Goal: Task Accomplishment & Management: Manage account settings

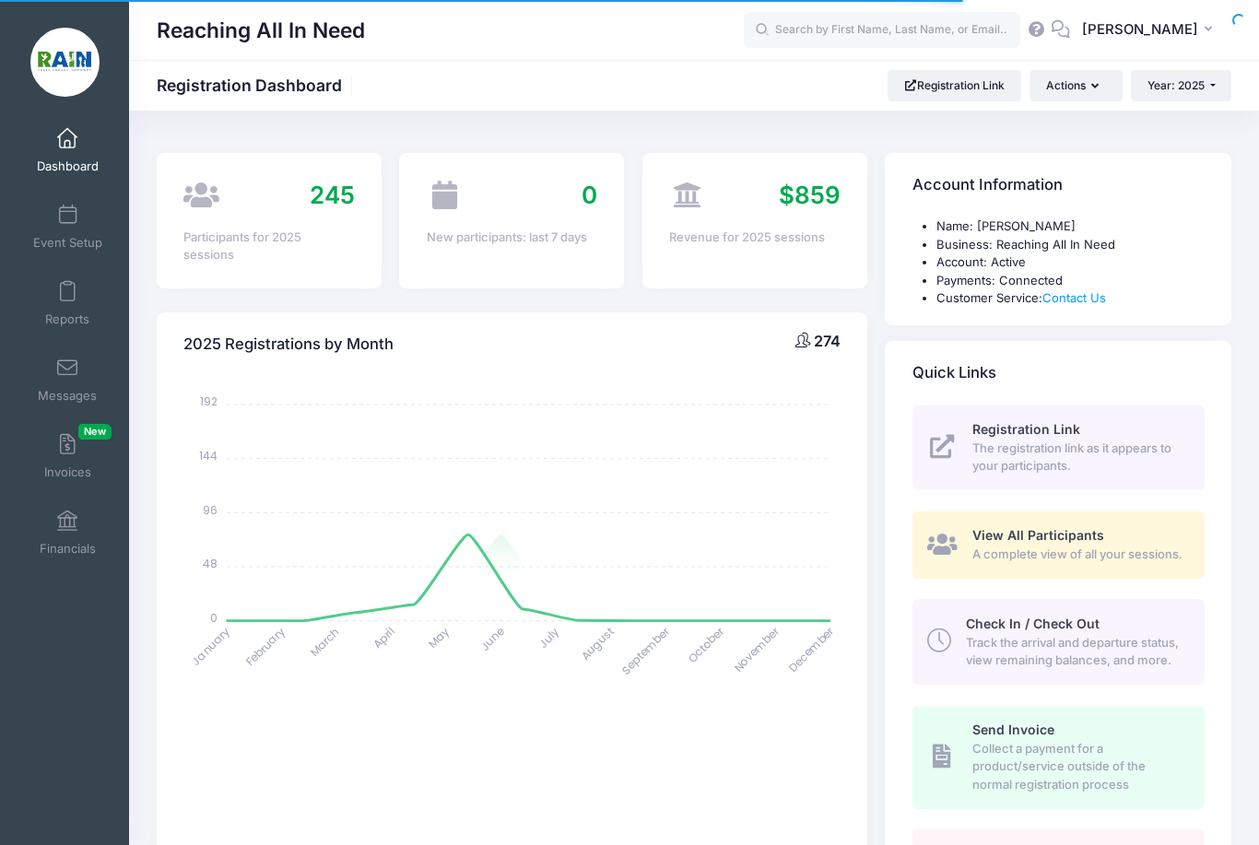
select select
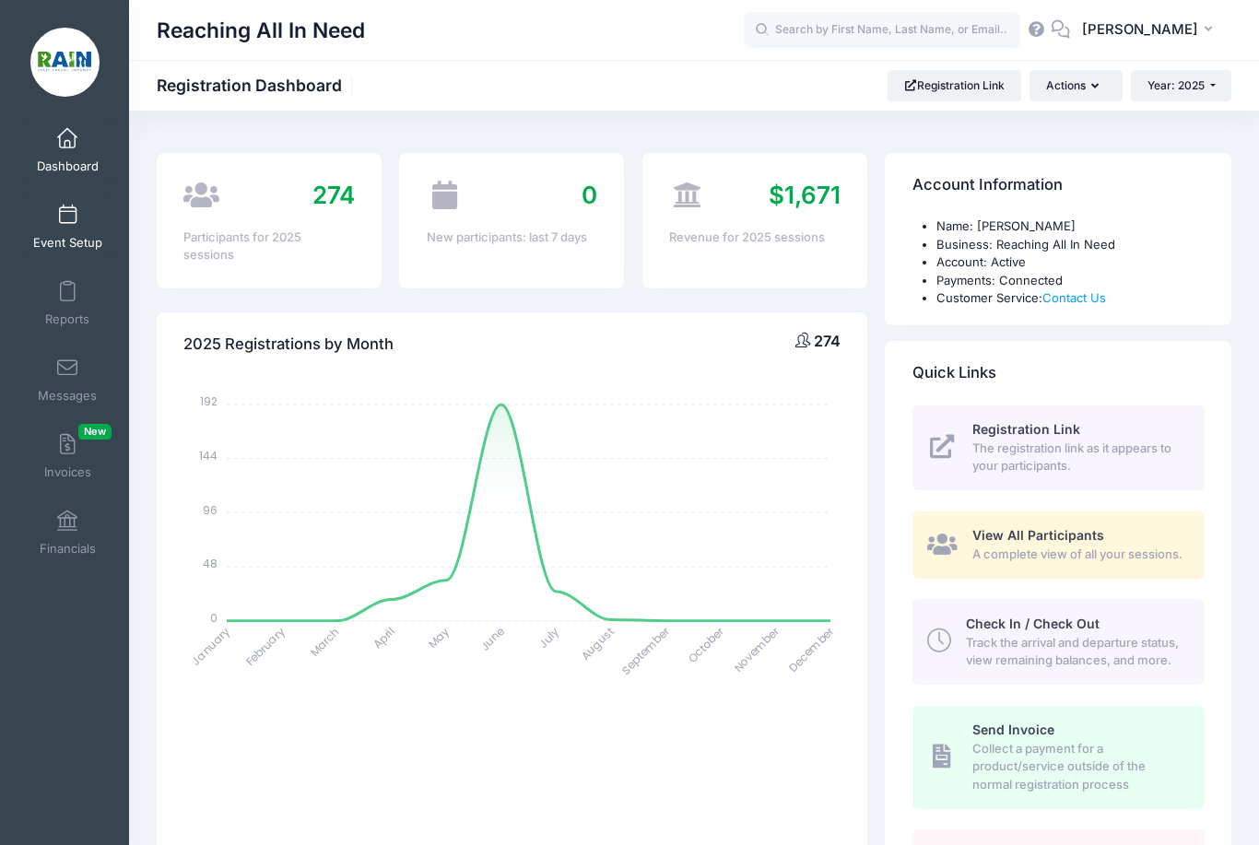
click at [83, 229] on link "Event Setup" at bounding box center [68, 226] width 88 height 65
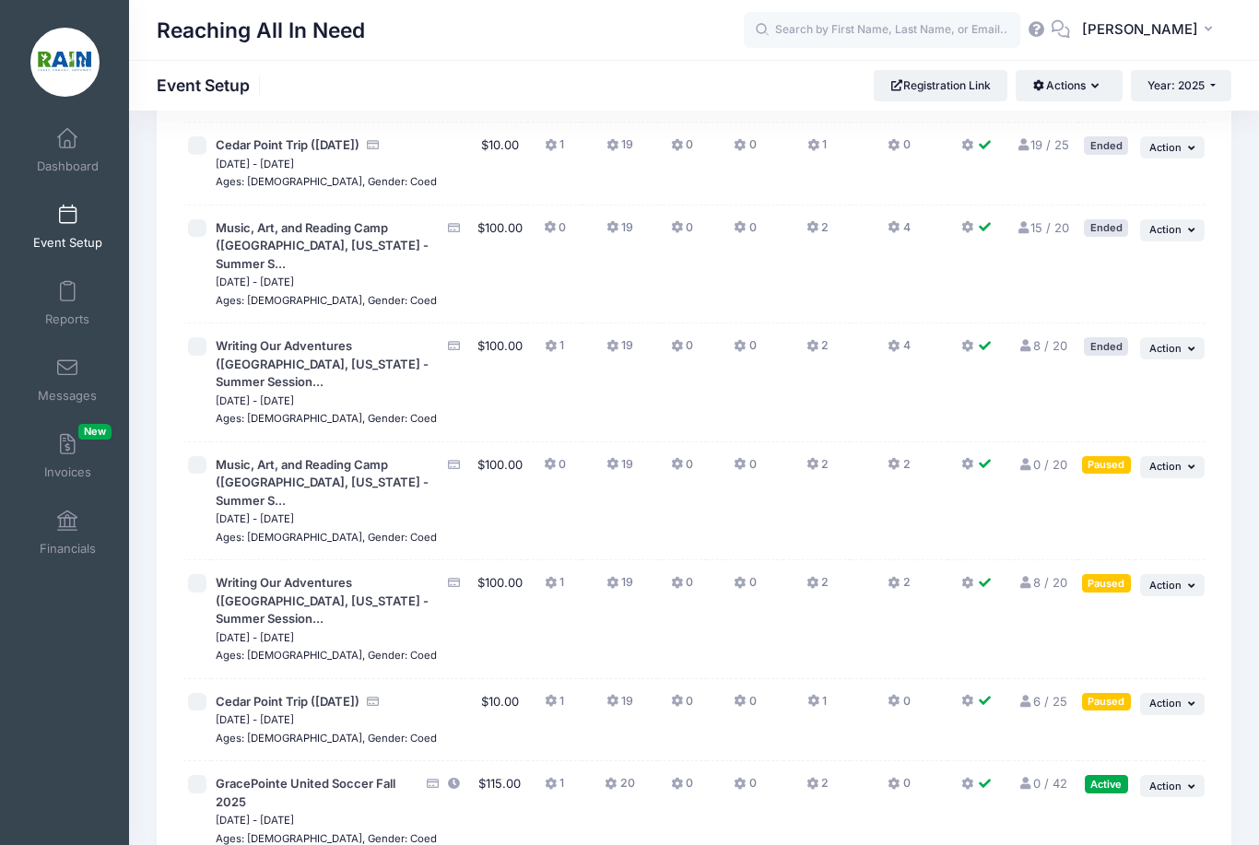
scroll to position [1793, 0]
click at [305, 693] on span "Cedar Point Trip ([DATE])" at bounding box center [288, 700] width 144 height 15
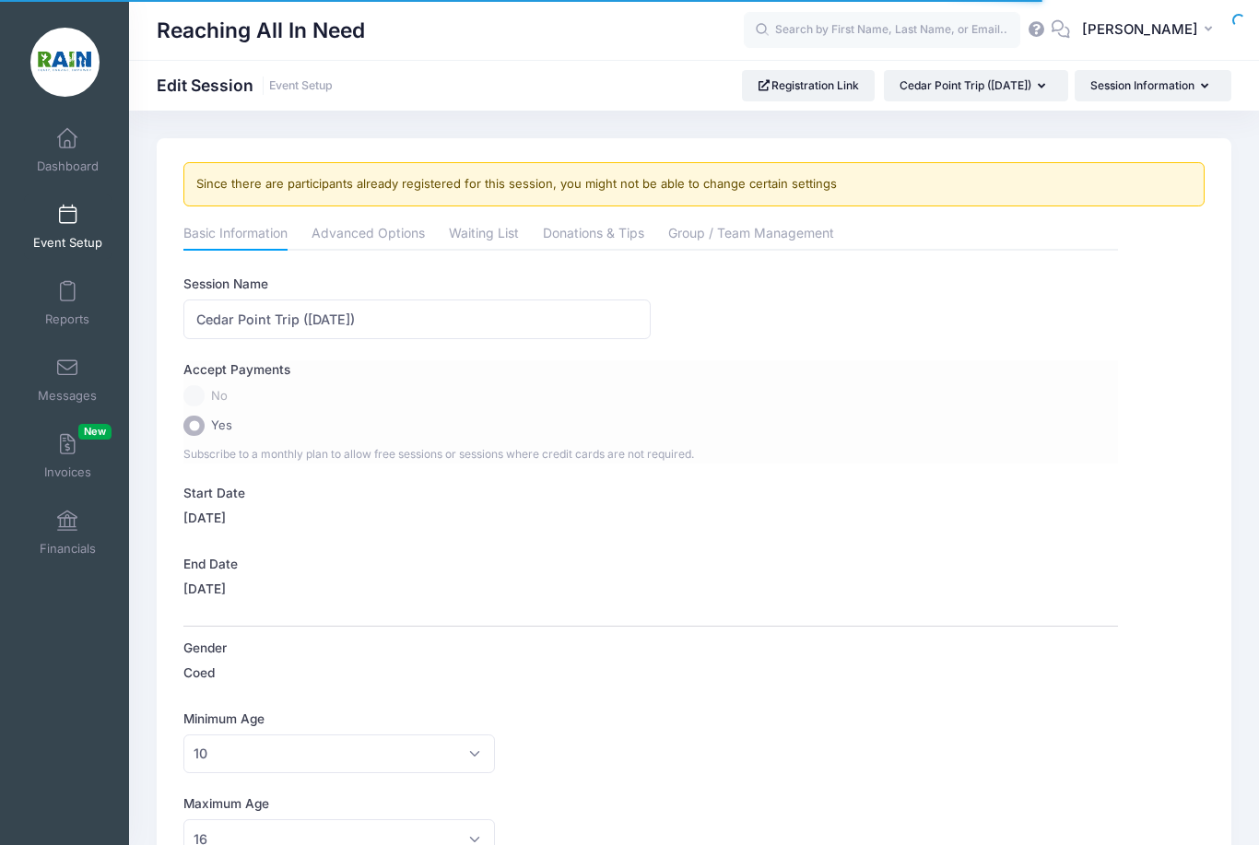
click at [198, 403] on label "No" at bounding box center [650, 395] width 935 height 21
click at [194, 397] on label "No" at bounding box center [650, 395] width 935 height 21
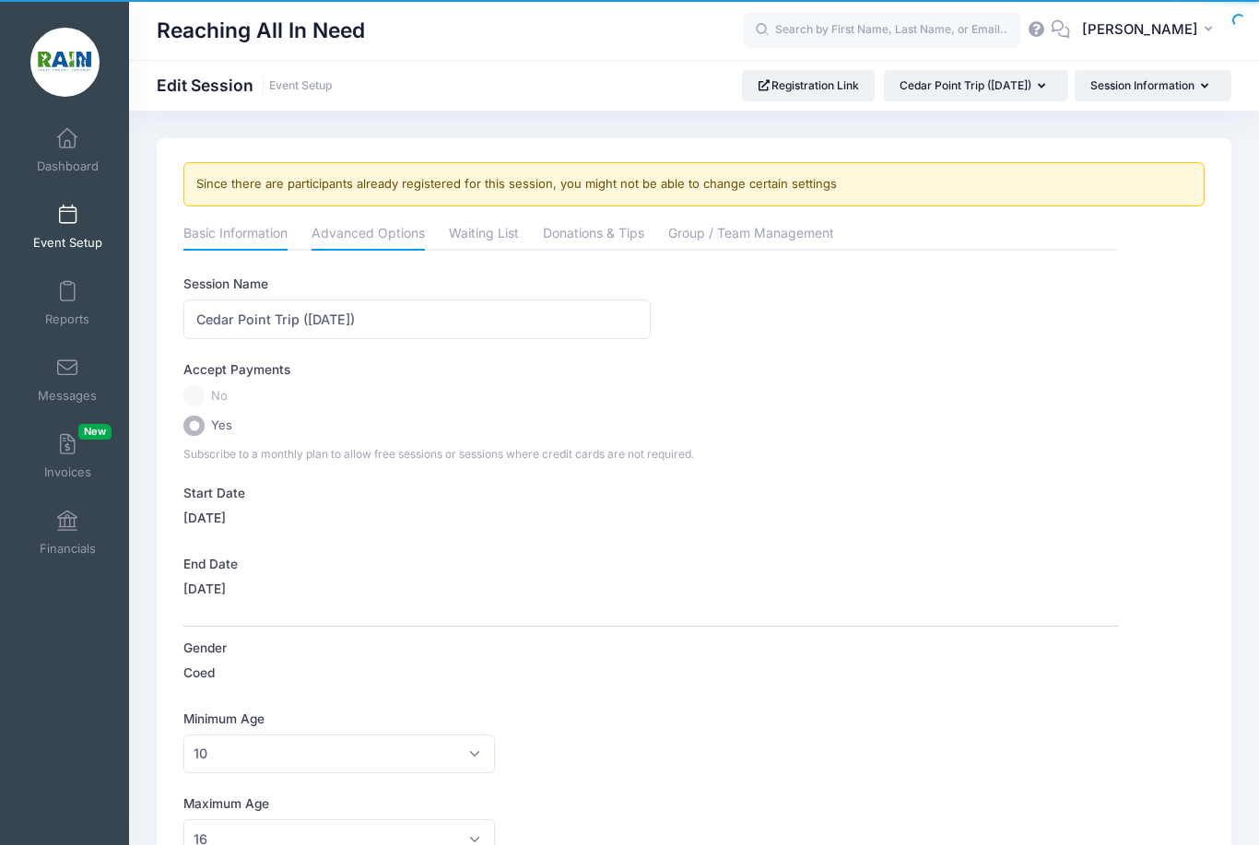
click at [362, 242] on link "Advanced Options" at bounding box center [368, 234] width 113 height 33
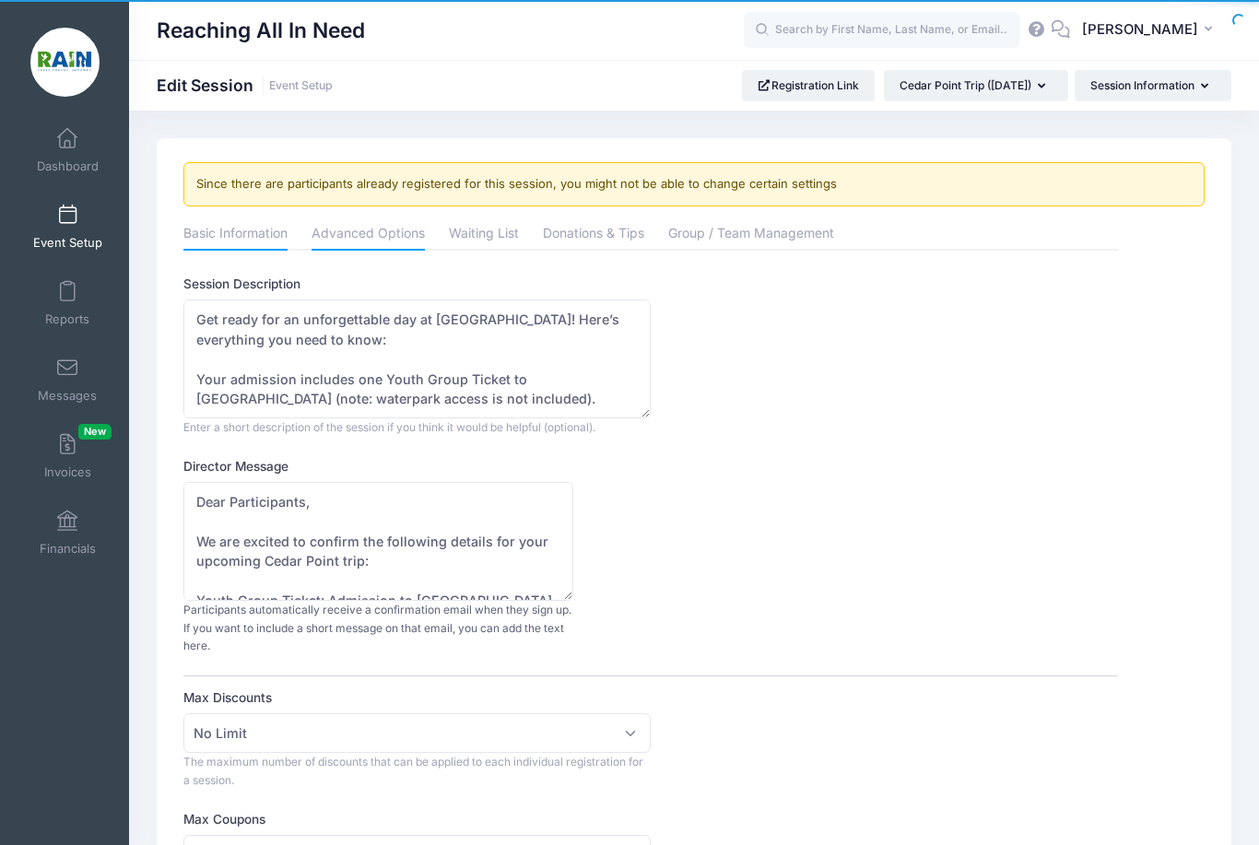
click at [269, 232] on link "Basic Information" at bounding box center [235, 234] width 104 height 33
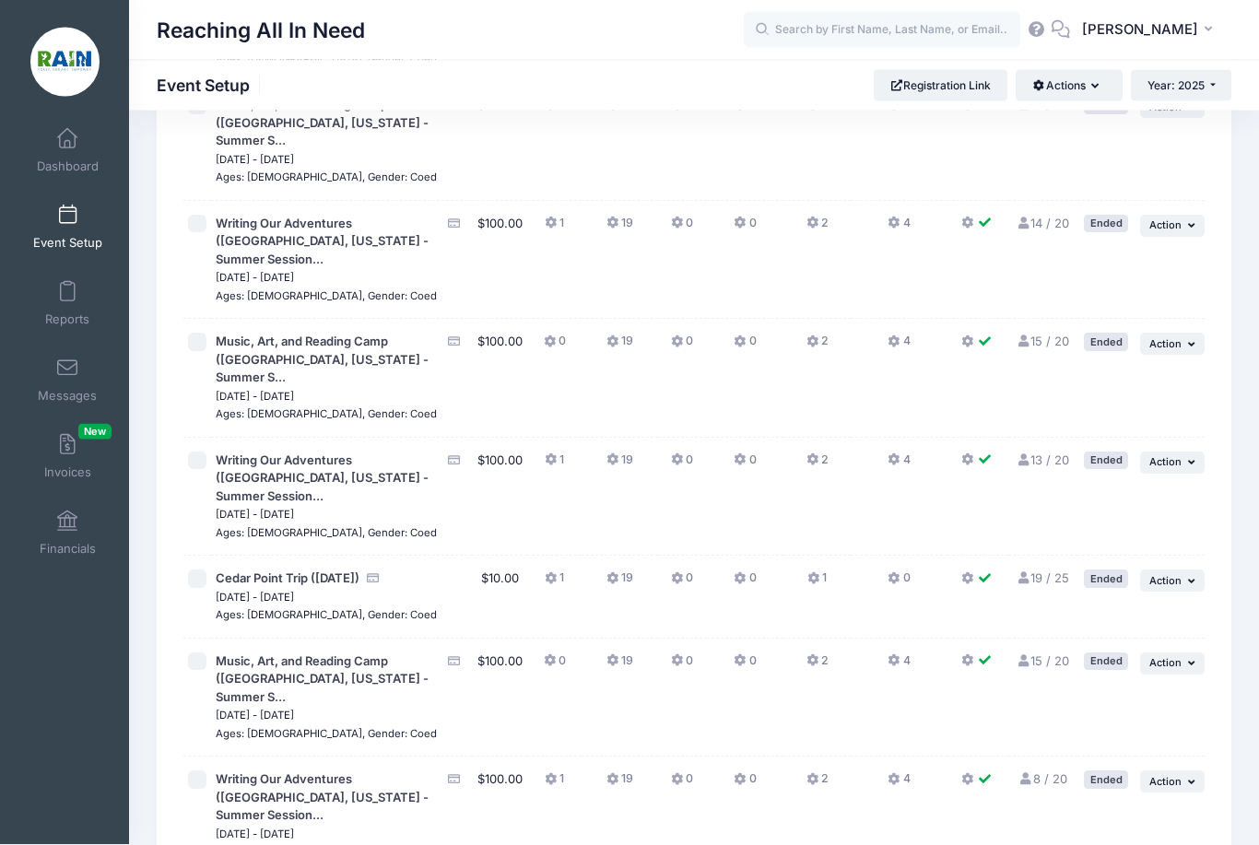
scroll to position [1392, 0]
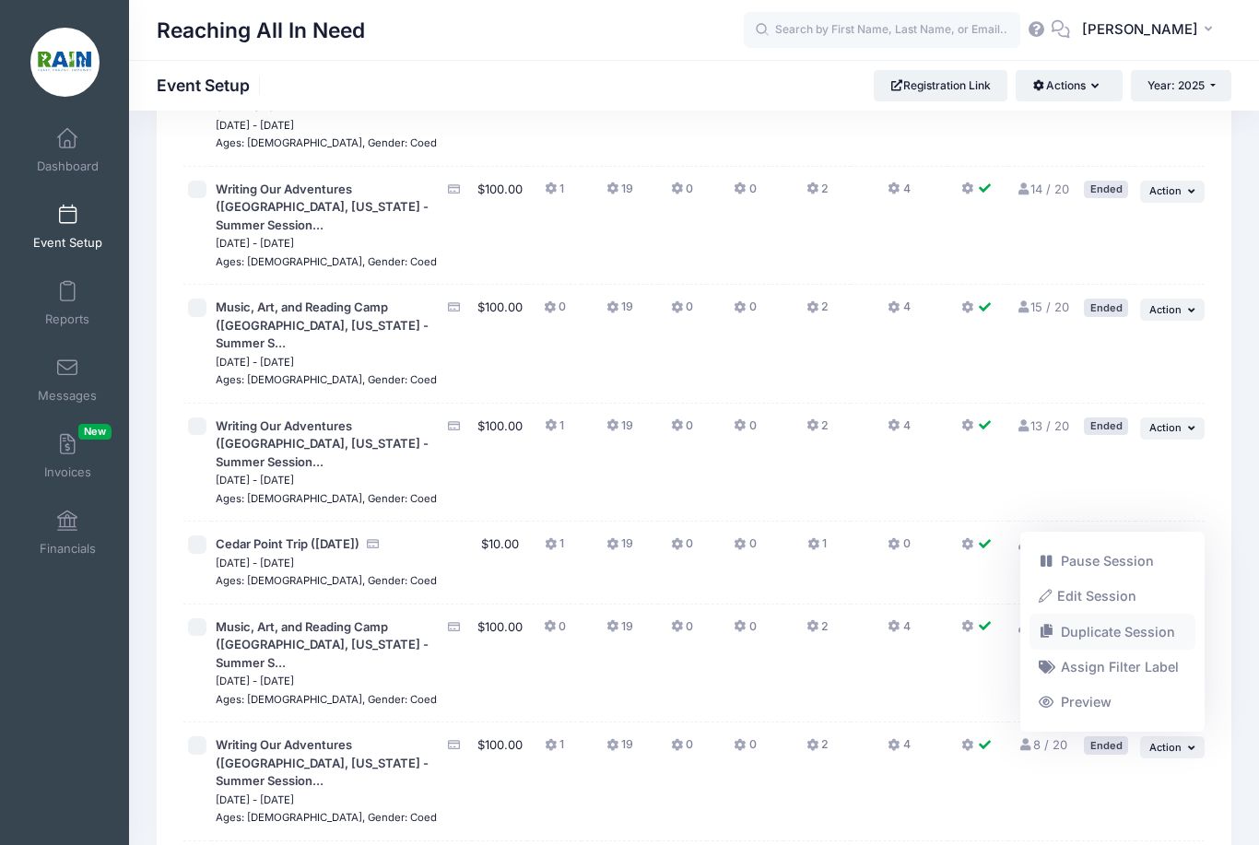
click at [1125, 650] on link "Duplicate Session" at bounding box center [1113, 632] width 167 height 35
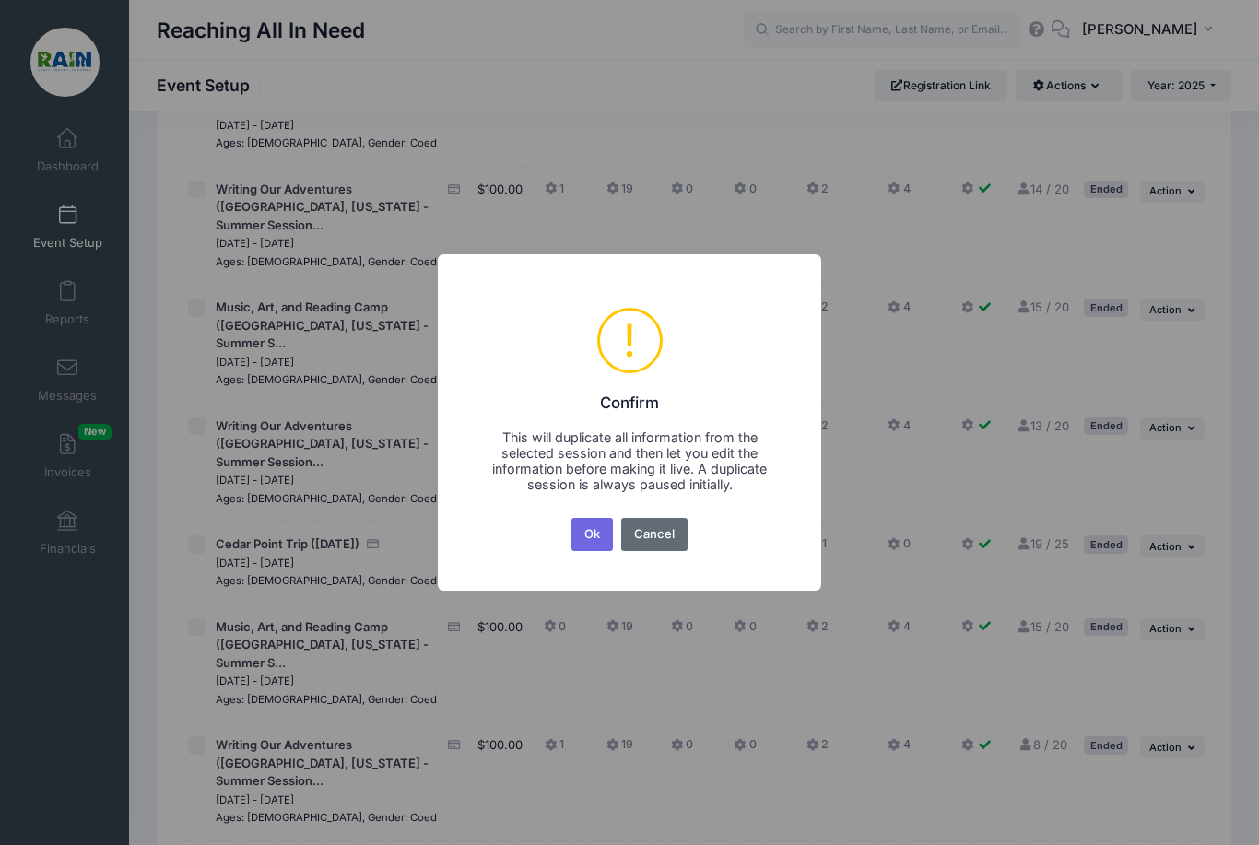
click at [672, 551] on button "Cancel" at bounding box center [654, 534] width 67 height 33
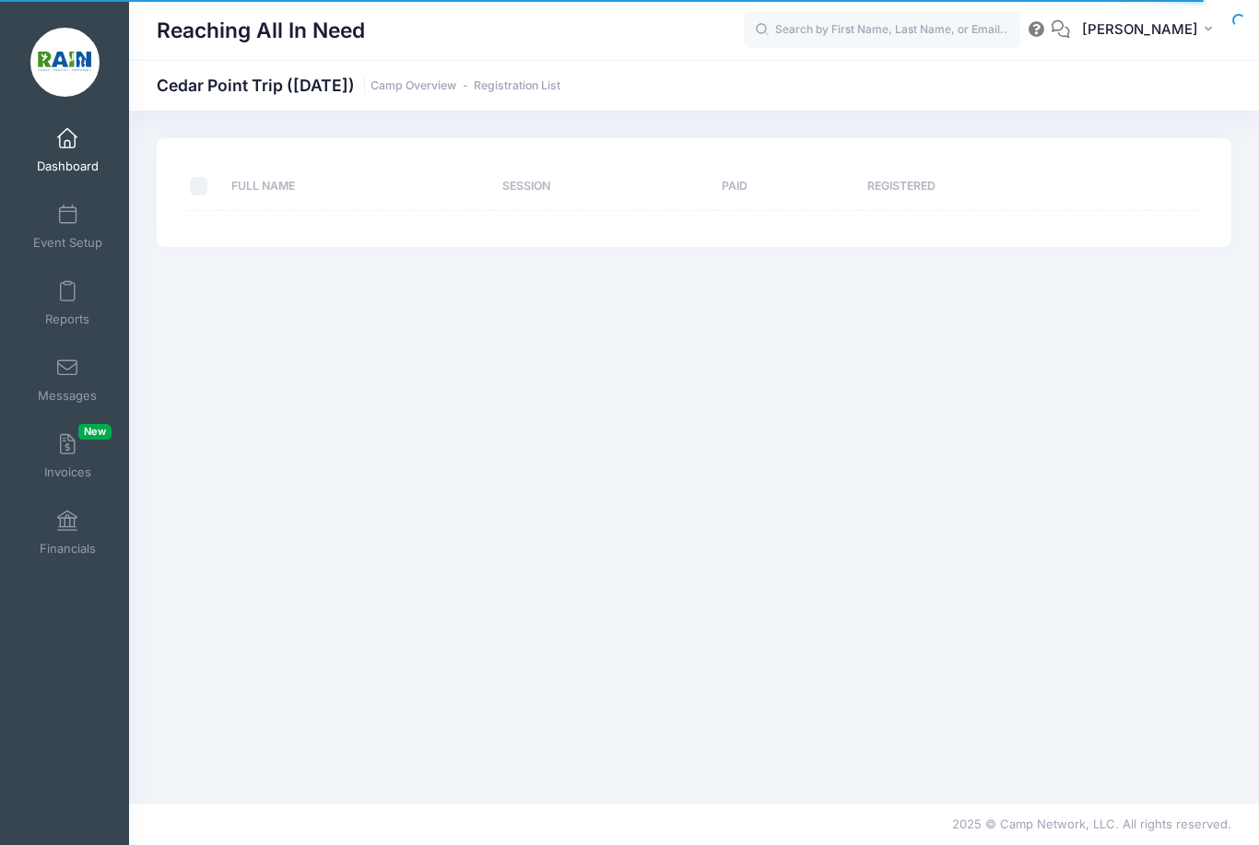
select select "10"
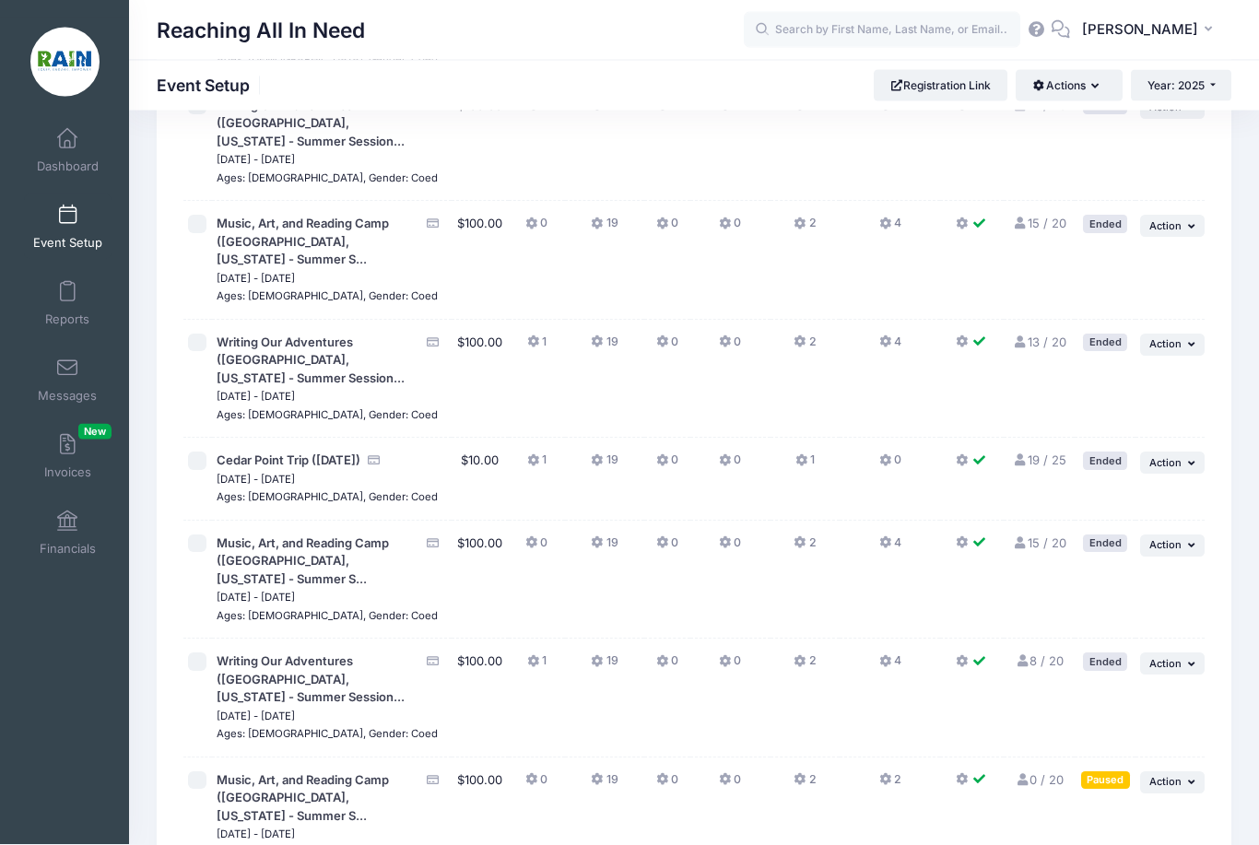
scroll to position [1477, 0]
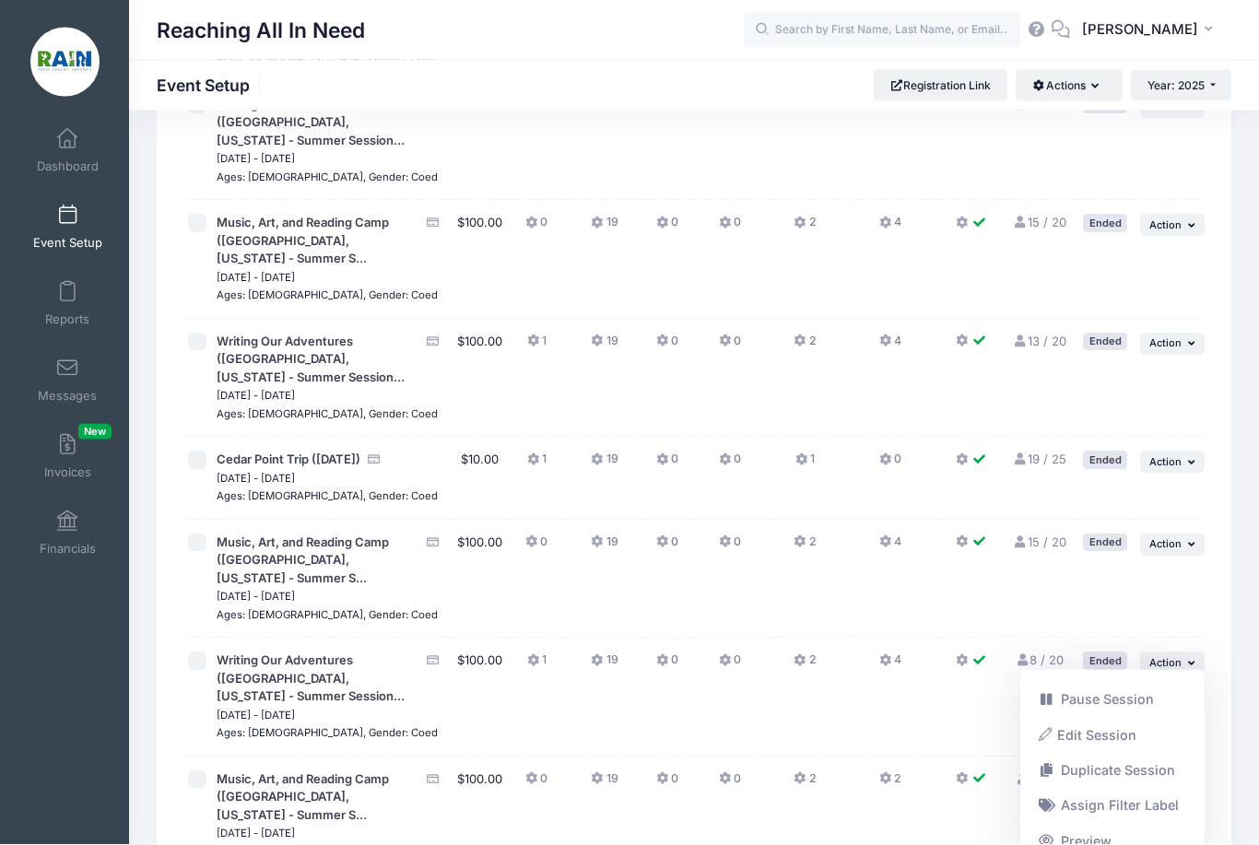
scroll to position [1477, 0]
click at [1083, 759] on link "Duplicate Session" at bounding box center [1113, 770] width 167 height 35
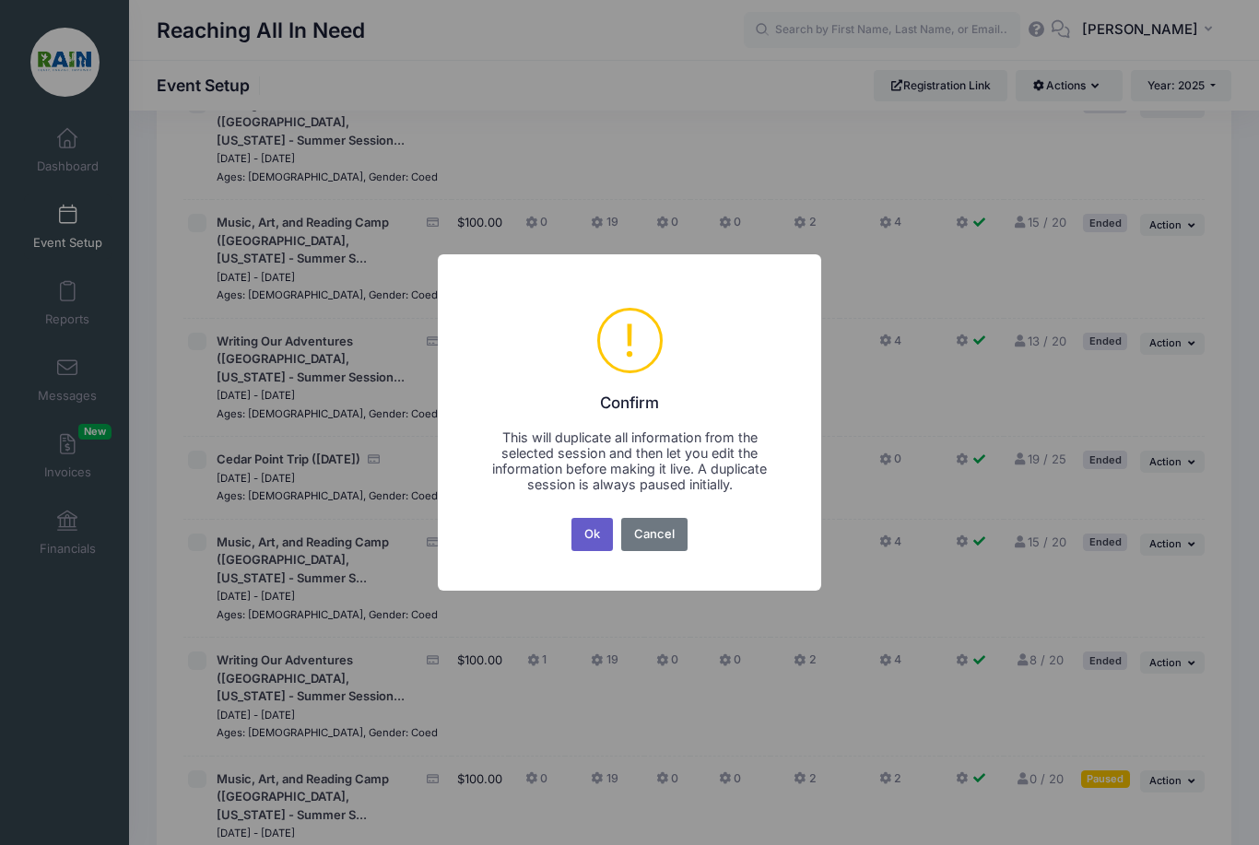
click at [594, 551] on button "Ok" at bounding box center [592, 534] width 42 height 33
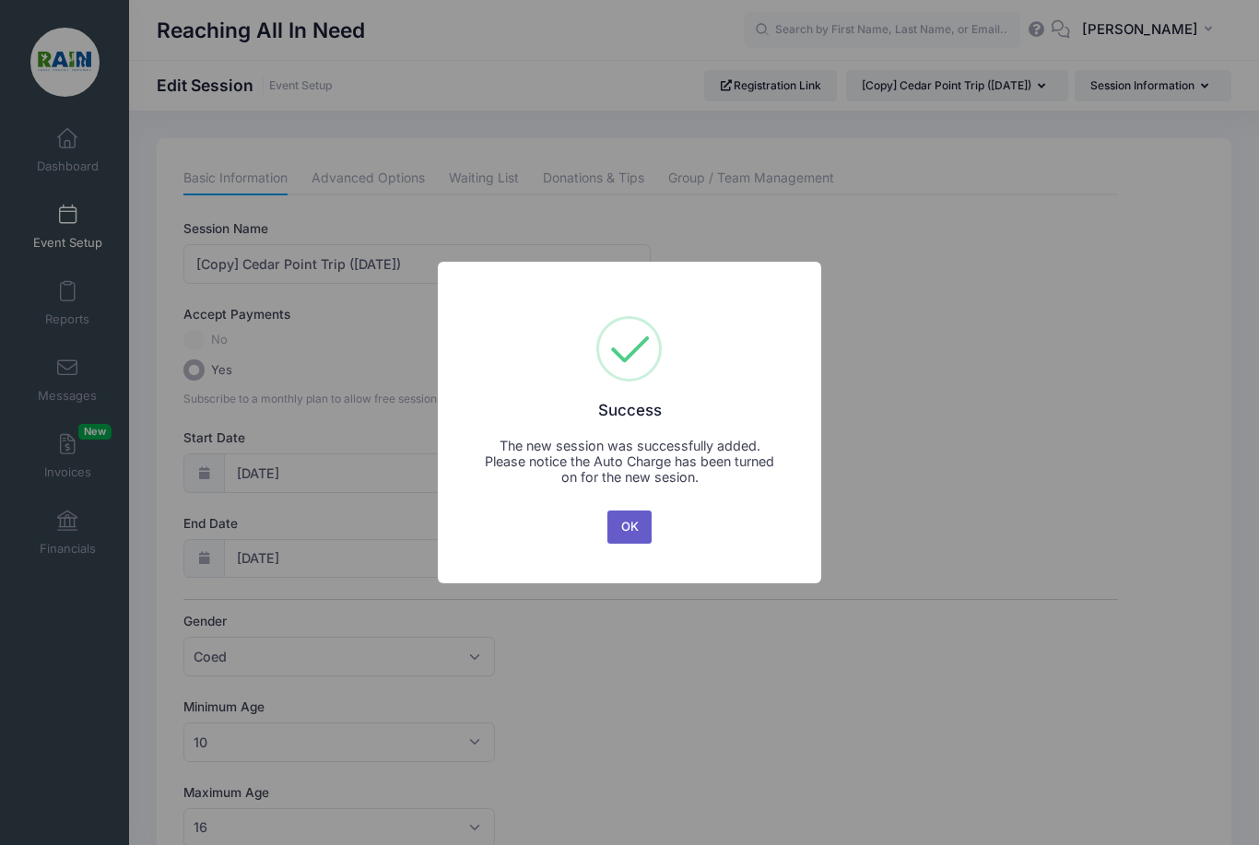
click at [633, 529] on button "OK" at bounding box center [629, 527] width 44 height 33
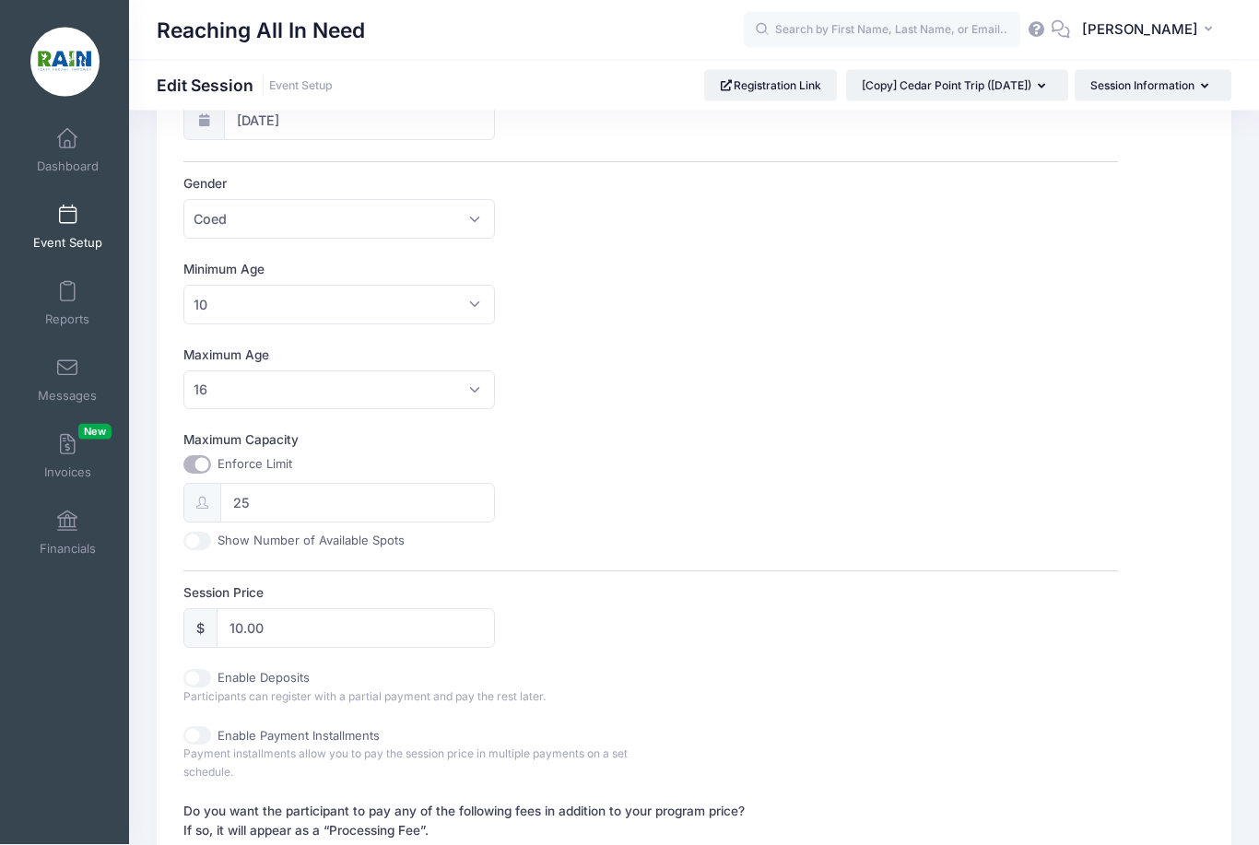
scroll to position [441, 0]
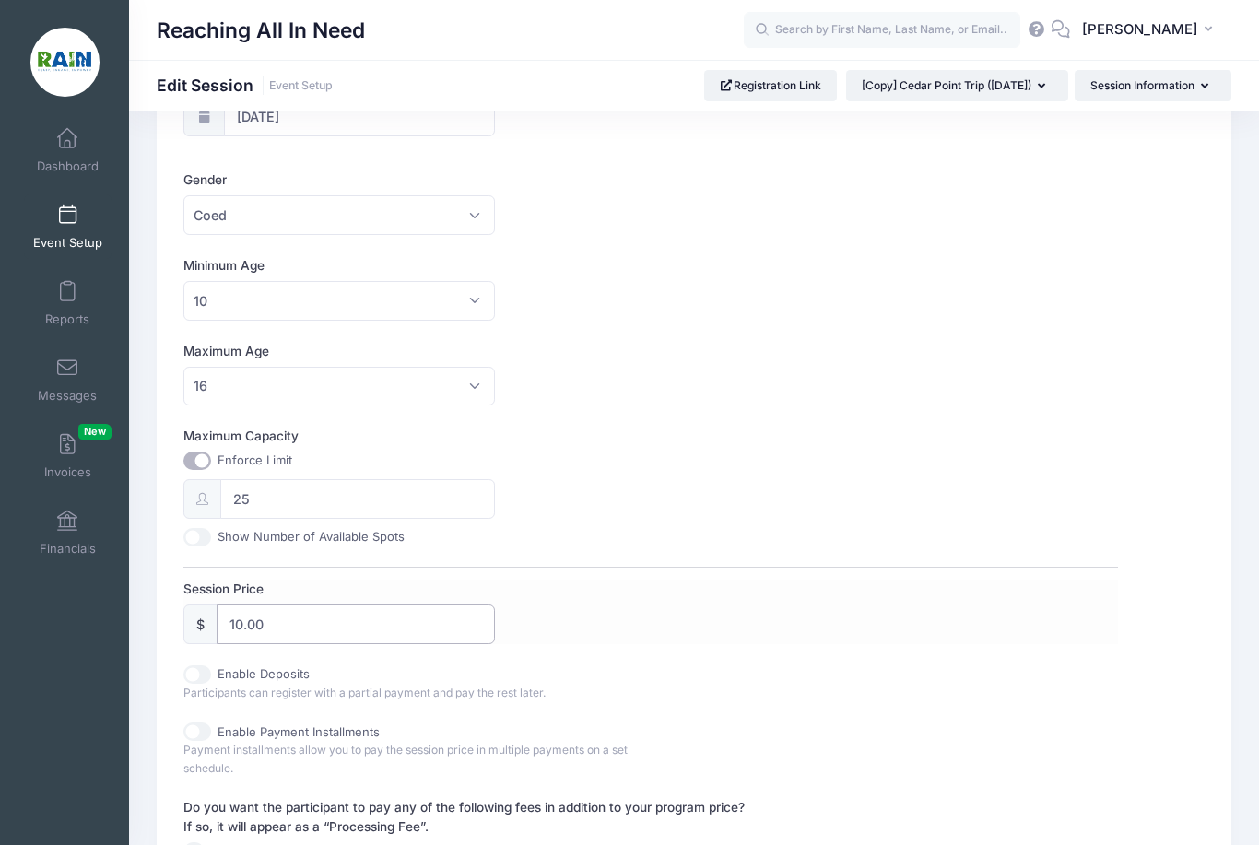
click at [311, 617] on input "10.00" at bounding box center [356, 625] width 278 height 40
type input "1"
type input "0"
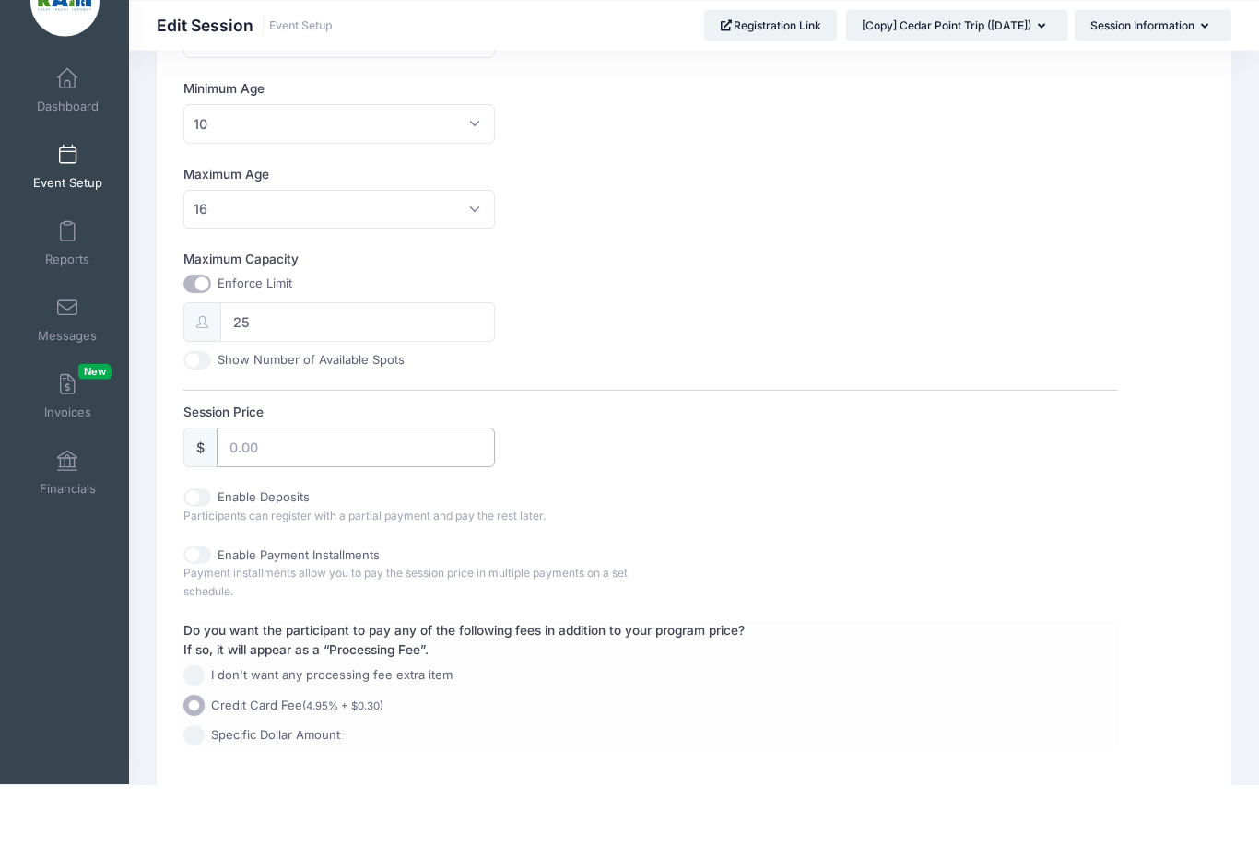
scroll to position [582, 0]
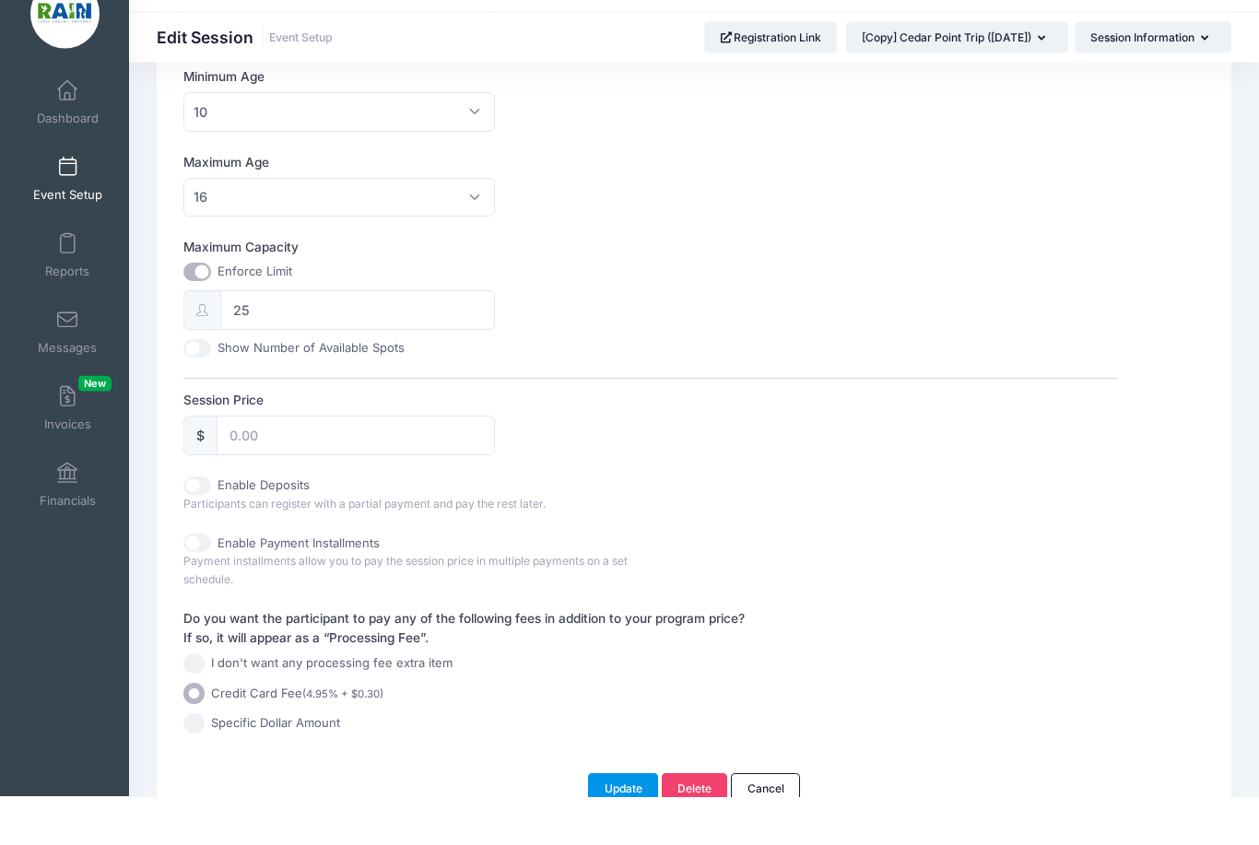
click at [605, 822] on button "Update" at bounding box center [623, 837] width 70 height 31
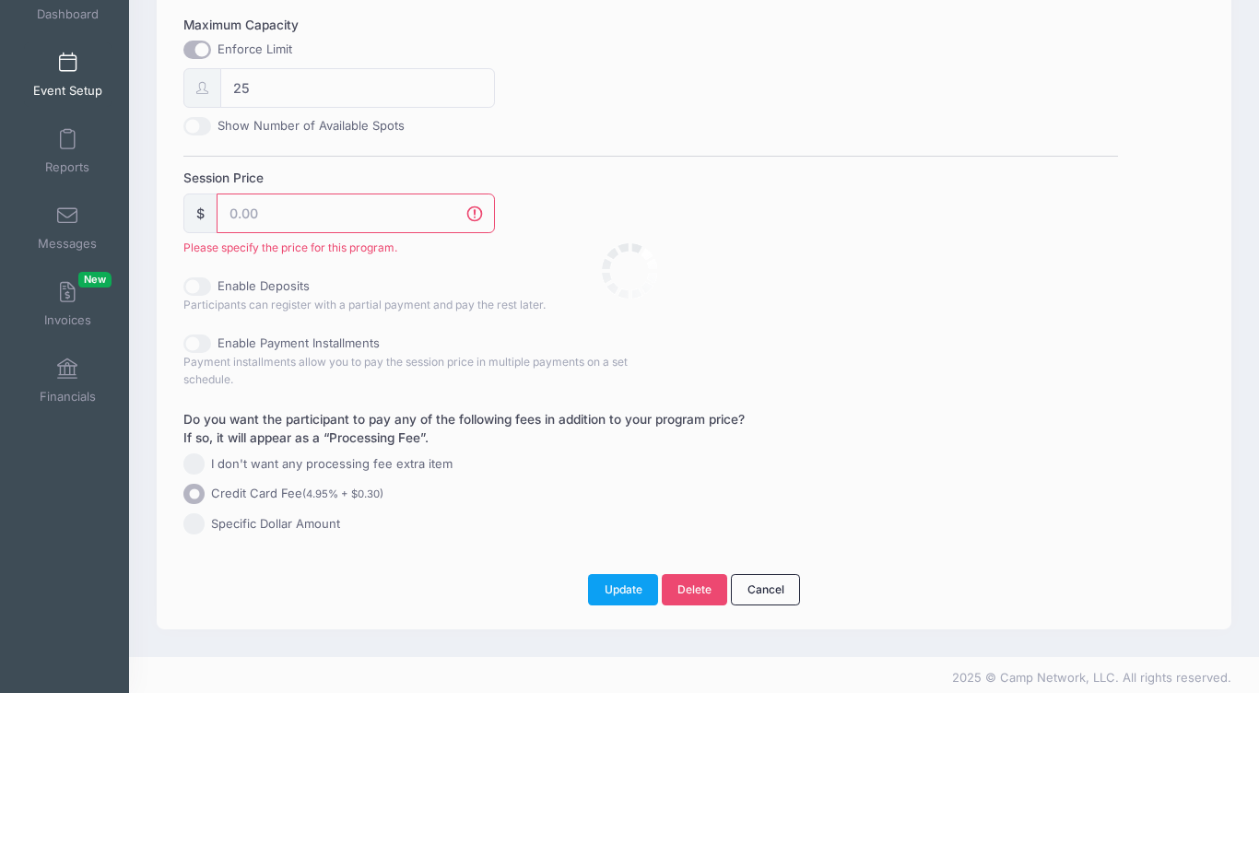
scroll to position [637, 0]
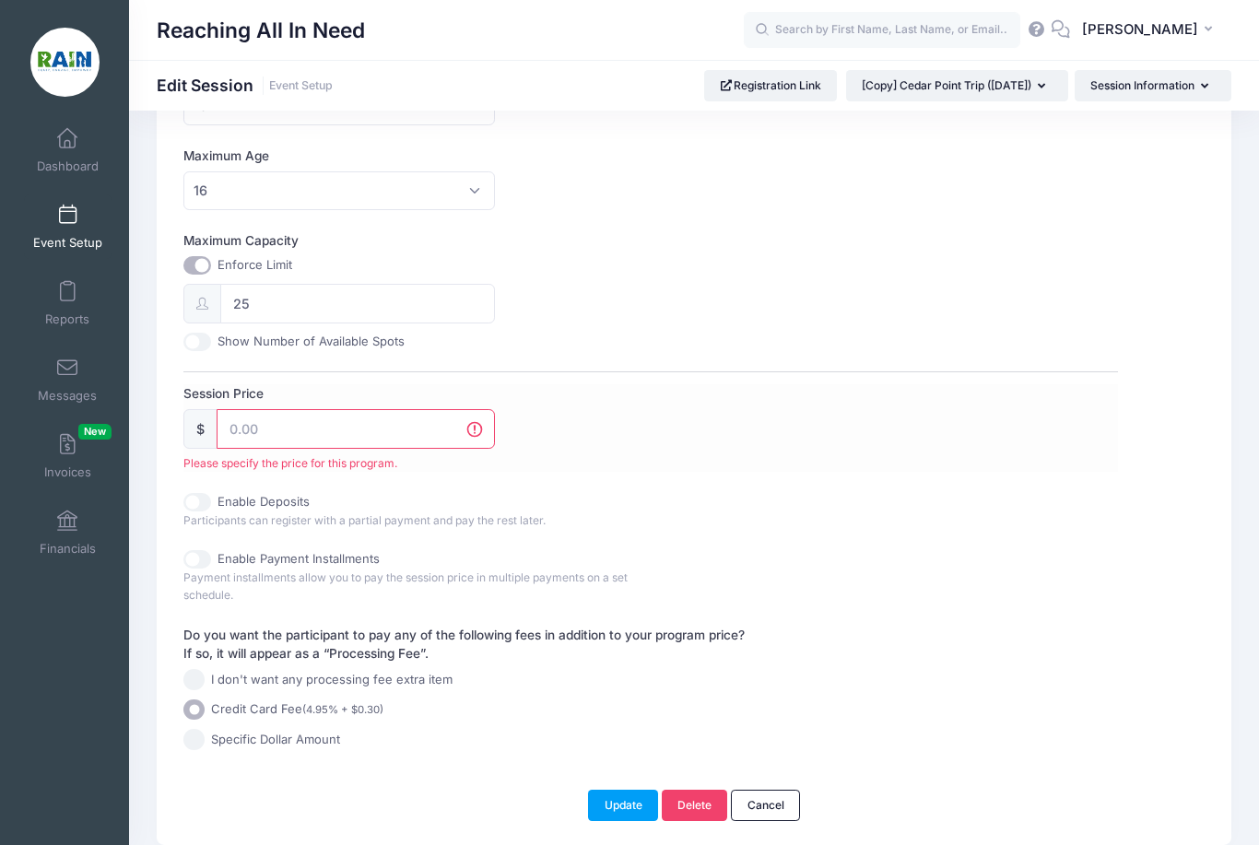
click at [304, 428] on input "Session Price" at bounding box center [356, 429] width 278 height 40
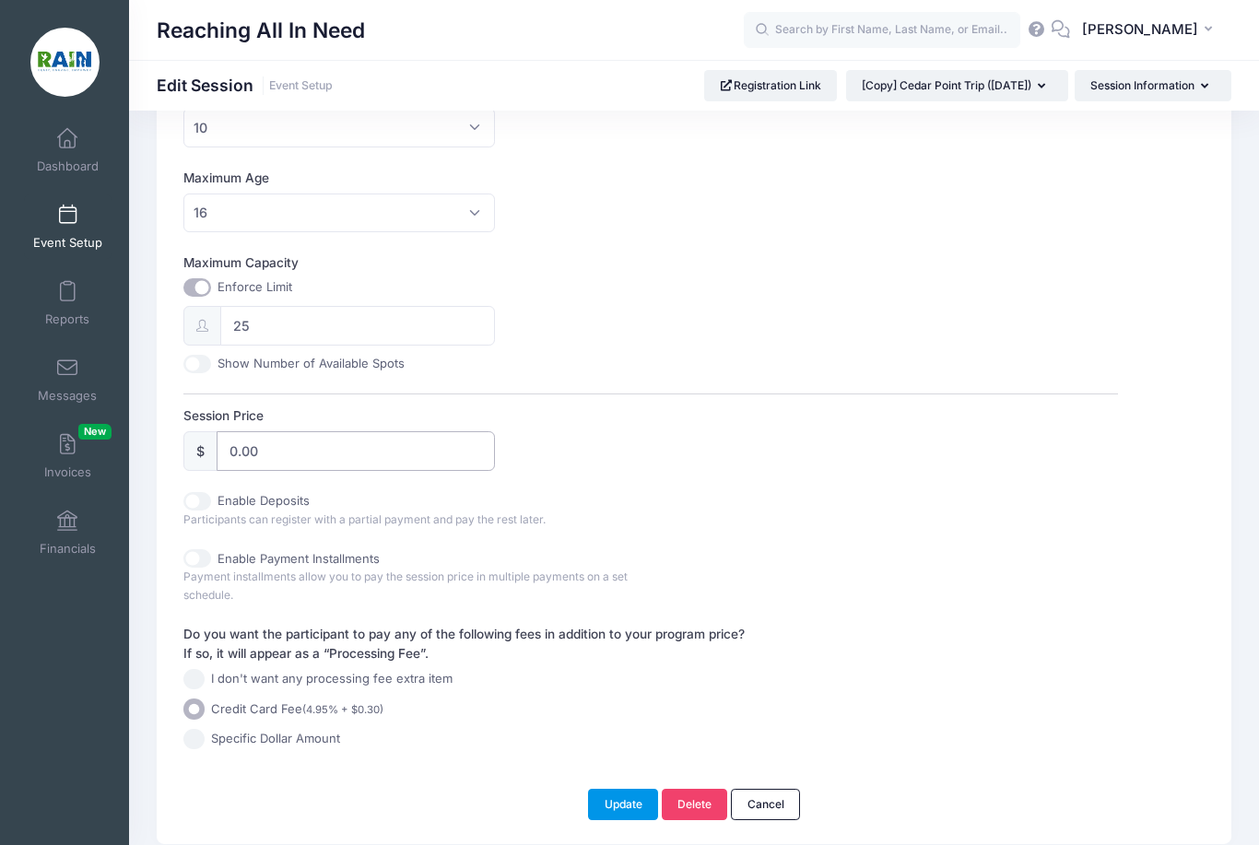
type input "0.00"
click at [606, 802] on button "Update" at bounding box center [623, 804] width 70 height 31
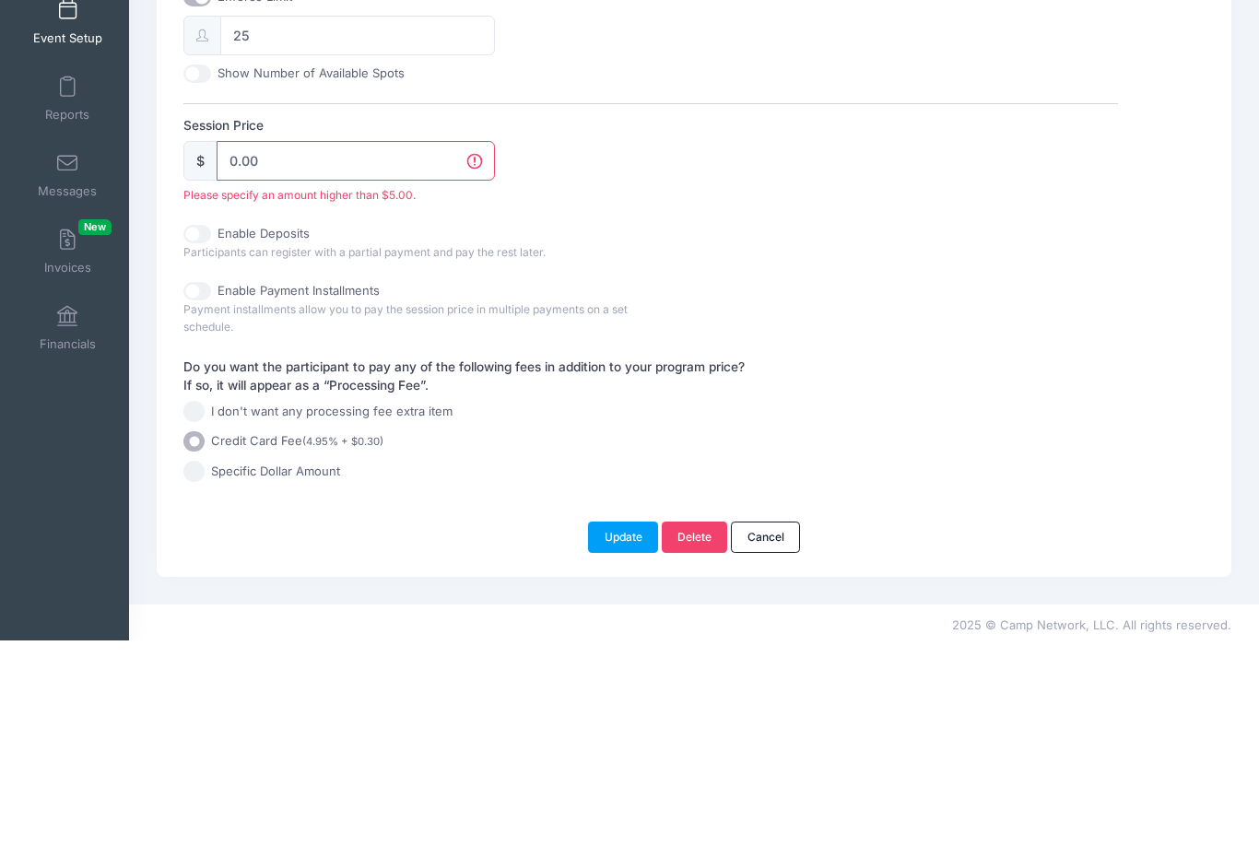
scroll to position [637, 0]
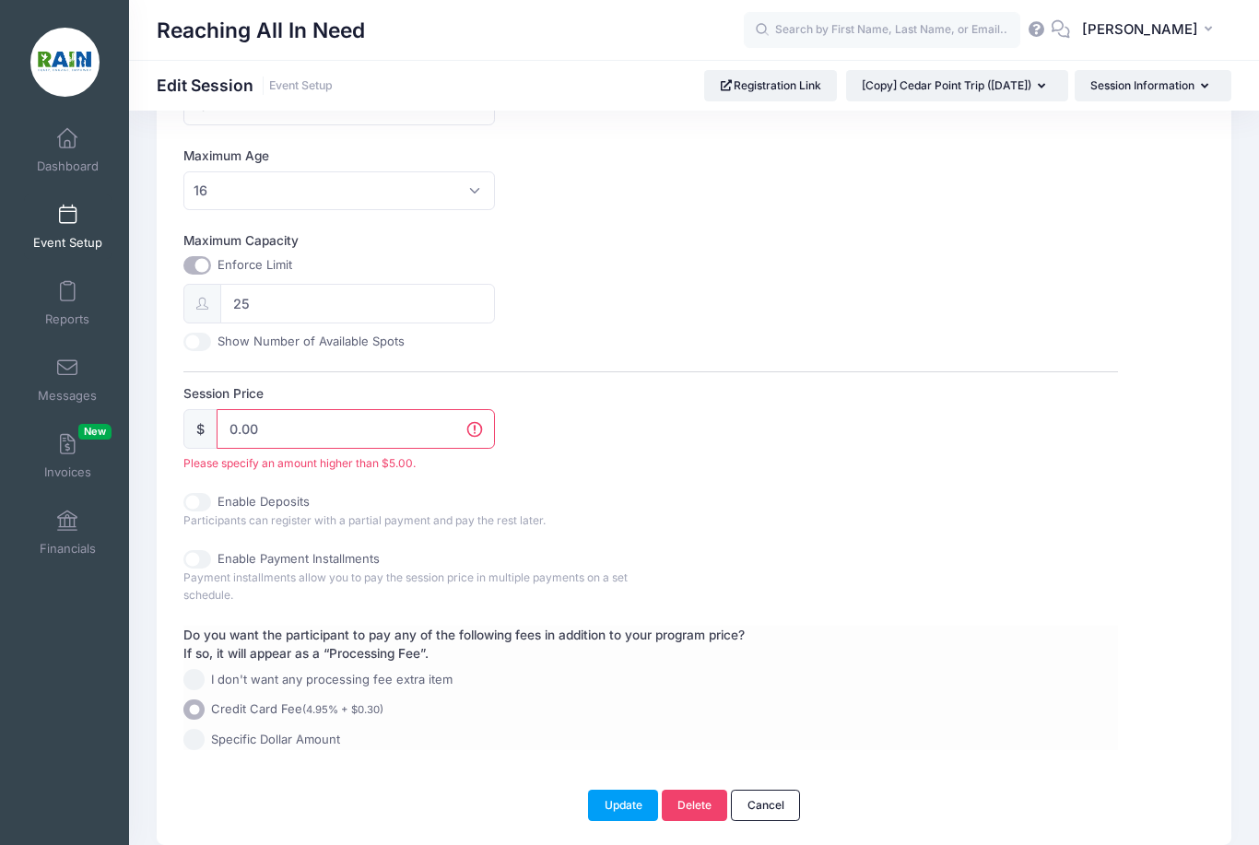
click at [199, 669] on input "I don't want any processing fee extra item" at bounding box center [193, 679] width 21 height 21
radio input "true"
click at [298, 419] on input "0.00" at bounding box center [356, 429] width 278 height 40
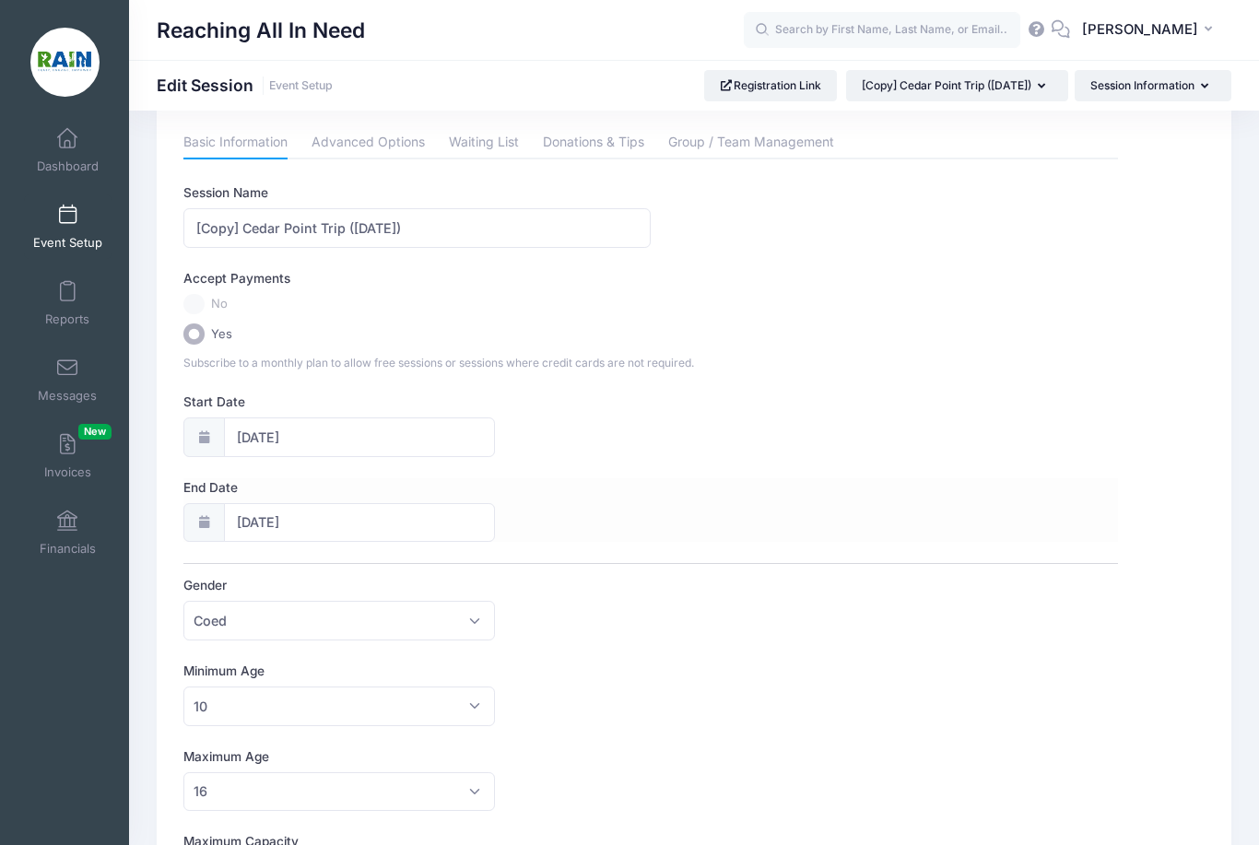
scroll to position [0, 0]
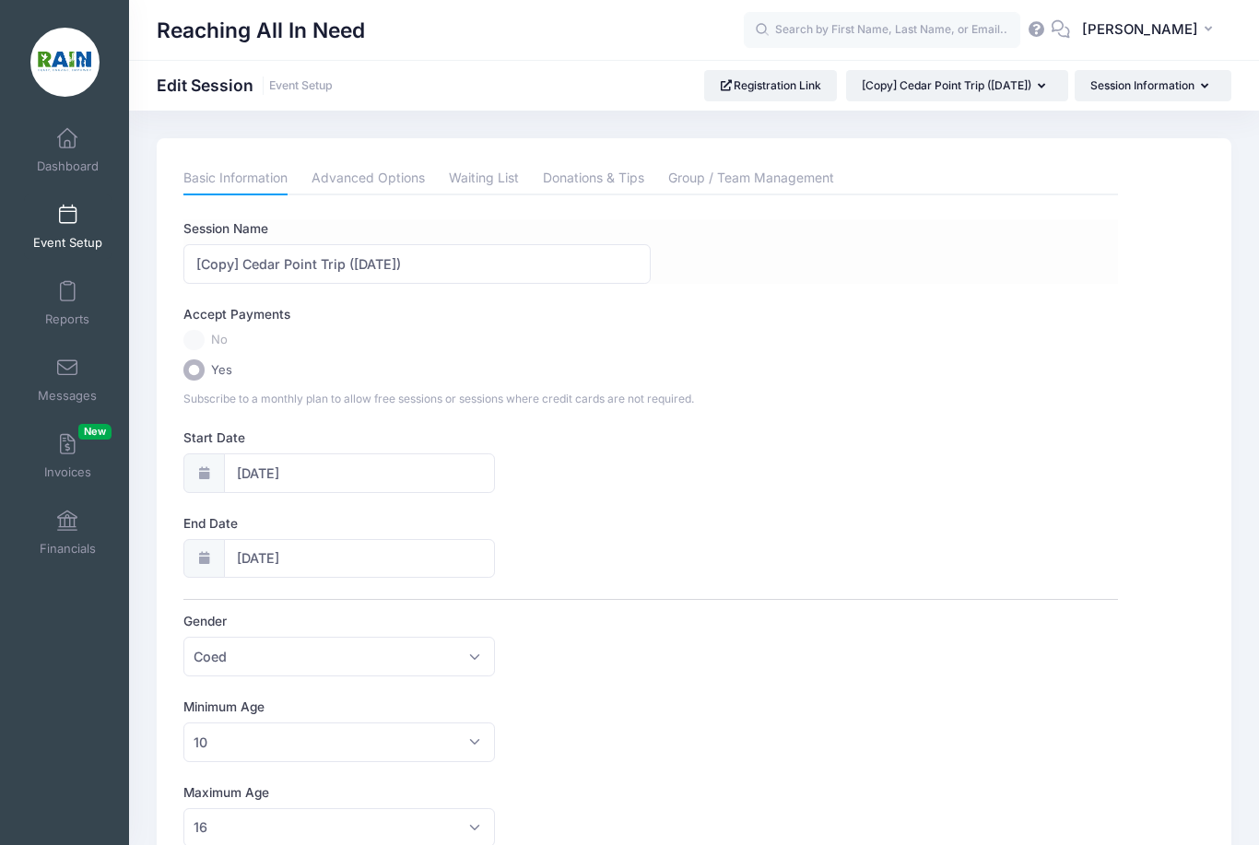
type input "0.00"
click at [239, 264] on input "[Copy] Cedar Point Trip (August 14)" at bounding box center [416, 264] width 467 height 40
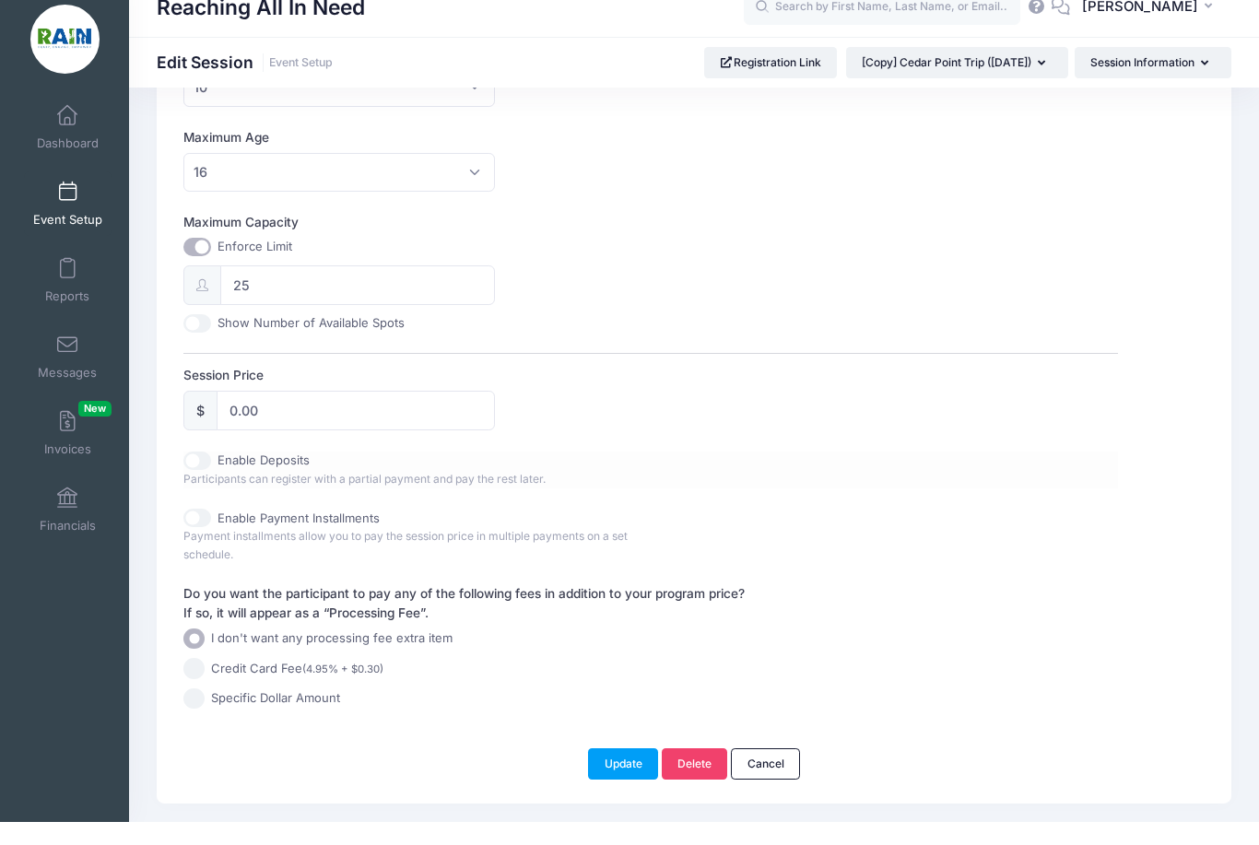
scroll to position [675, 0]
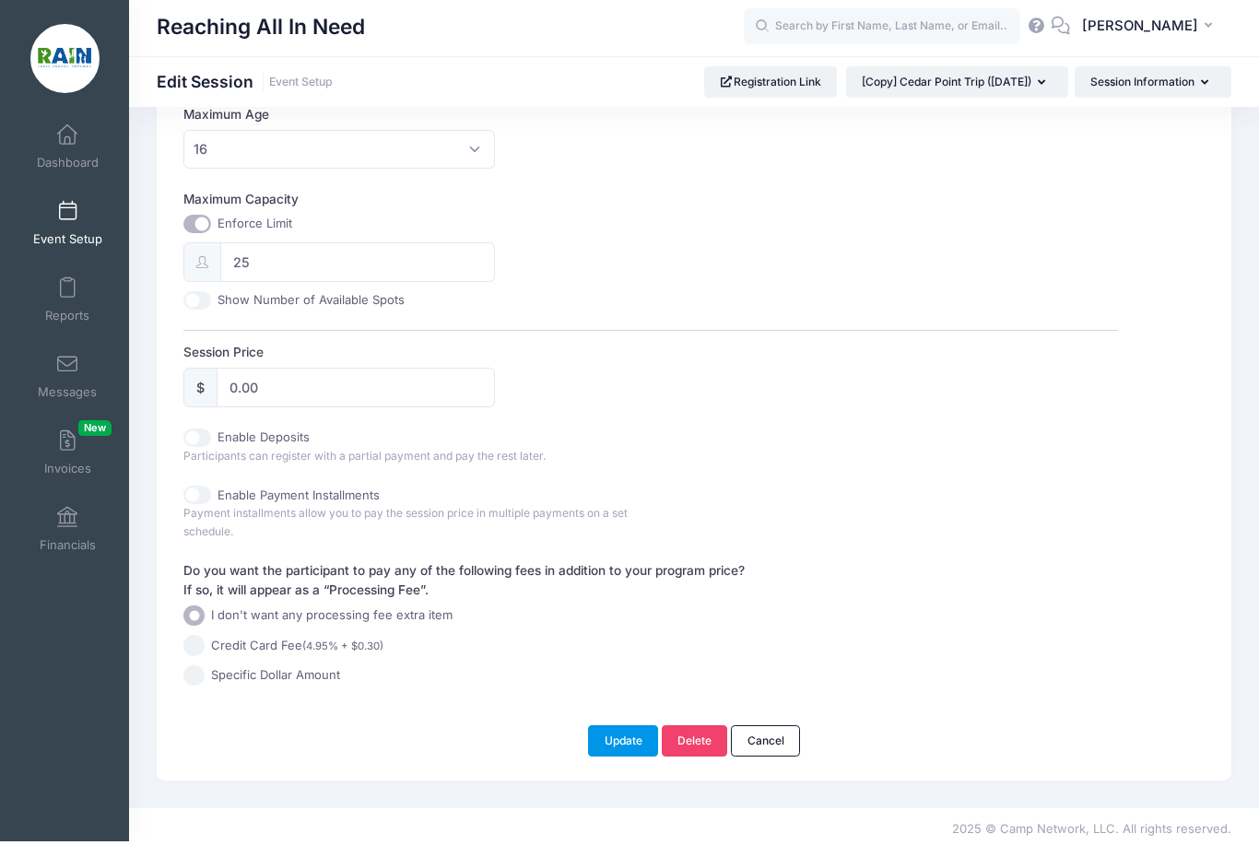
type input "Cedar Point Trip ([DATE])"
click at [628, 743] on button "Update" at bounding box center [623, 744] width 70 height 31
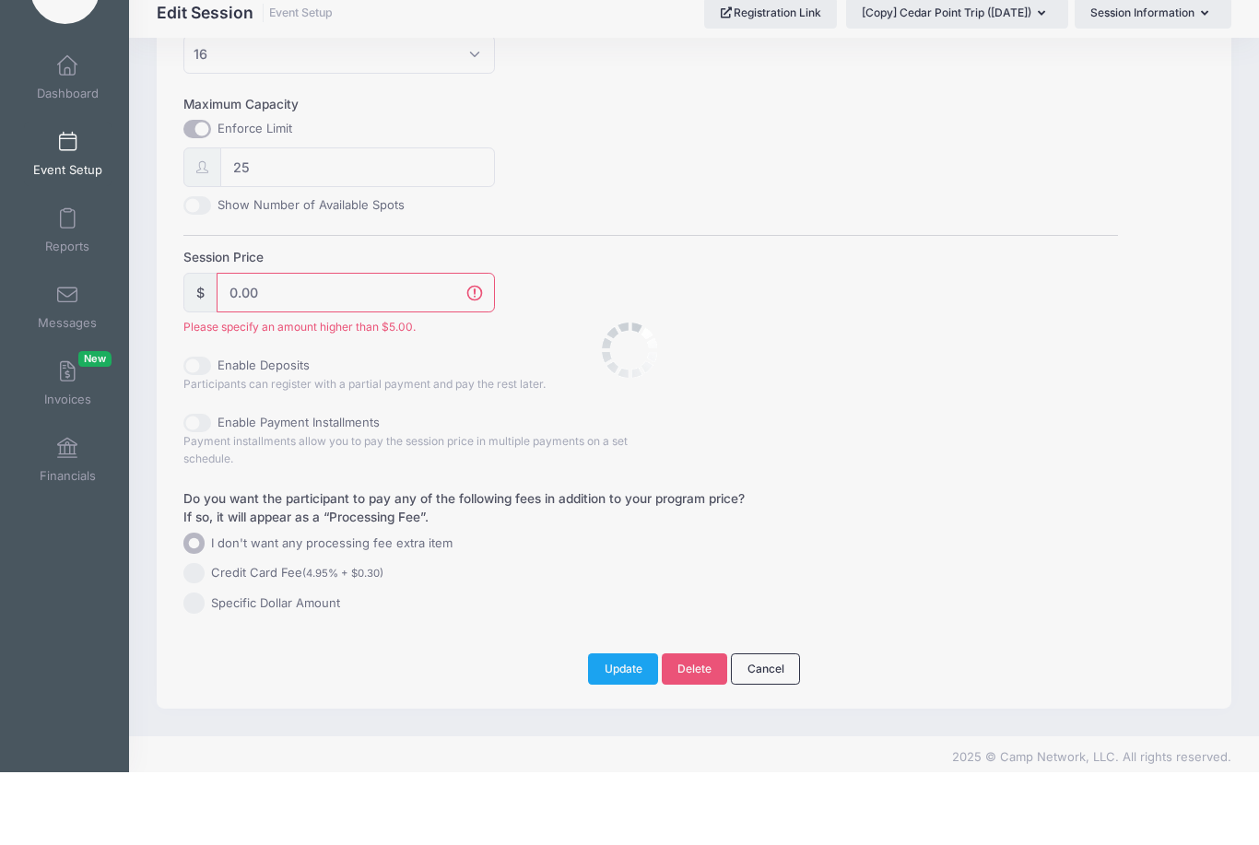
scroll to position [637, 0]
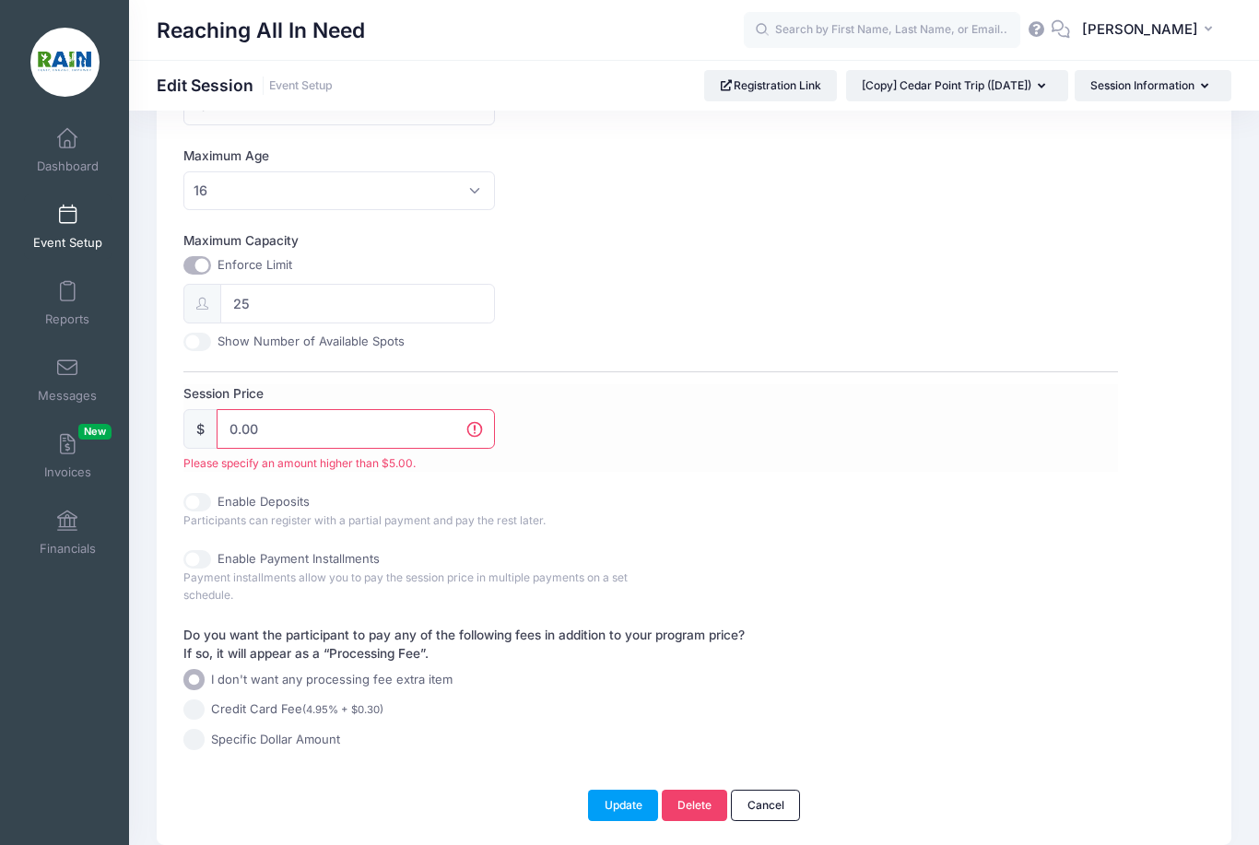
click at [312, 434] on input "0.00" at bounding box center [356, 429] width 278 height 40
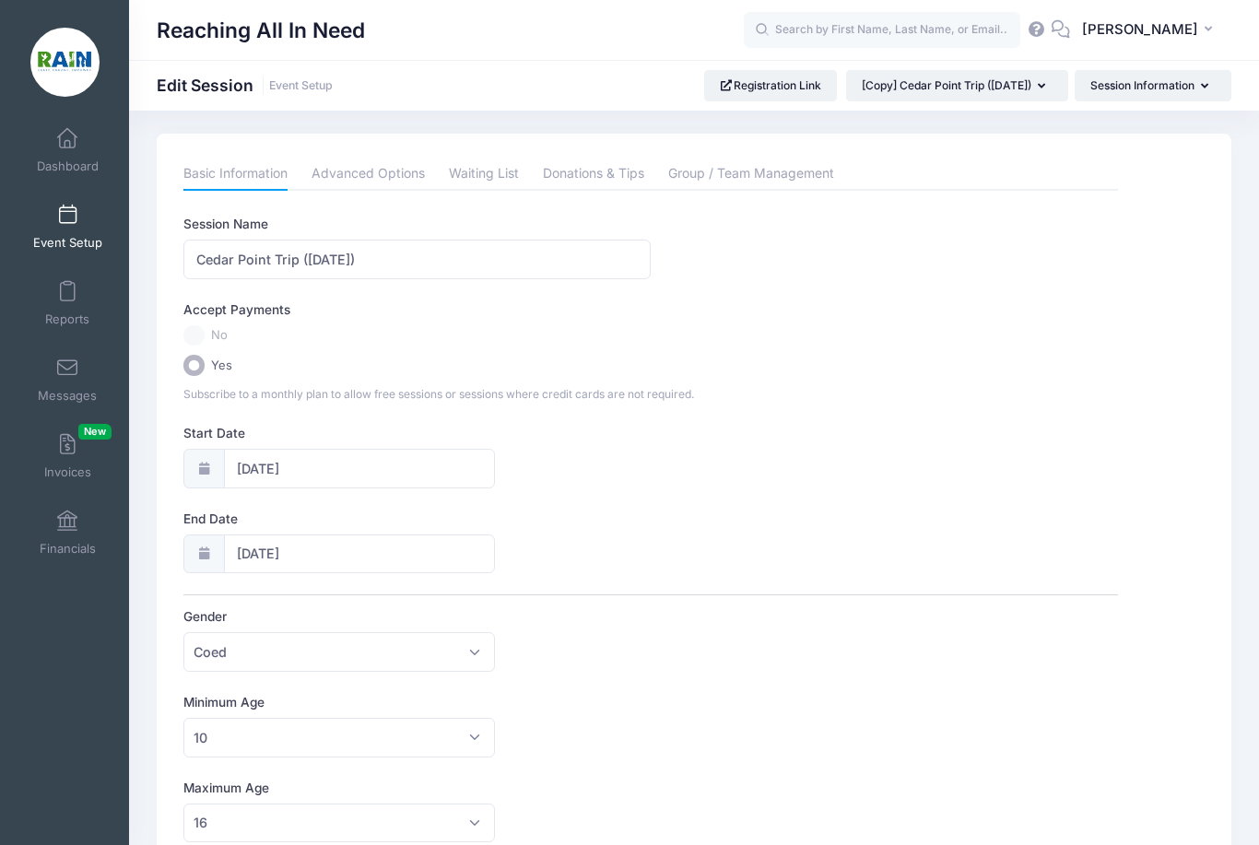
scroll to position [0, 0]
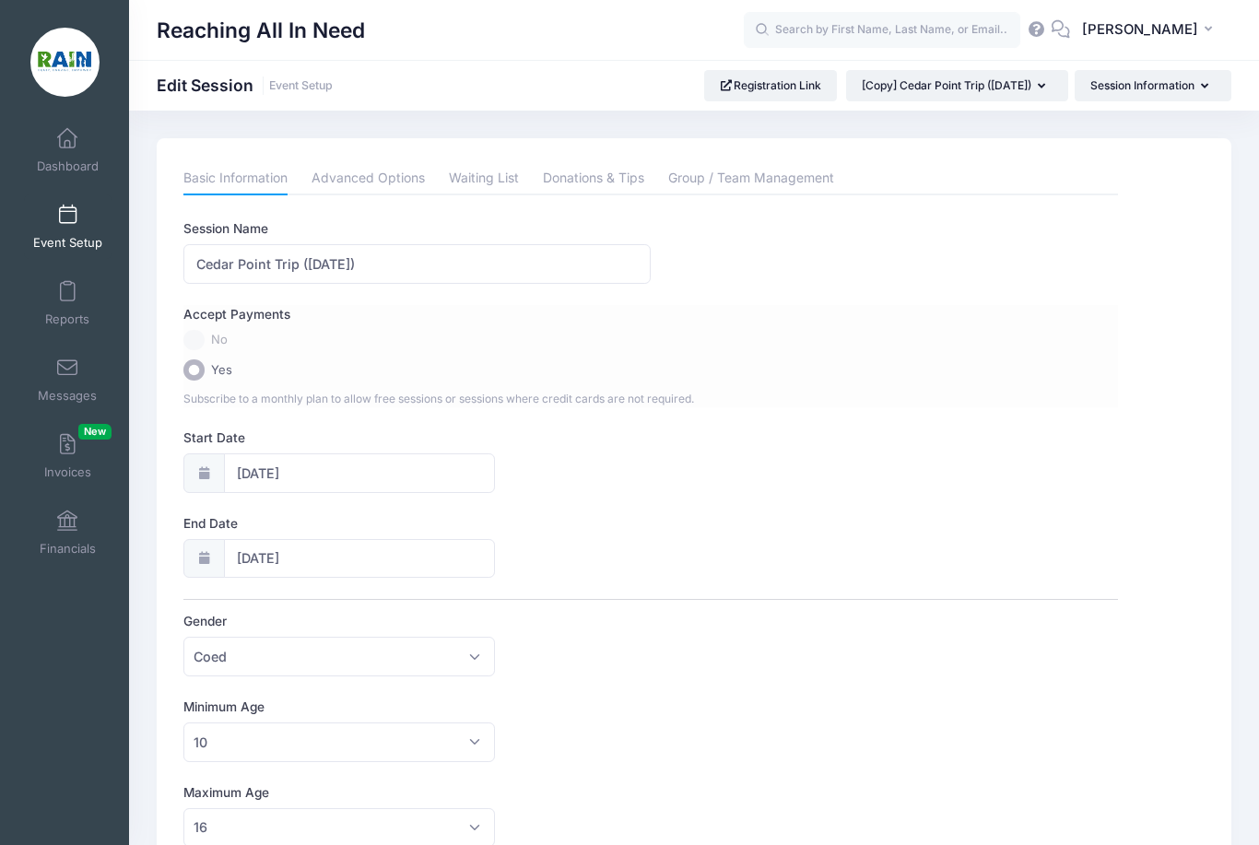
click at [191, 336] on label "No" at bounding box center [650, 340] width 935 height 21
click at [196, 363] on input "Yes" at bounding box center [193, 369] width 21 height 21
click at [196, 334] on label "No" at bounding box center [650, 340] width 935 height 21
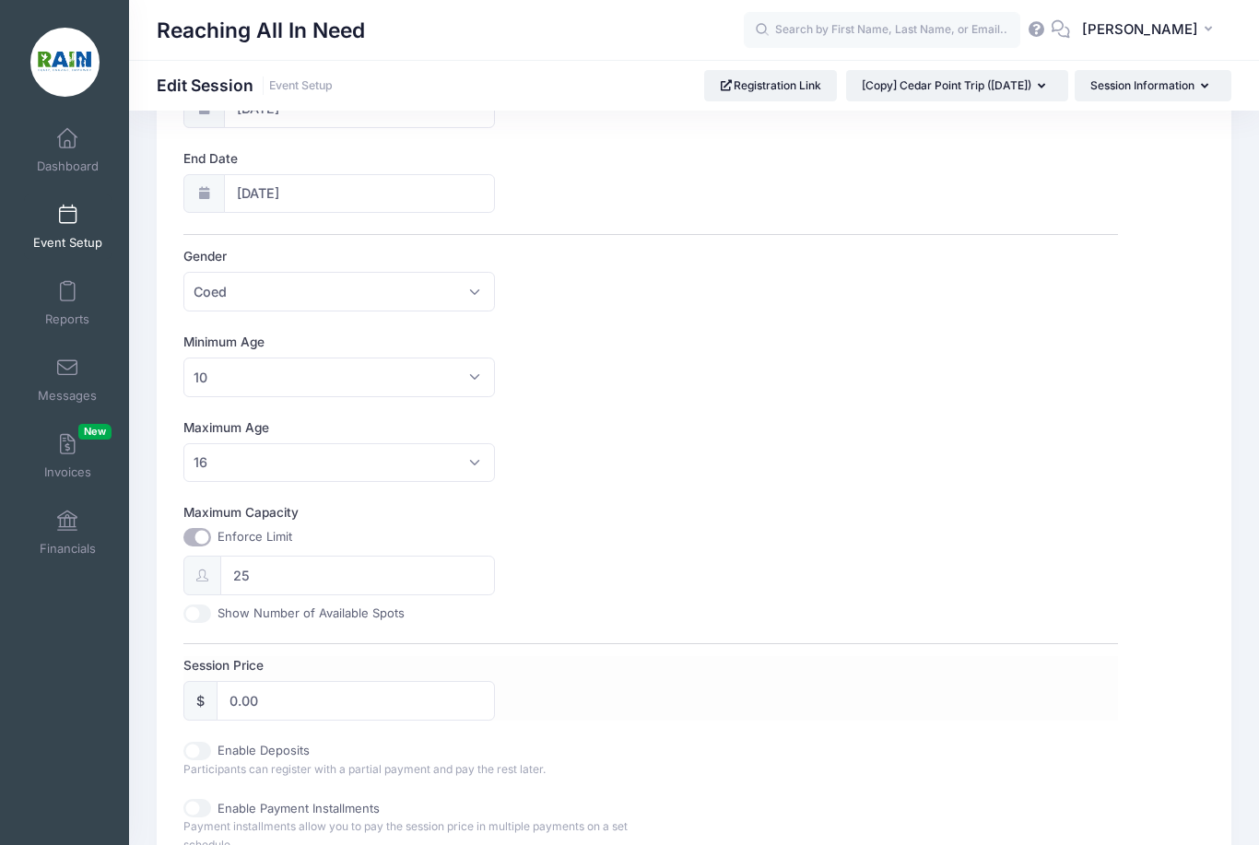
scroll to position [410, 0]
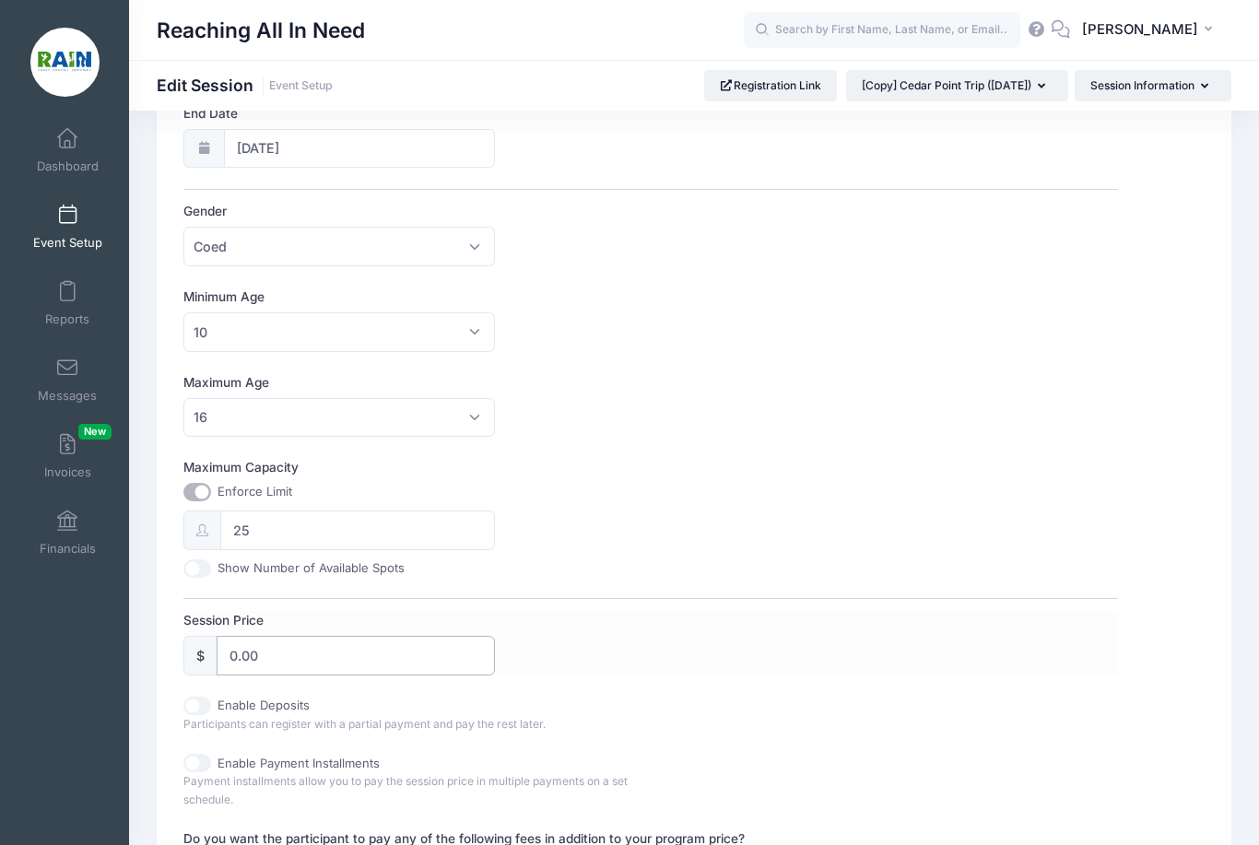
click at [349, 659] on input "0.00" at bounding box center [356, 656] width 278 height 40
type input "0"
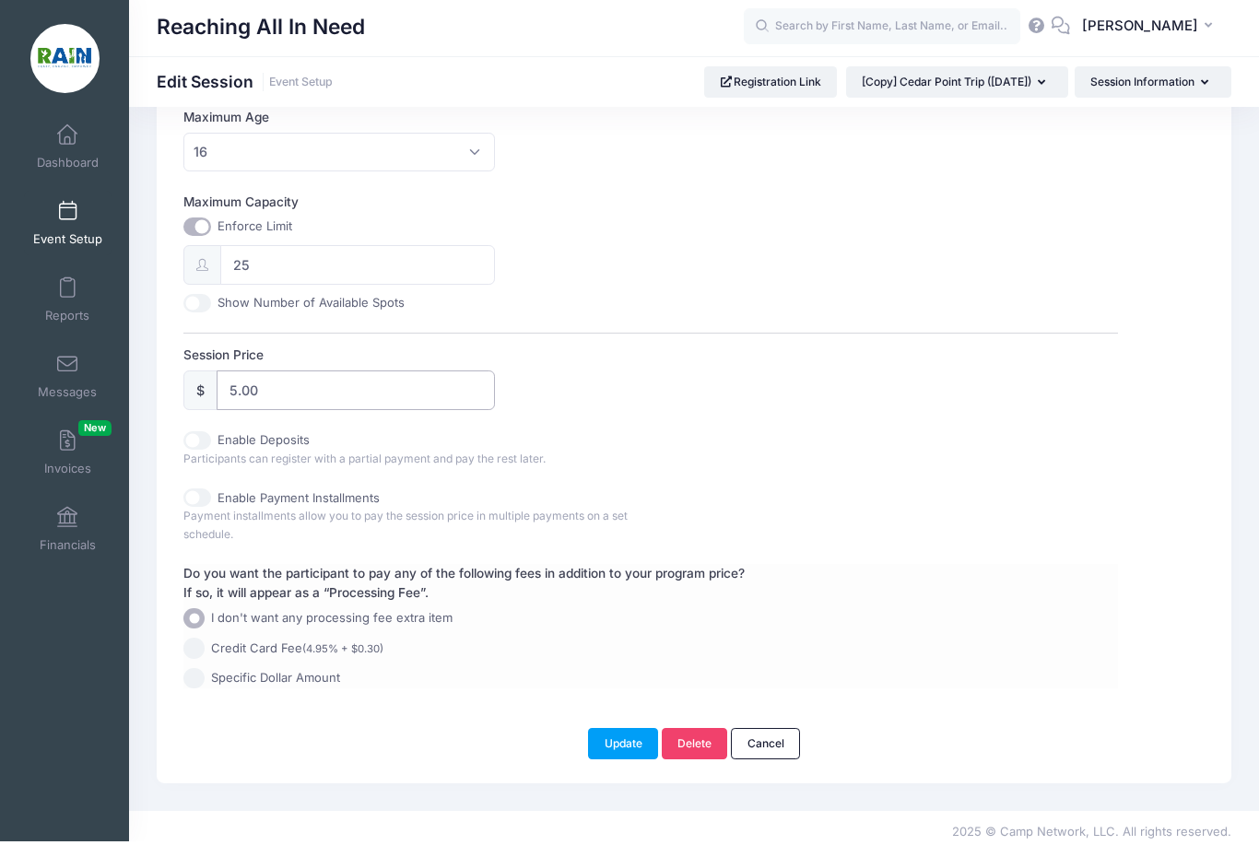
scroll to position [675, 0]
type input "5.00"
click at [622, 729] on button "Update" at bounding box center [623, 744] width 70 height 31
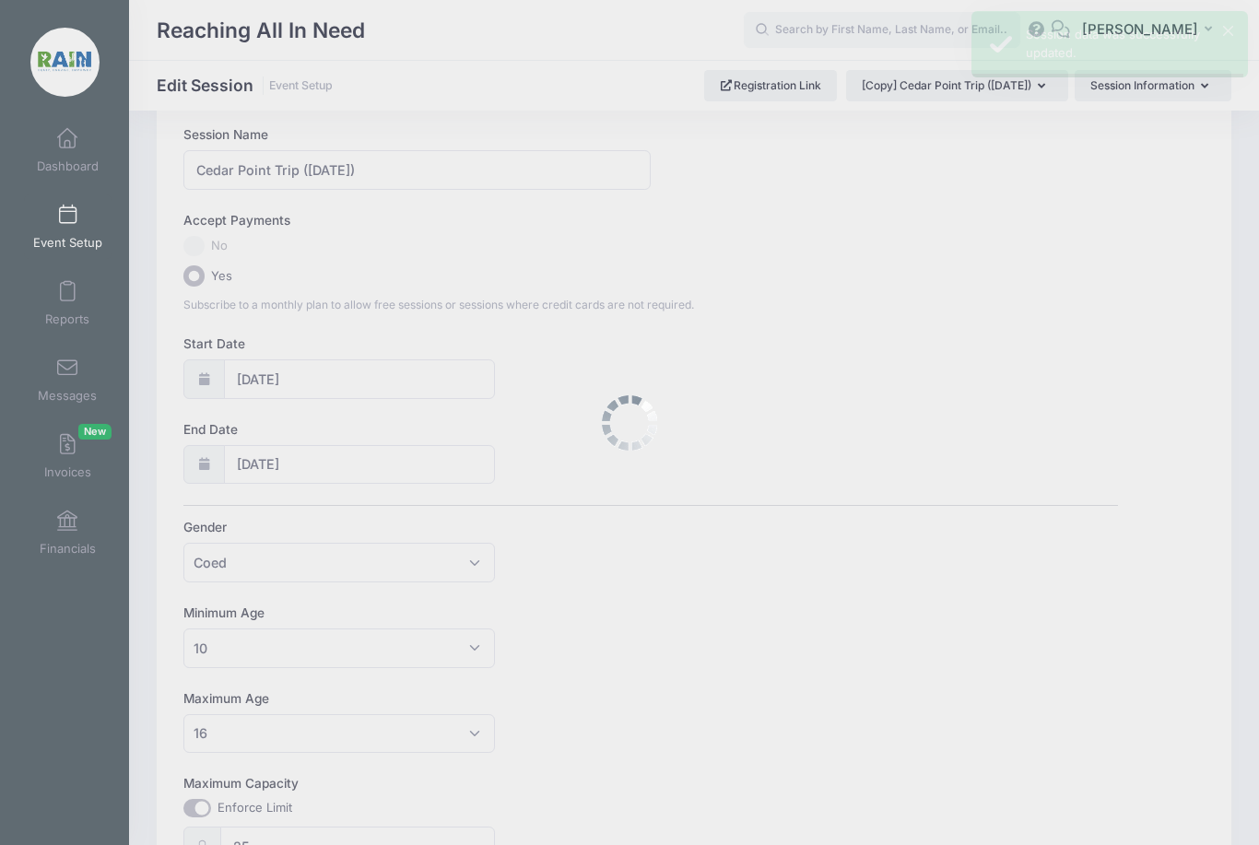
scroll to position [3, 0]
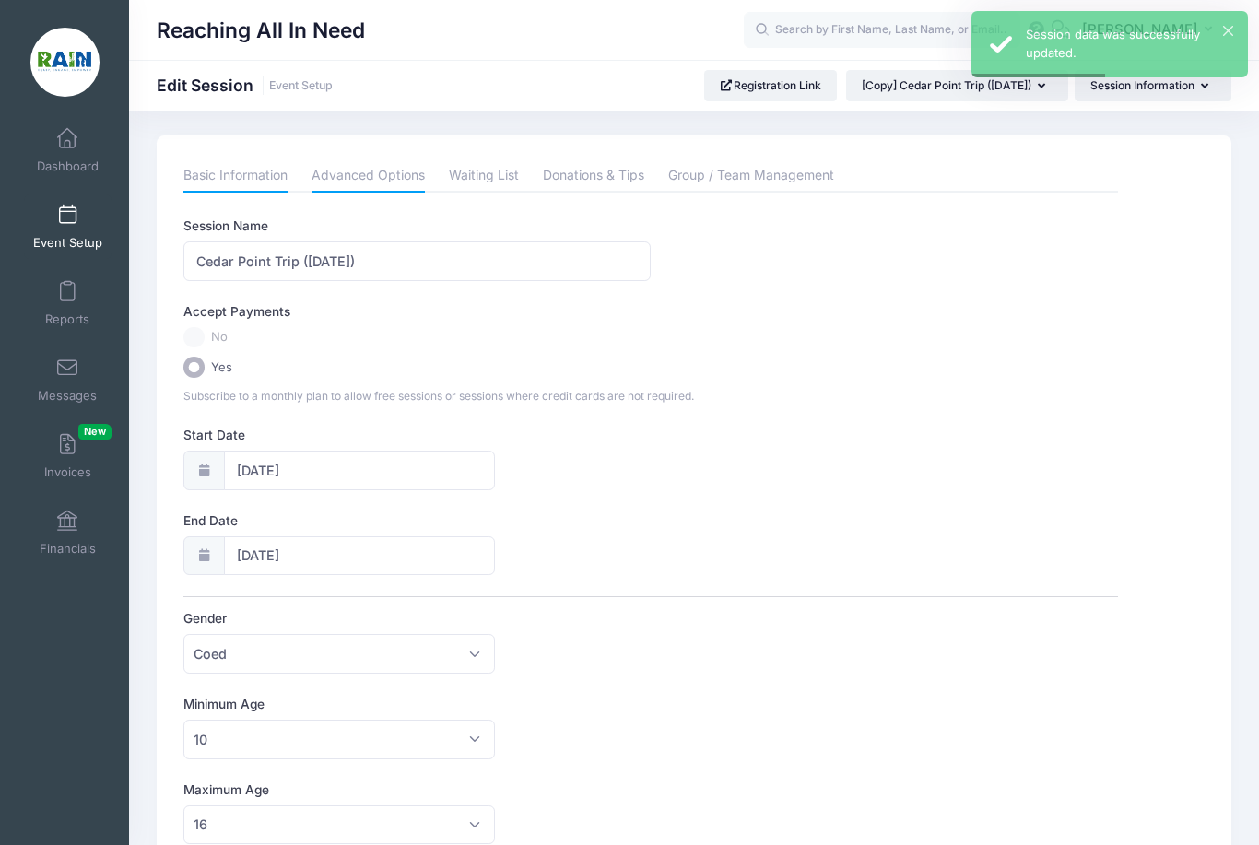
click at [347, 171] on link "Advanced Options" at bounding box center [368, 175] width 113 height 33
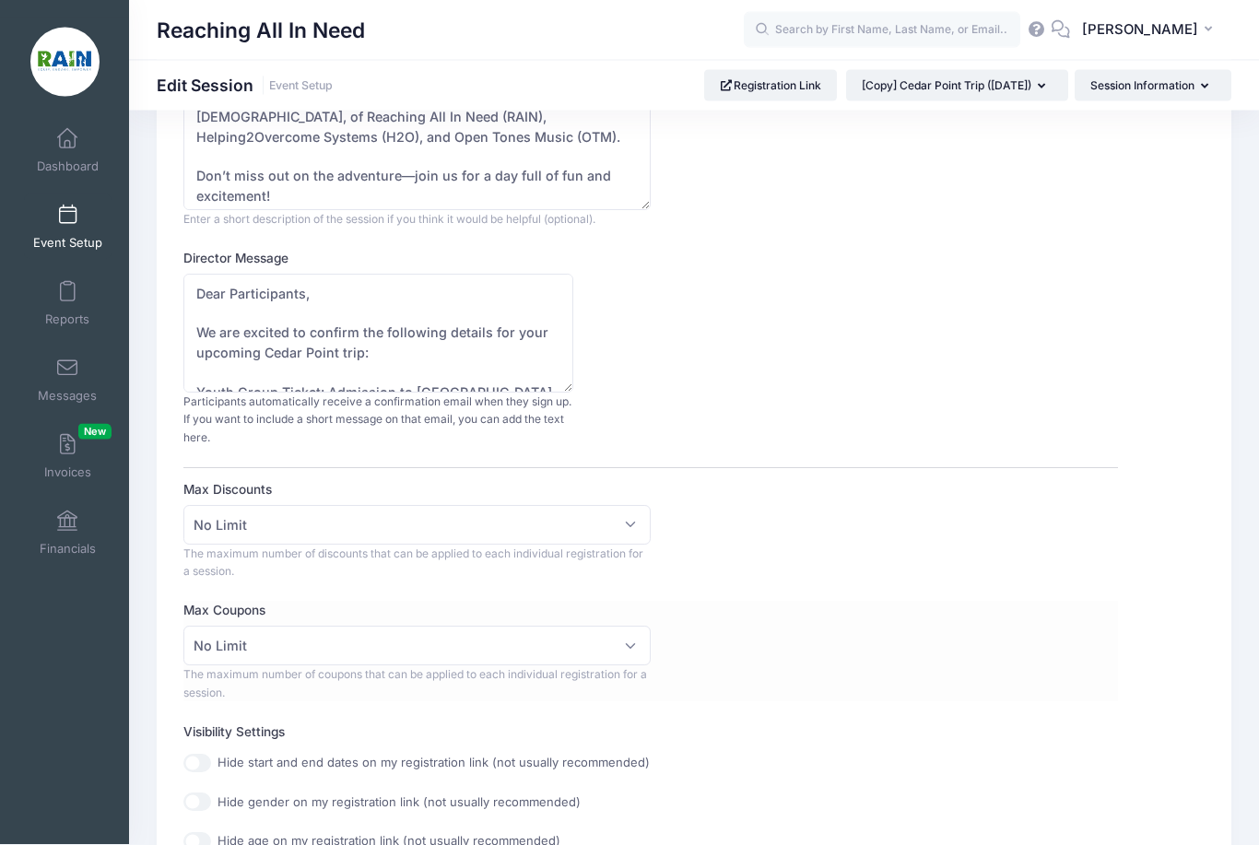
scroll to position [176, 0]
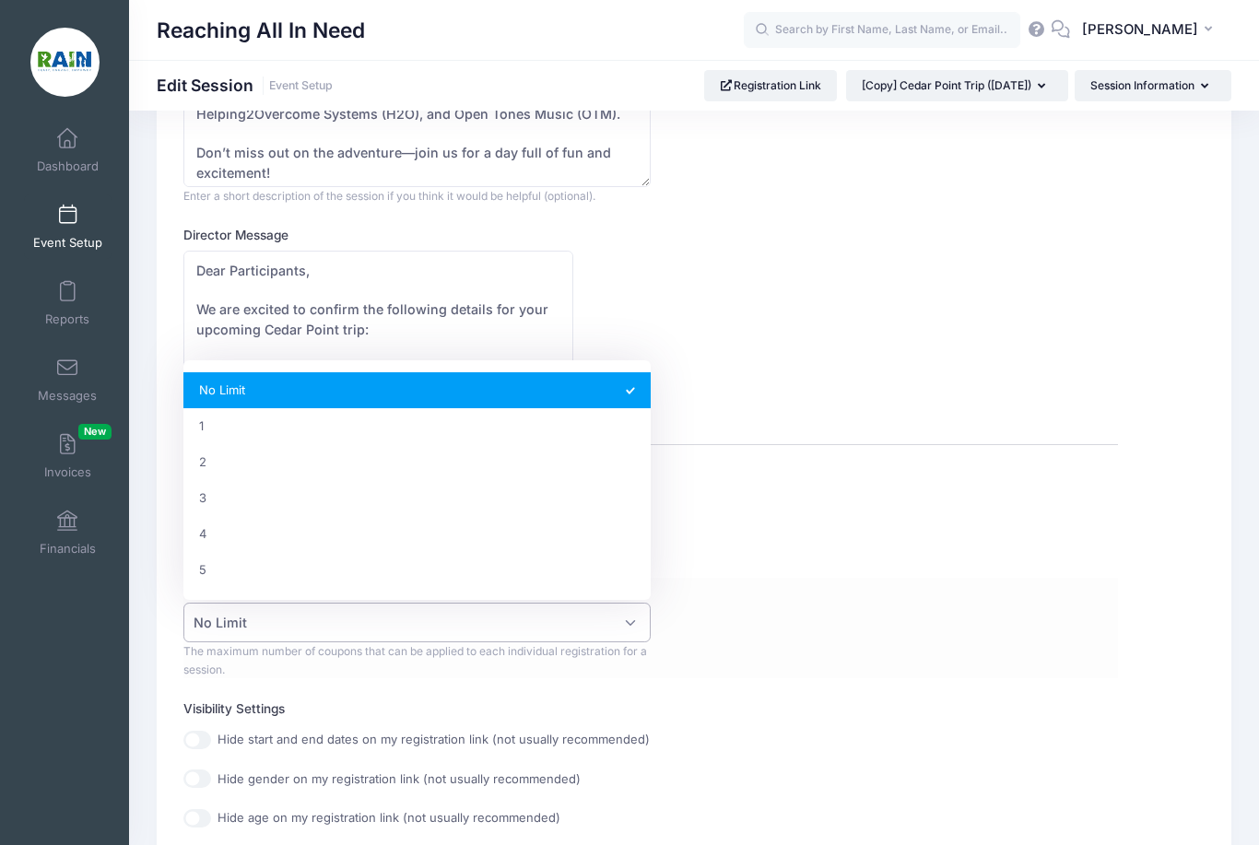
click at [570, 624] on span "No Limit" at bounding box center [416, 623] width 467 height 40
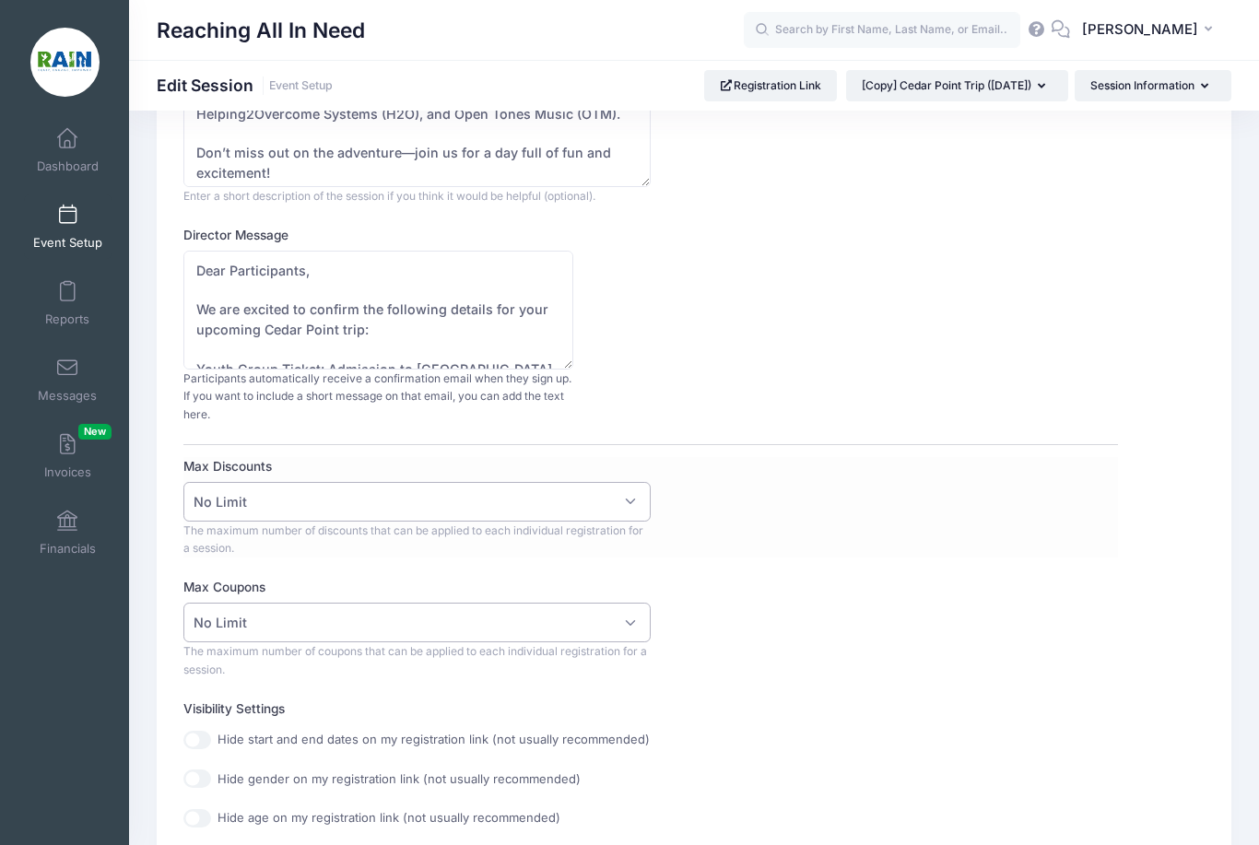
click at [480, 488] on span "No Limit" at bounding box center [416, 502] width 467 height 40
click at [806, 644] on div "Max Coupons No Limit 1 2 3 4 5 No Limit The maximum number of coupons that can …" at bounding box center [650, 628] width 935 height 100
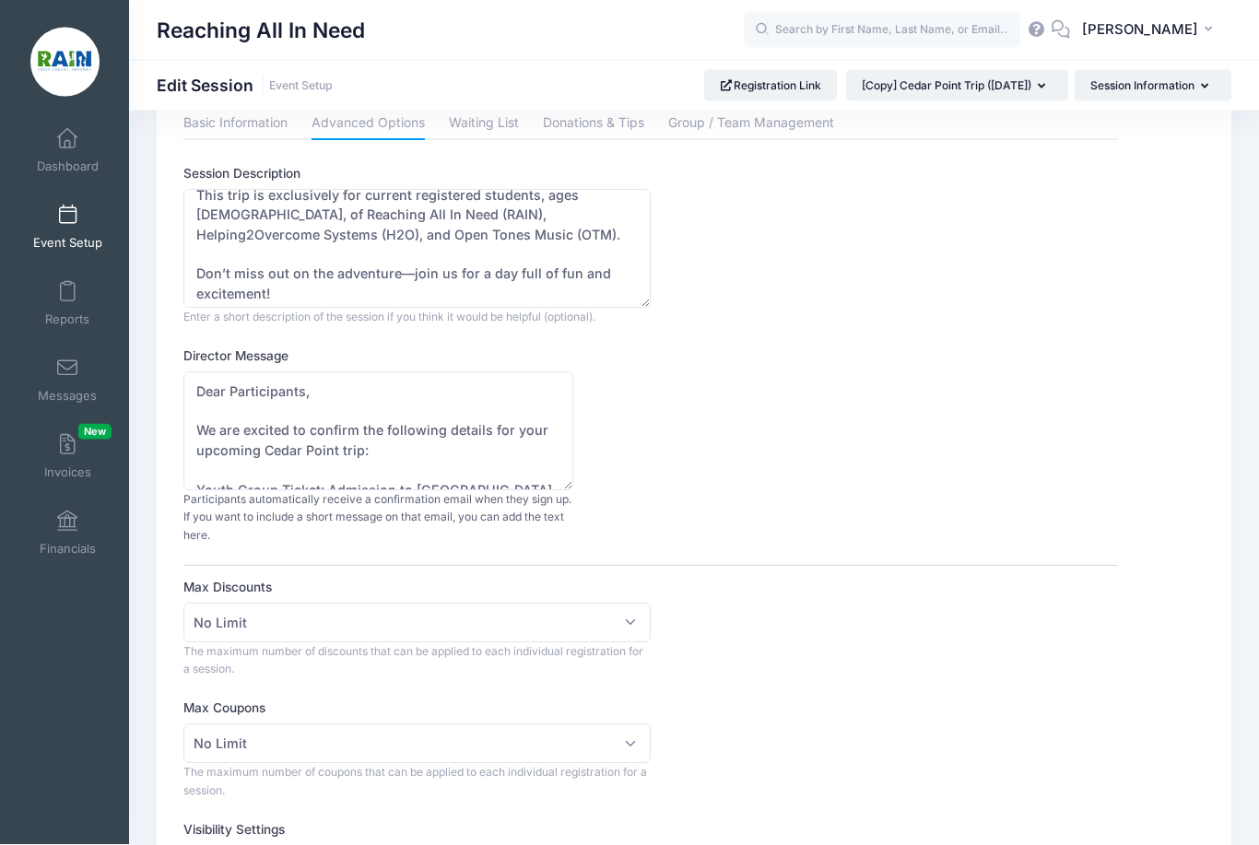
scroll to position [0, 0]
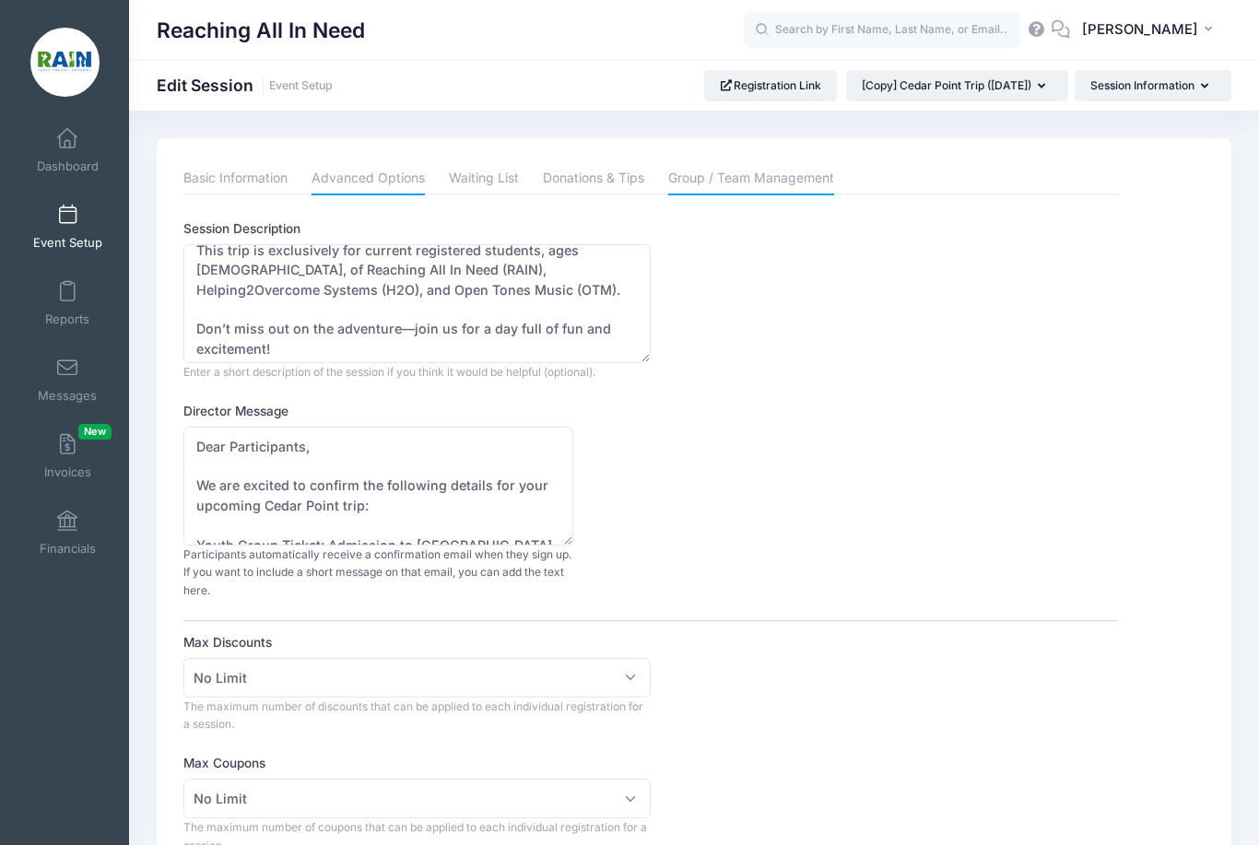
click at [771, 185] on link "Group / Team Management" at bounding box center [751, 178] width 166 height 33
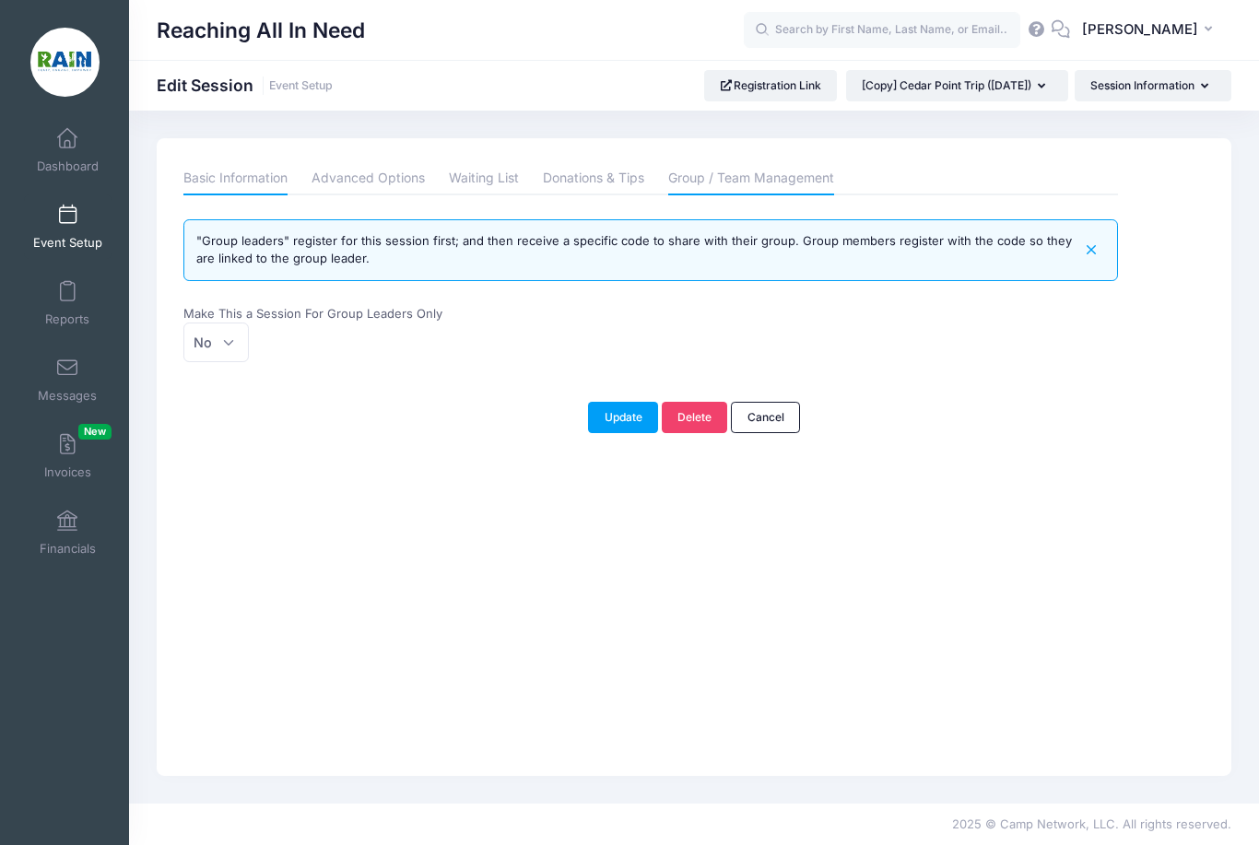
click at [240, 191] on link "Basic Information" at bounding box center [235, 178] width 104 height 33
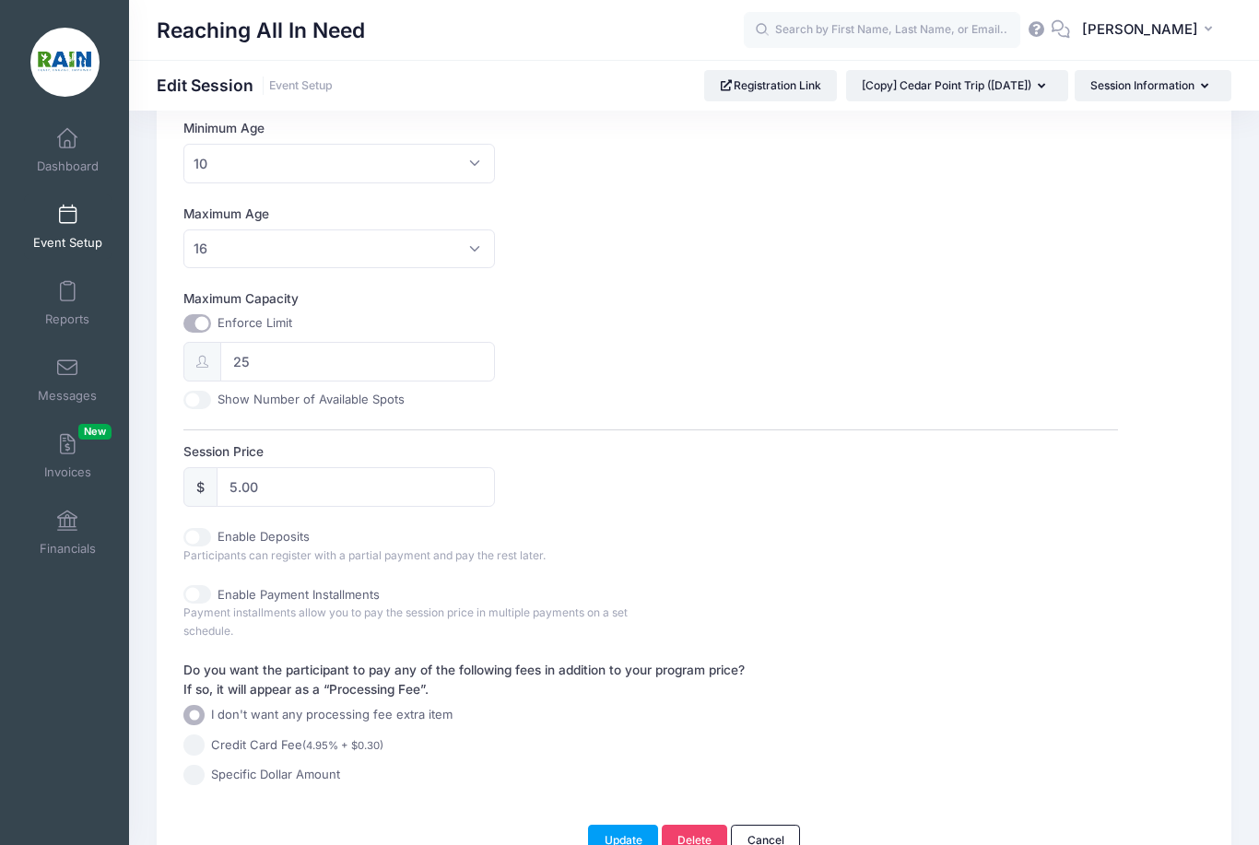
scroll to position [615, 0]
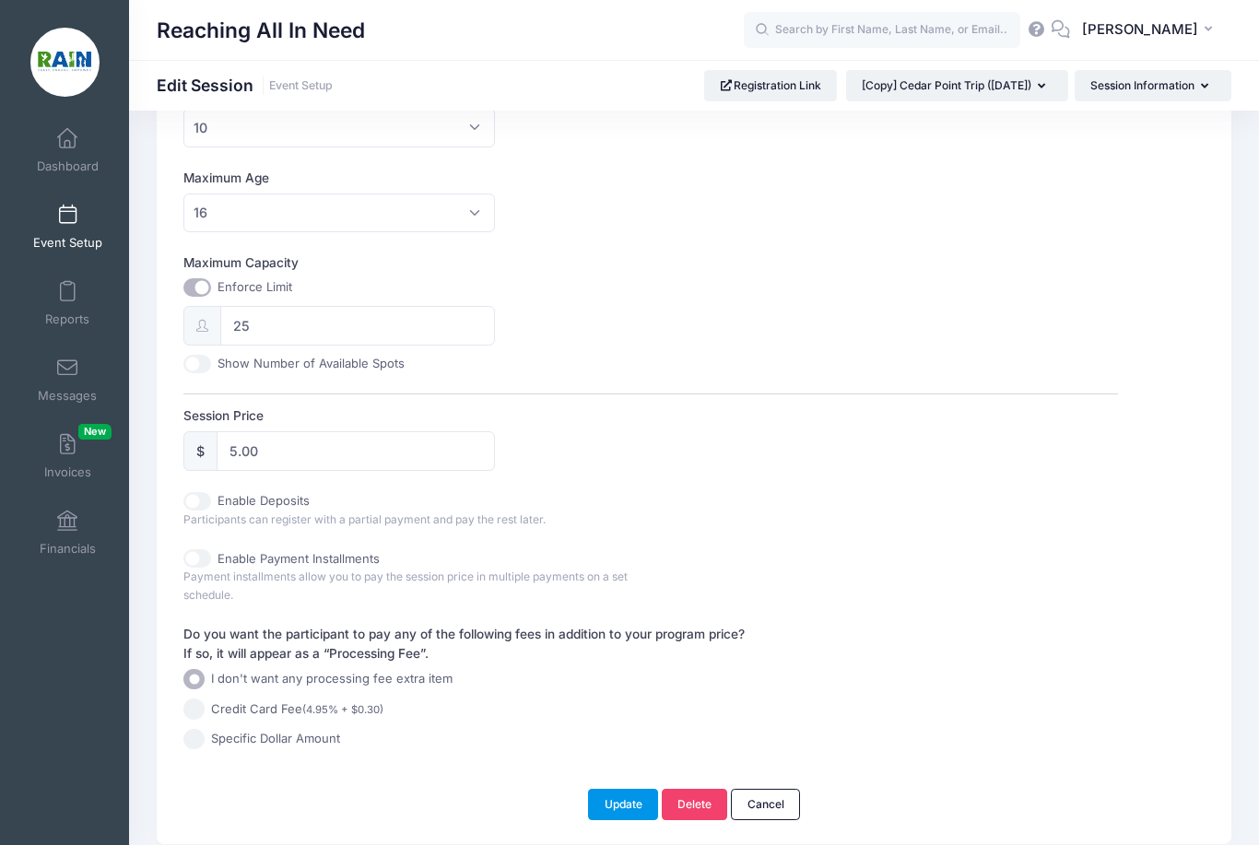
click at [604, 795] on button "Update" at bounding box center [623, 804] width 70 height 31
click at [630, 806] on button "Update" at bounding box center [623, 804] width 70 height 31
click at [632, 792] on button "Update" at bounding box center [623, 804] width 70 height 31
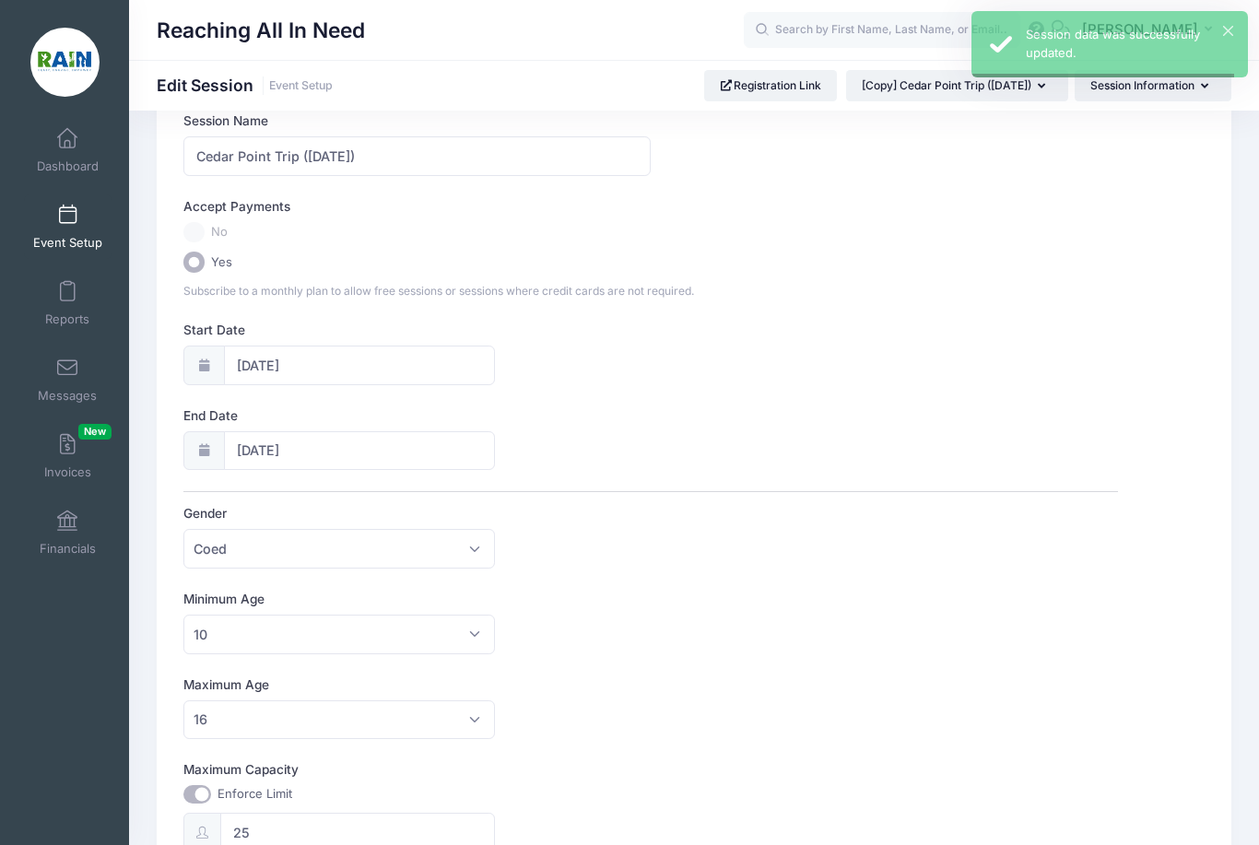
scroll to position [0, 0]
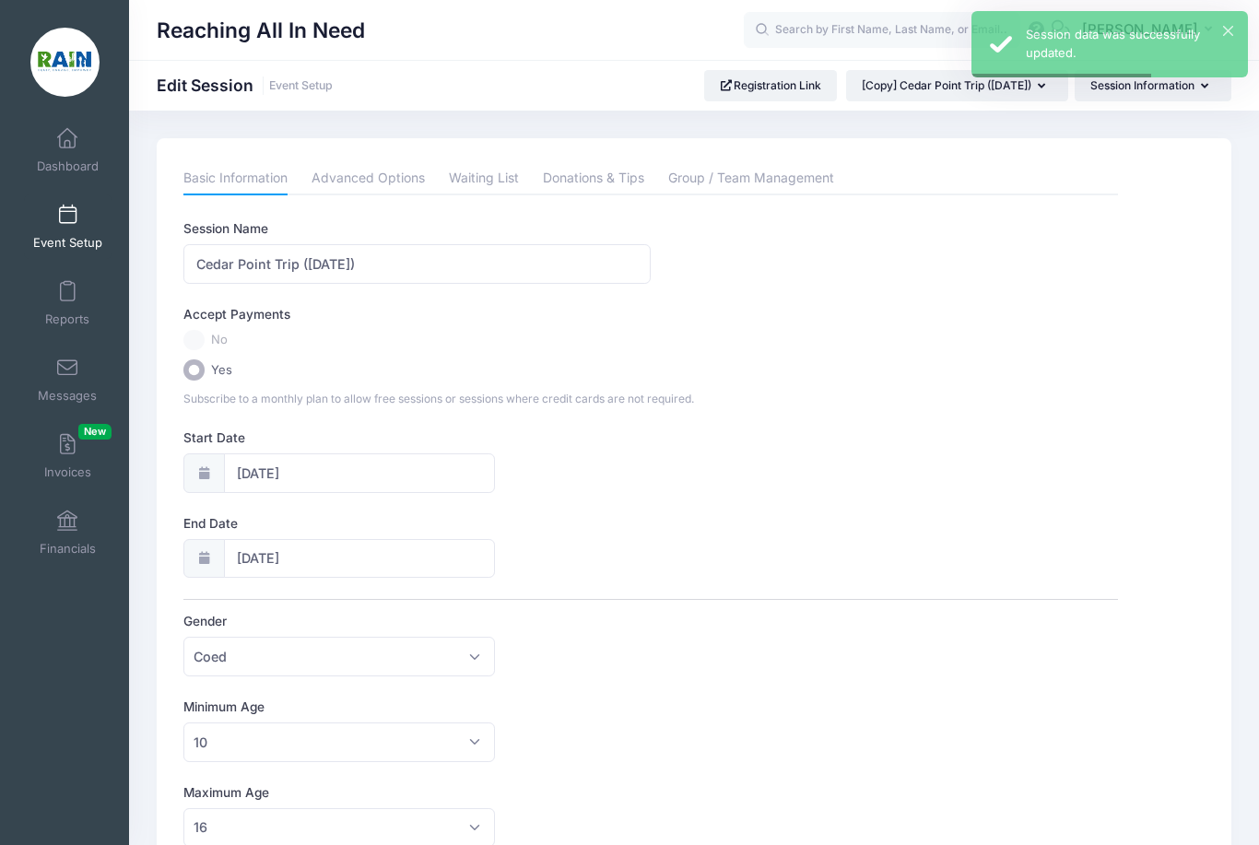
click at [67, 224] on span at bounding box center [67, 216] width 0 height 20
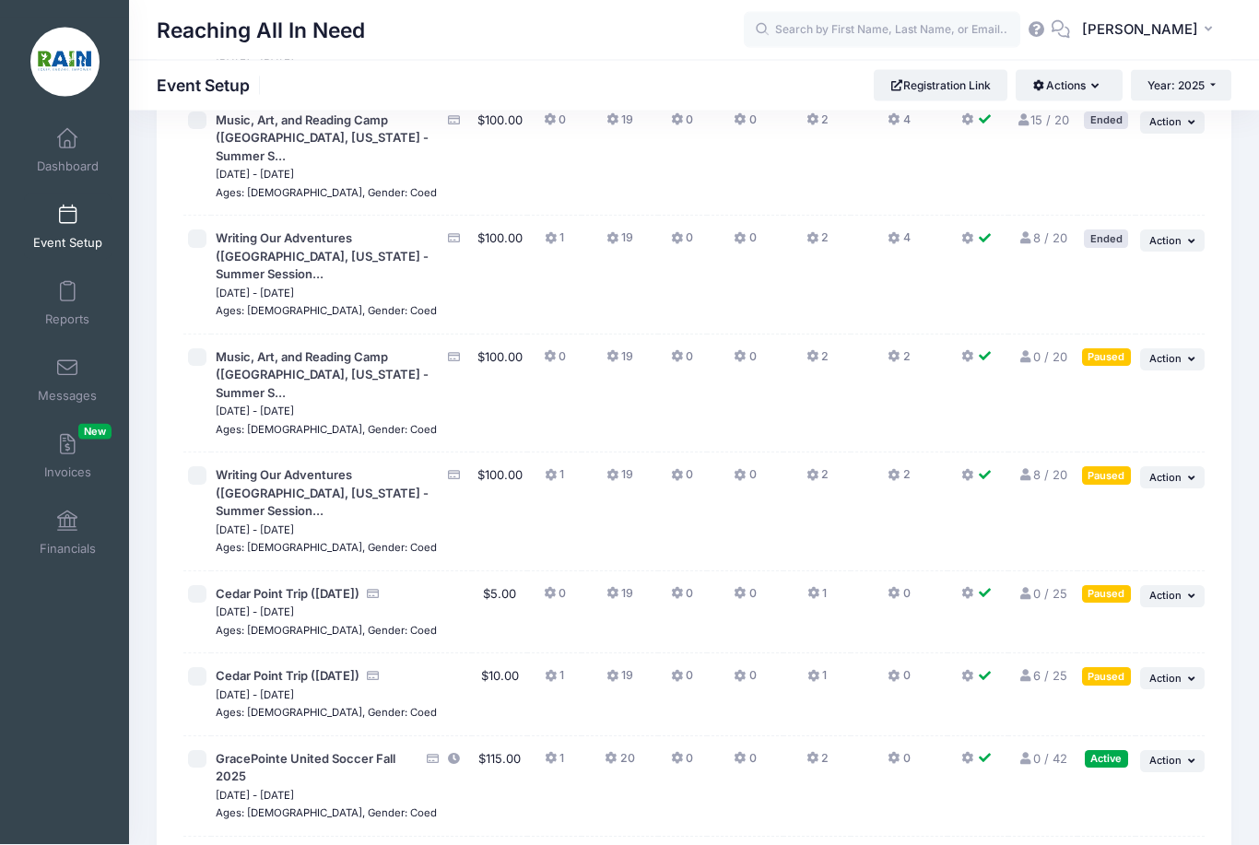
scroll to position [1903, 0]
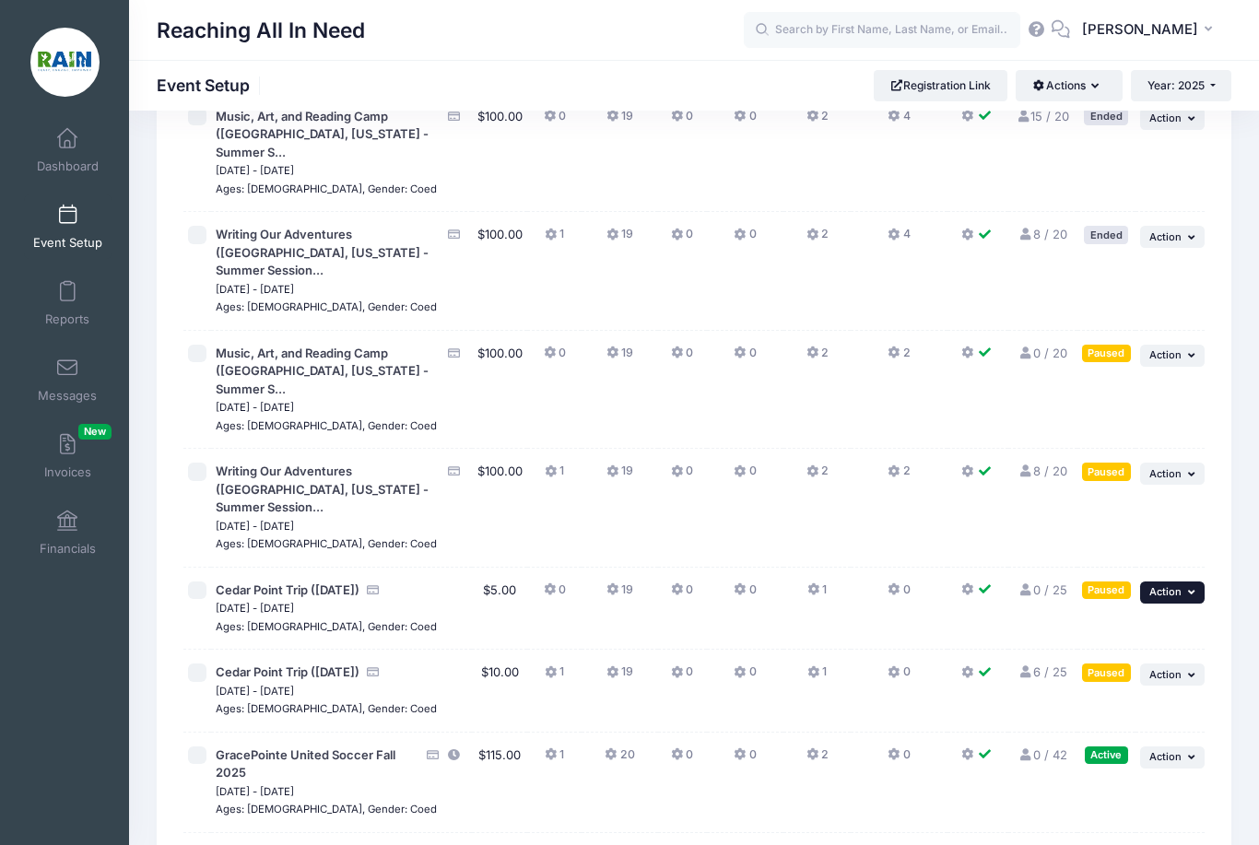
click at [1172, 585] on span "Action" at bounding box center [1165, 591] width 32 height 13
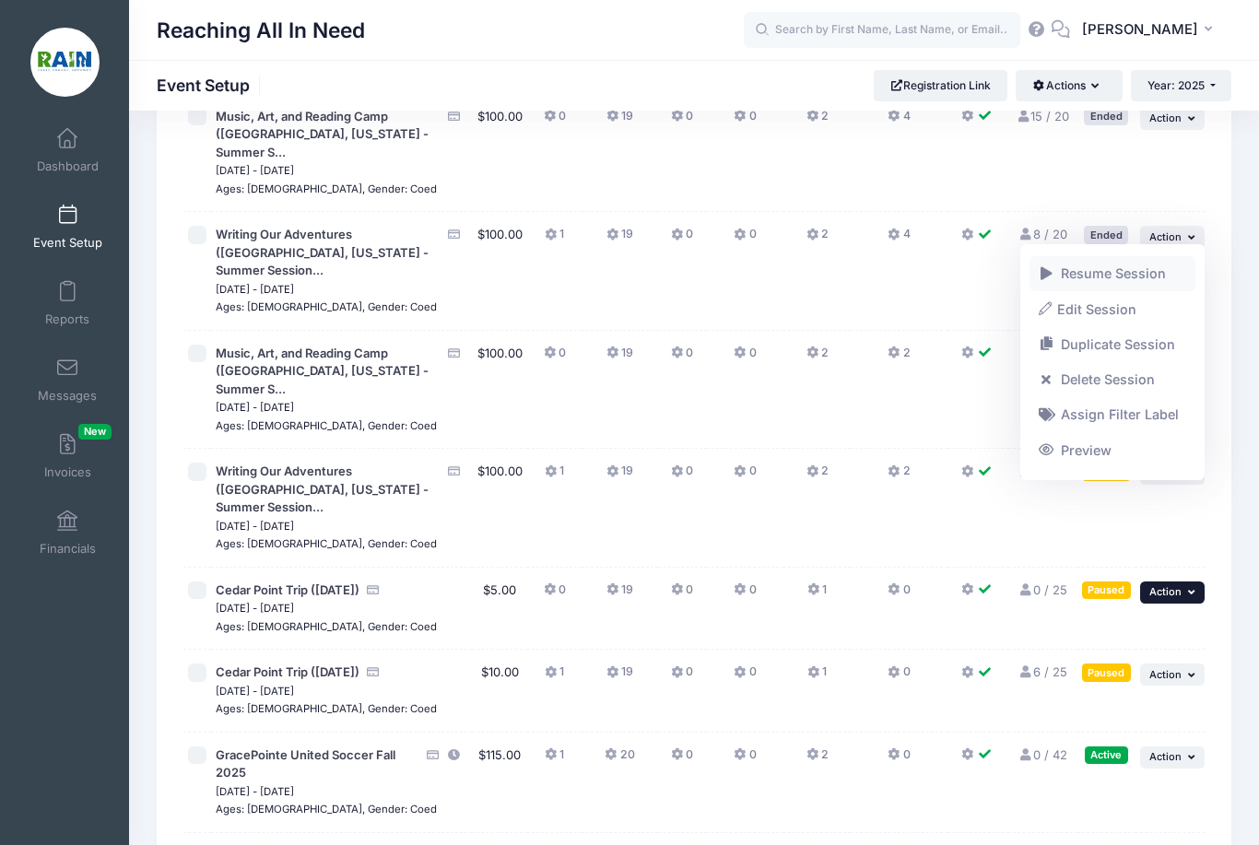
click at [1118, 280] on link "Resume Session" at bounding box center [1113, 273] width 167 height 35
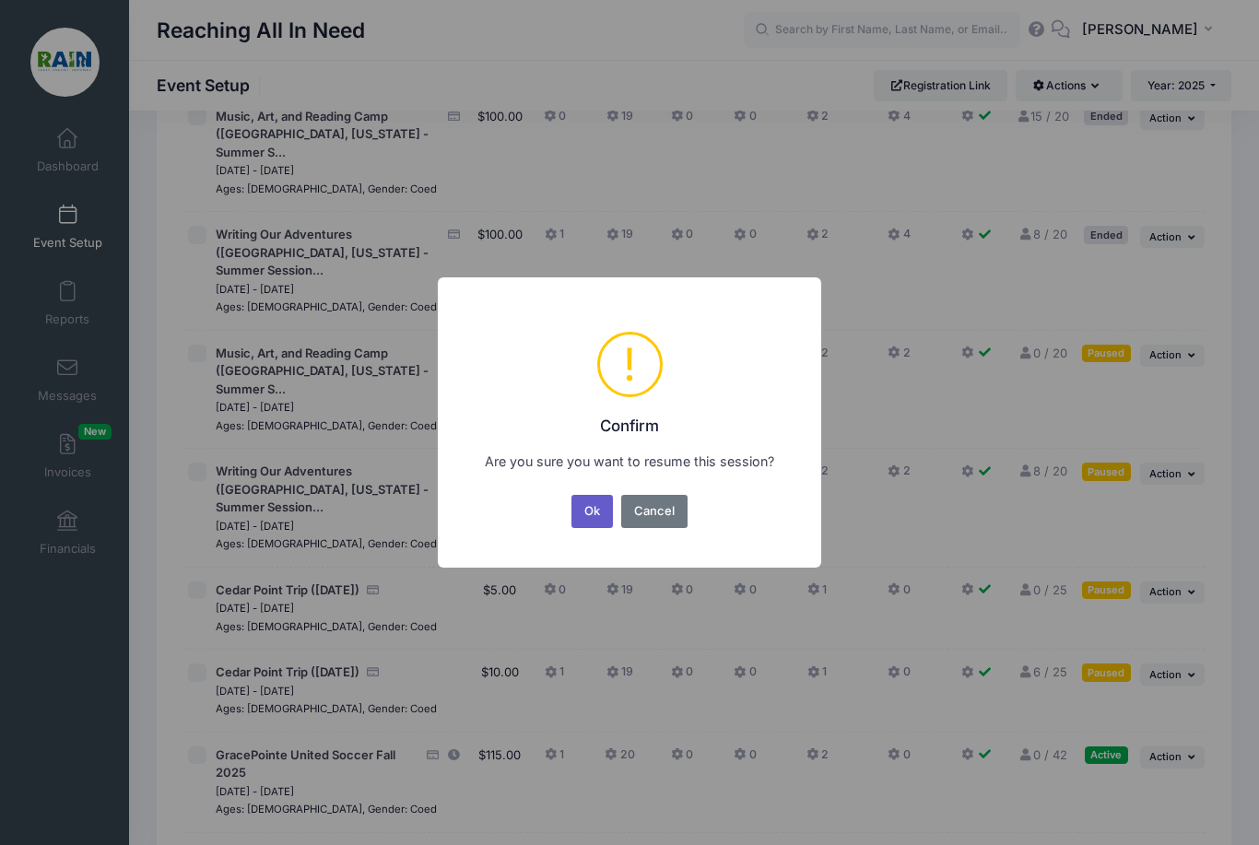
click at [600, 528] on button "Ok" at bounding box center [592, 511] width 42 height 33
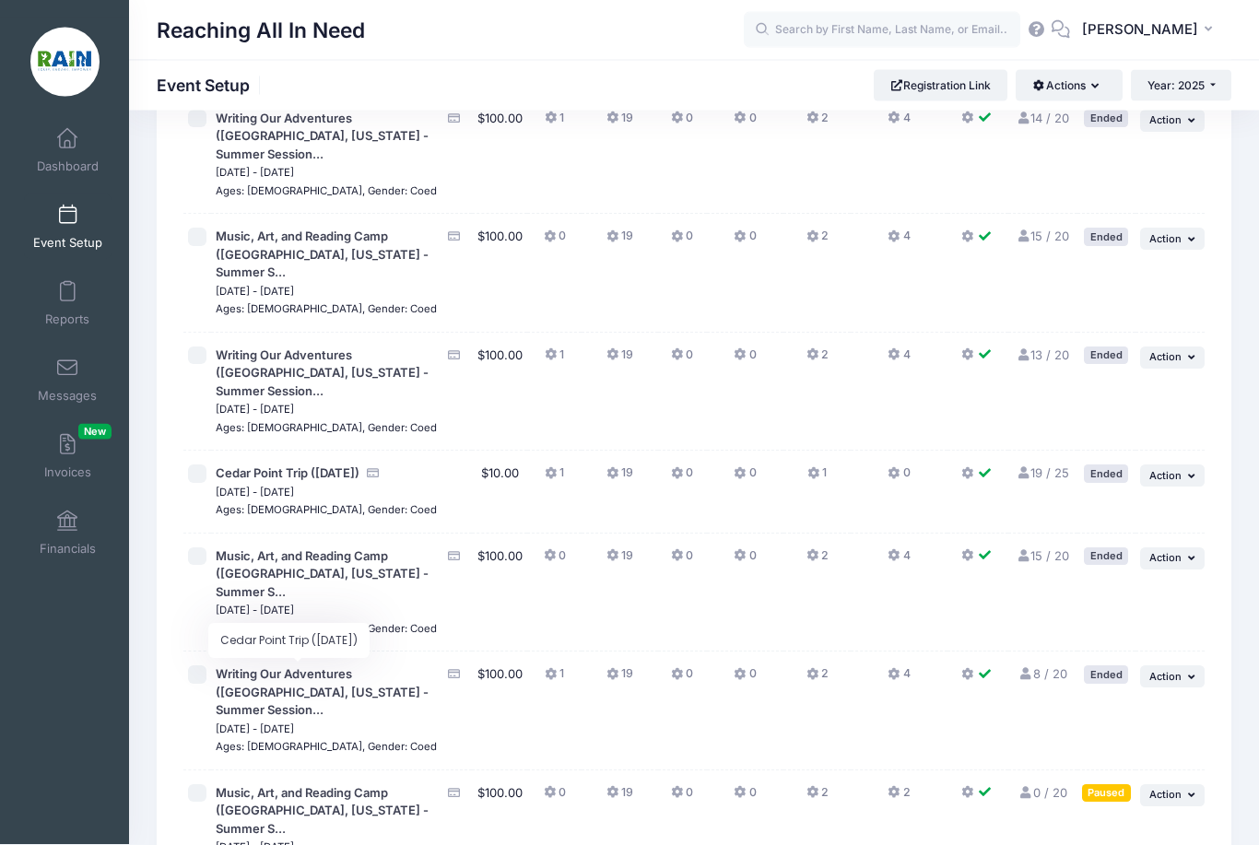
scroll to position [1464, 0]
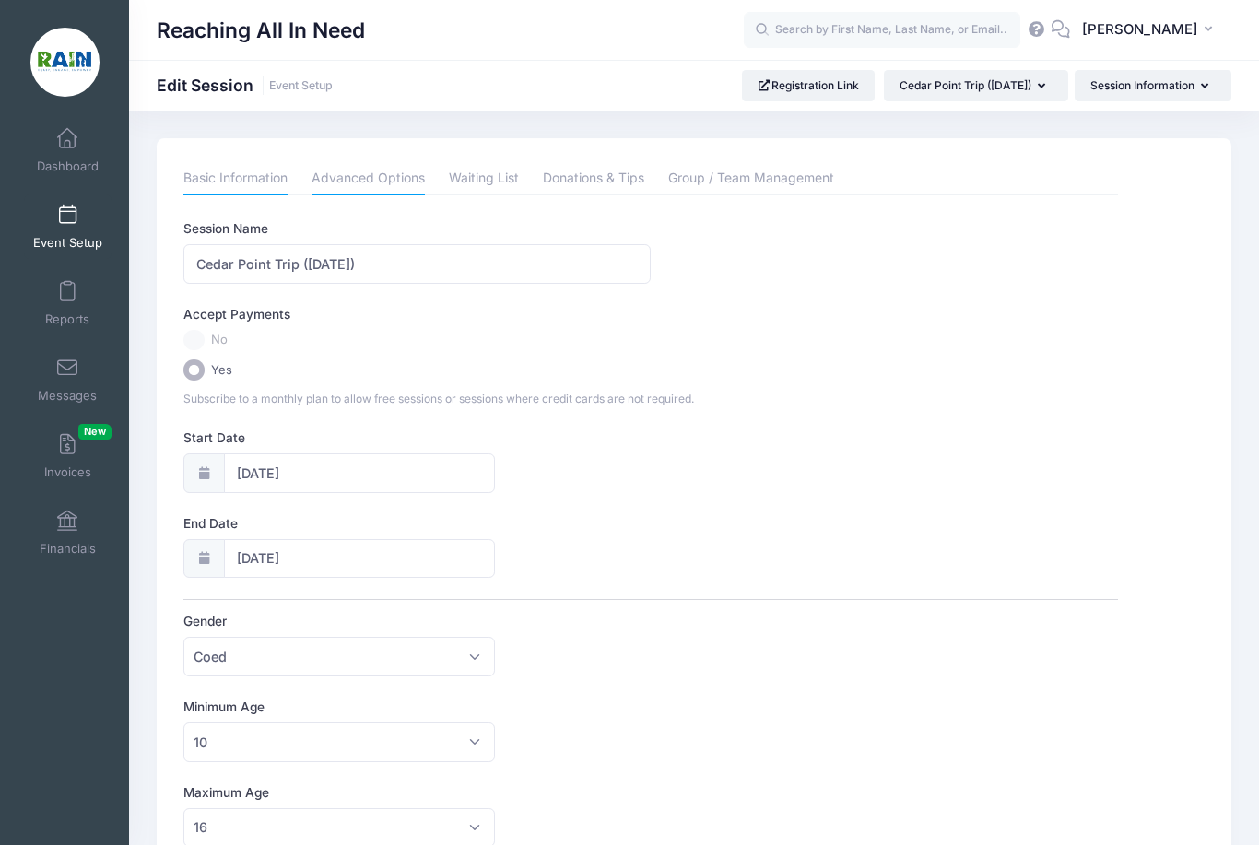
click at [368, 182] on link "Advanced Options" at bounding box center [368, 178] width 113 height 33
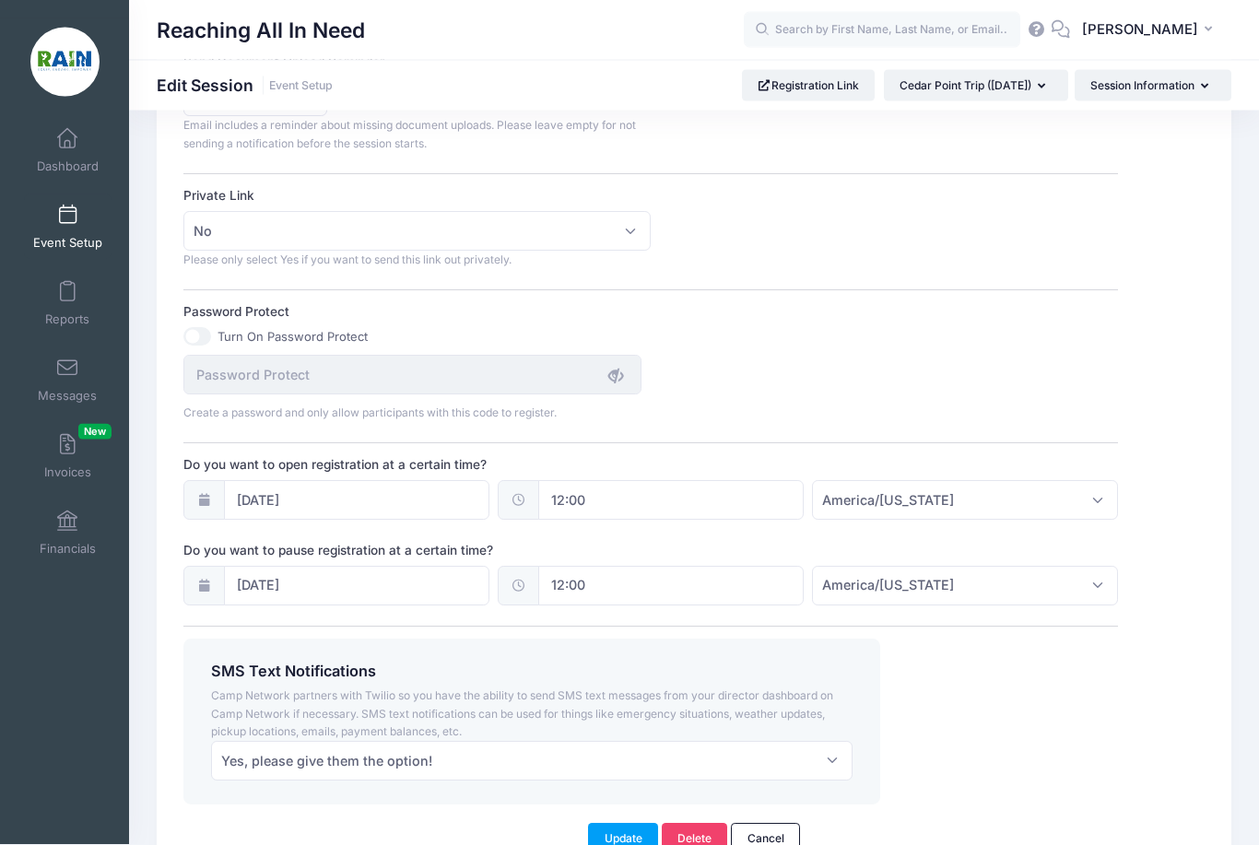
scroll to position [1134, 0]
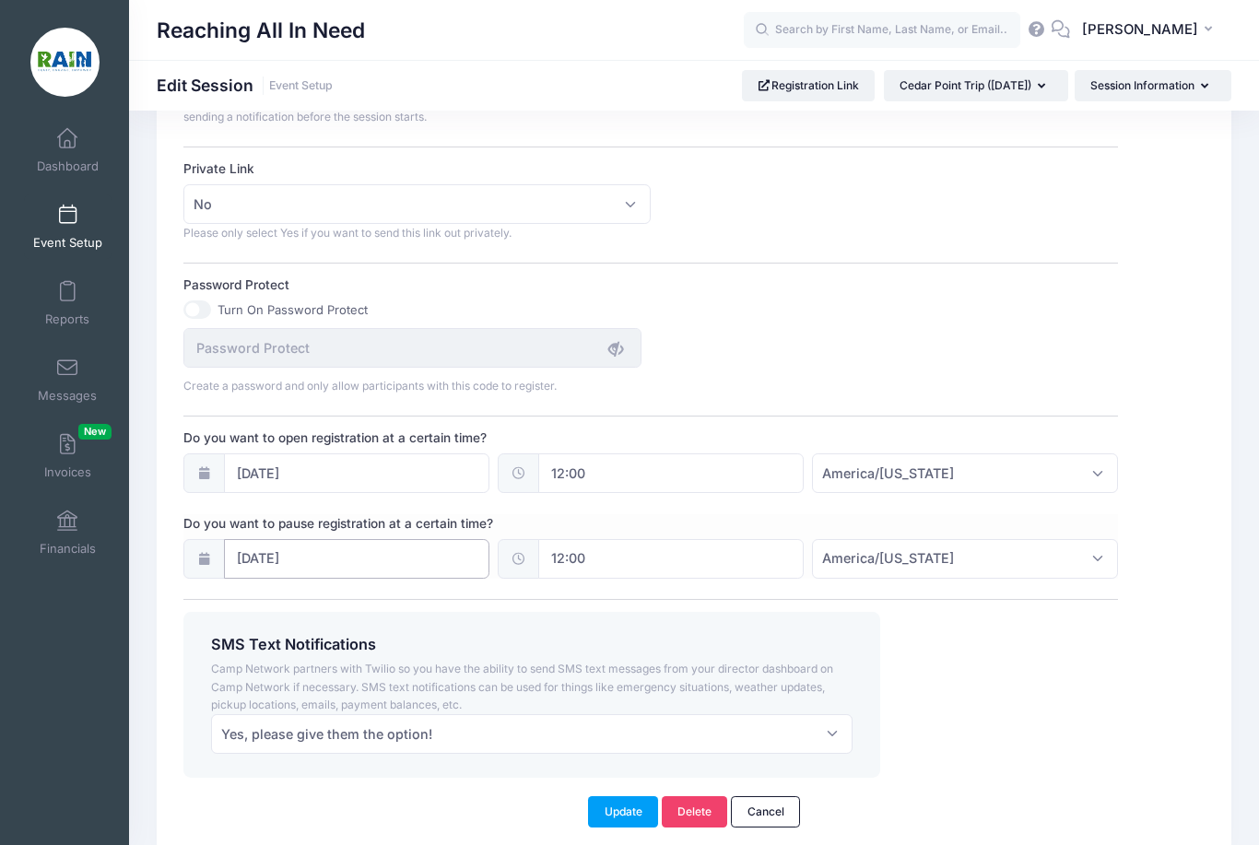
click at [271, 546] on input "08/13/2025" at bounding box center [356, 559] width 265 height 40
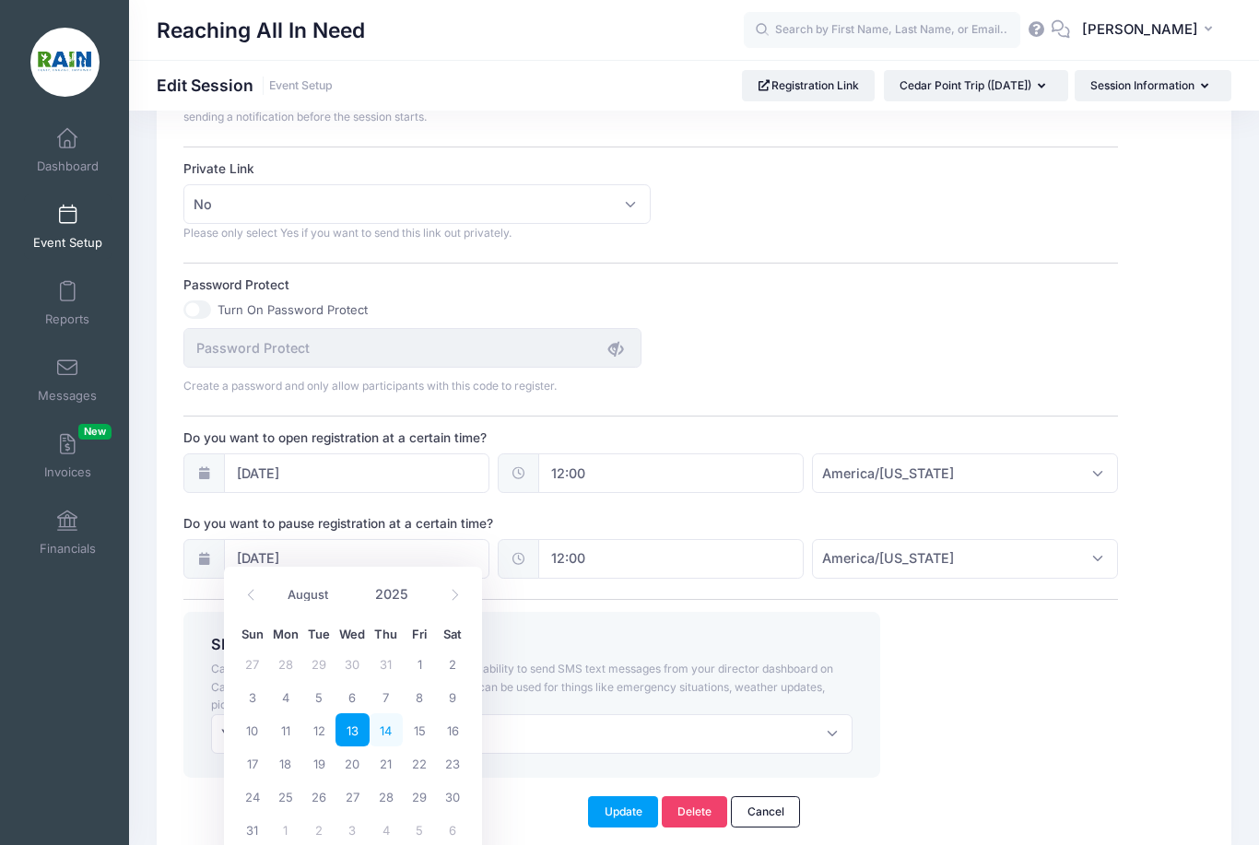
click at [383, 722] on span "14" at bounding box center [386, 729] width 33 height 33
type input "08/14/2025"
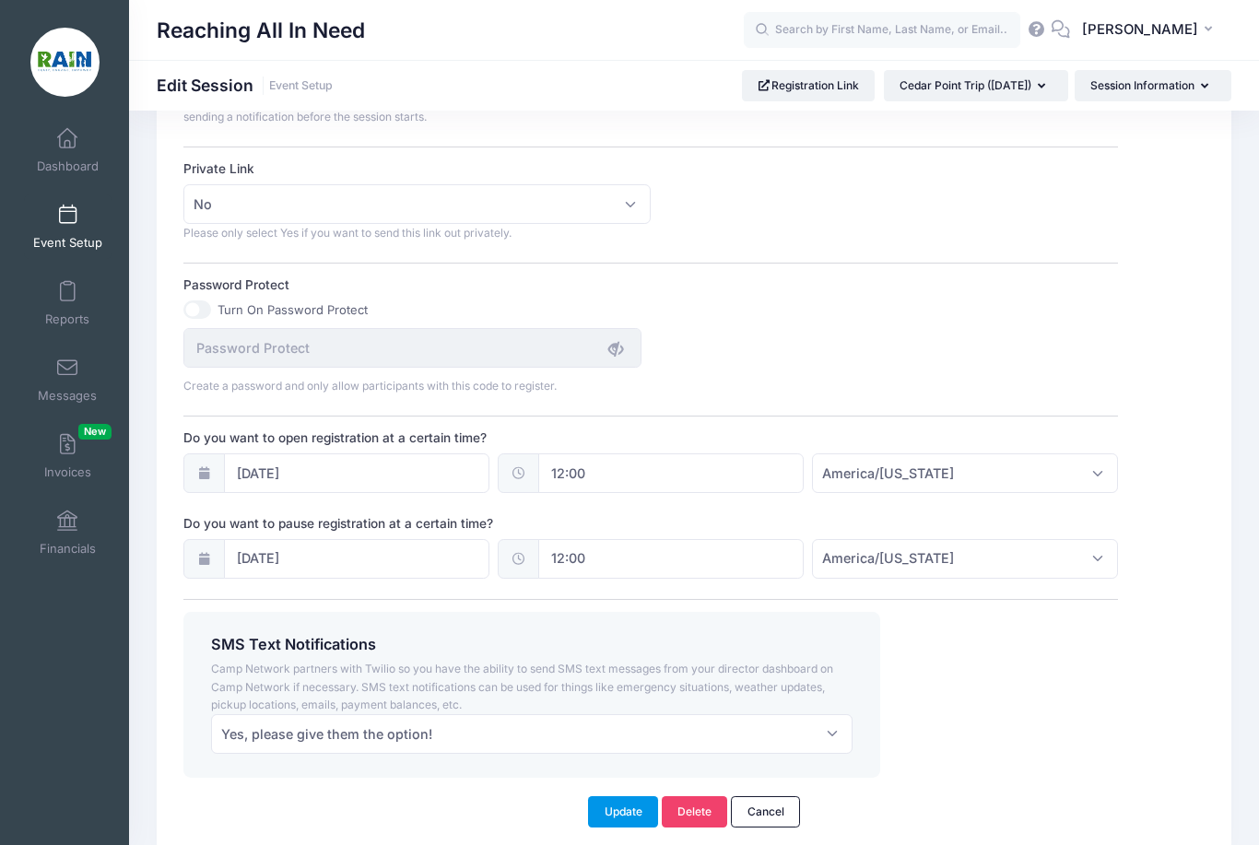
click at [617, 796] on button "Update" at bounding box center [623, 811] width 70 height 31
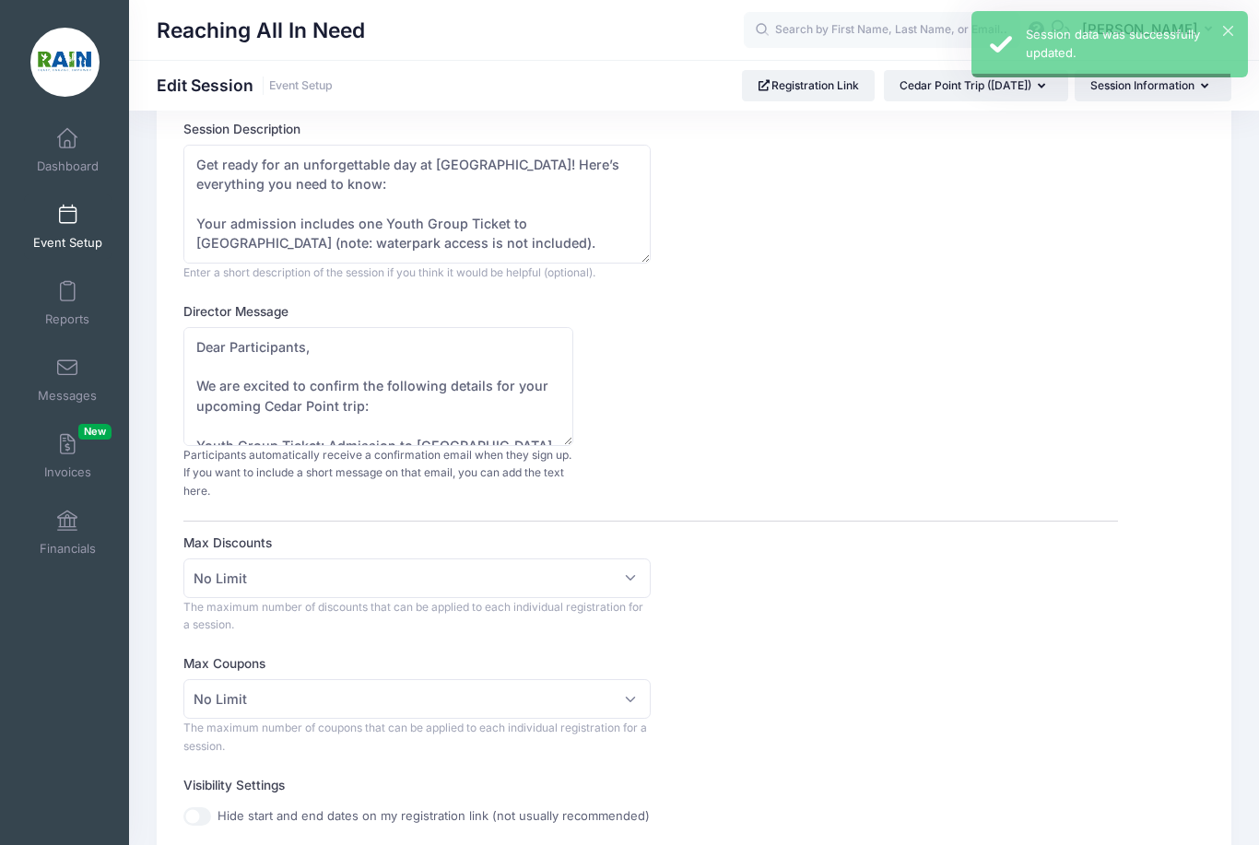
scroll to position [9, 0]
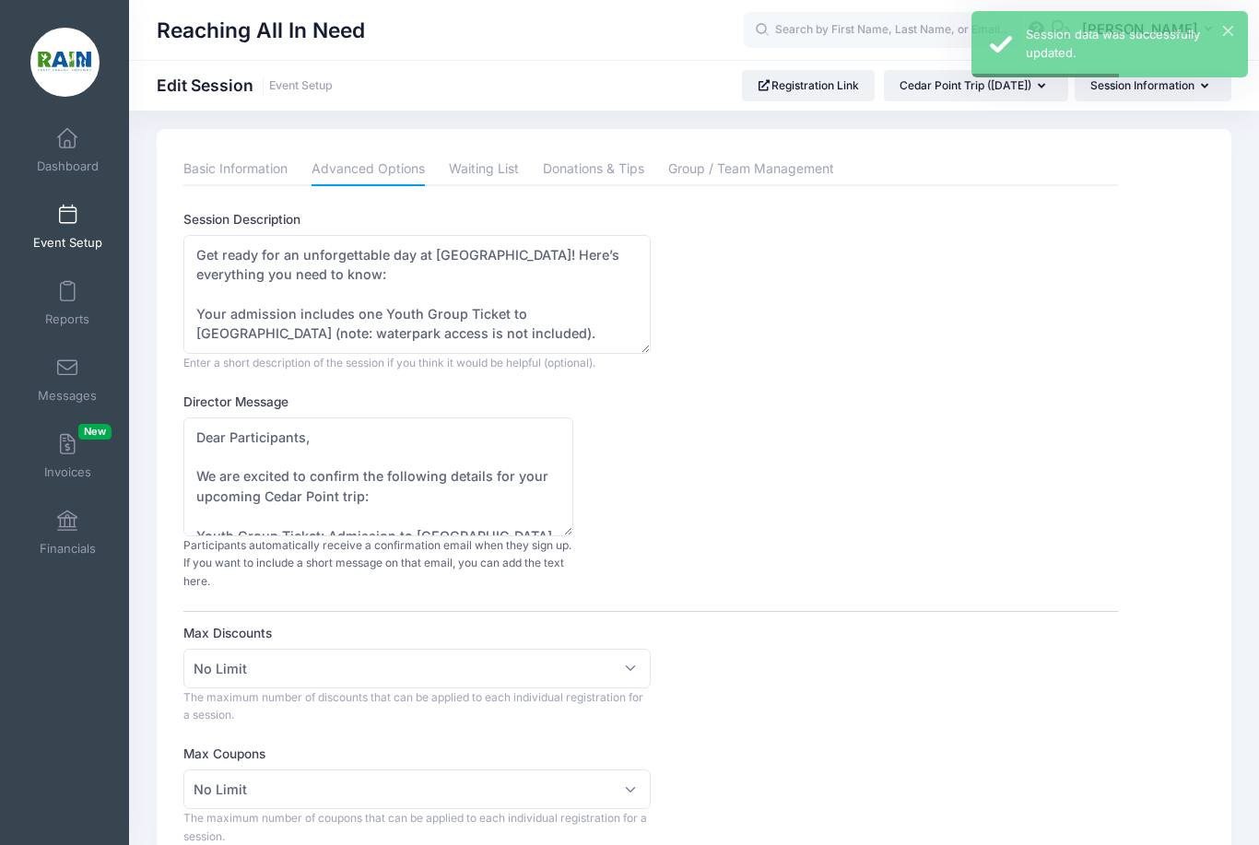
click at [58, 235] on span "Event Setup" at bounding box center [67, 243] width 69 height 16
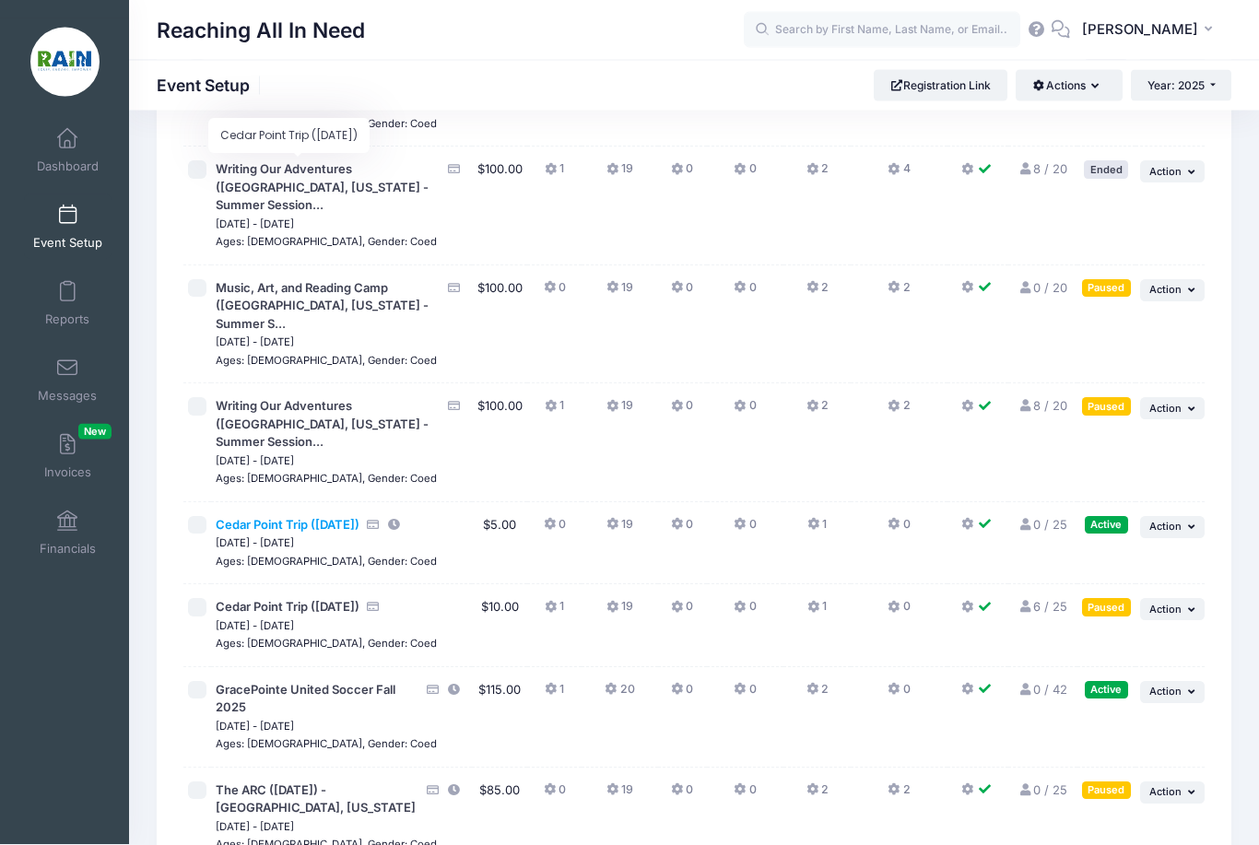
scroll to position [1969, 0]
click at [332, 517] on span "Cedar Point Trip ([DATE])" at bounding box center [288, 524] width 144 height 15
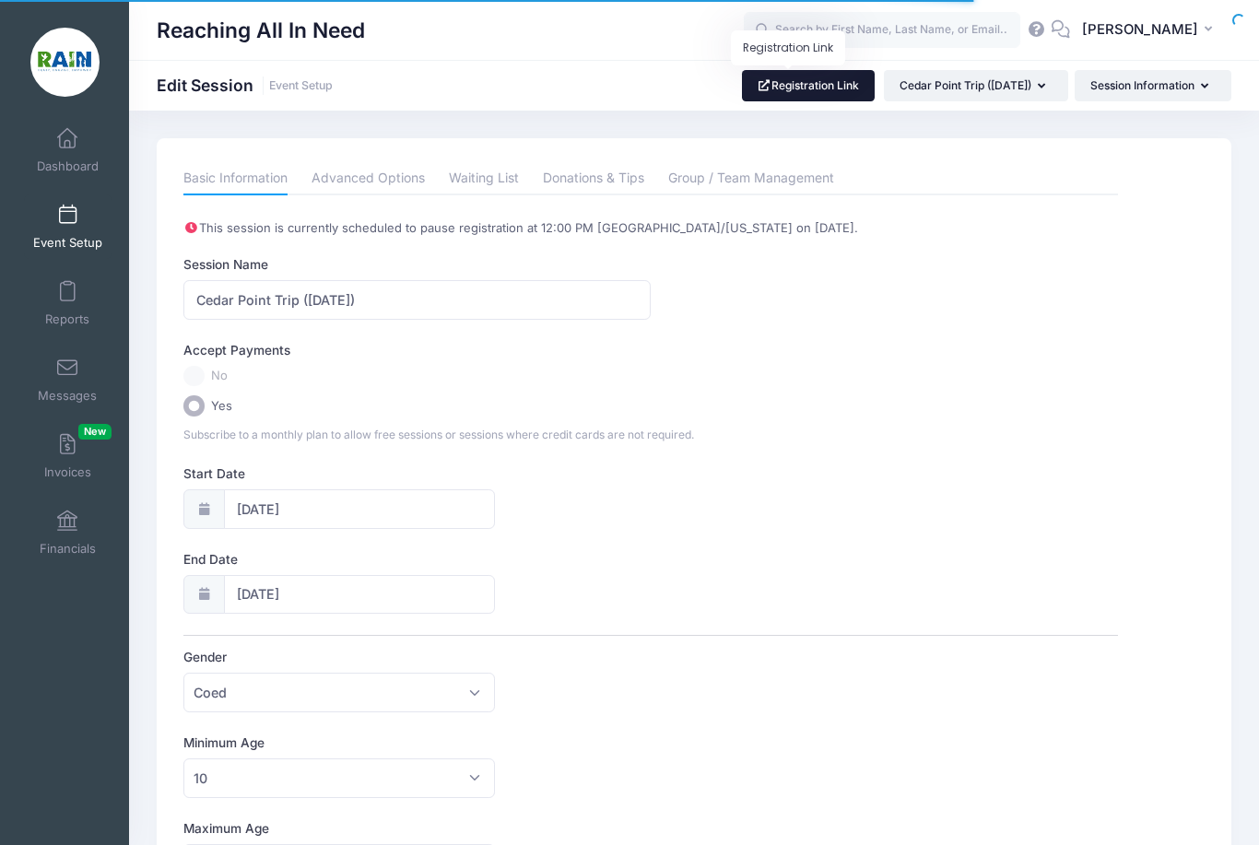
click at [750, 85] on link "Registration Link" at bounding box center [809, 85] width 134 height 31
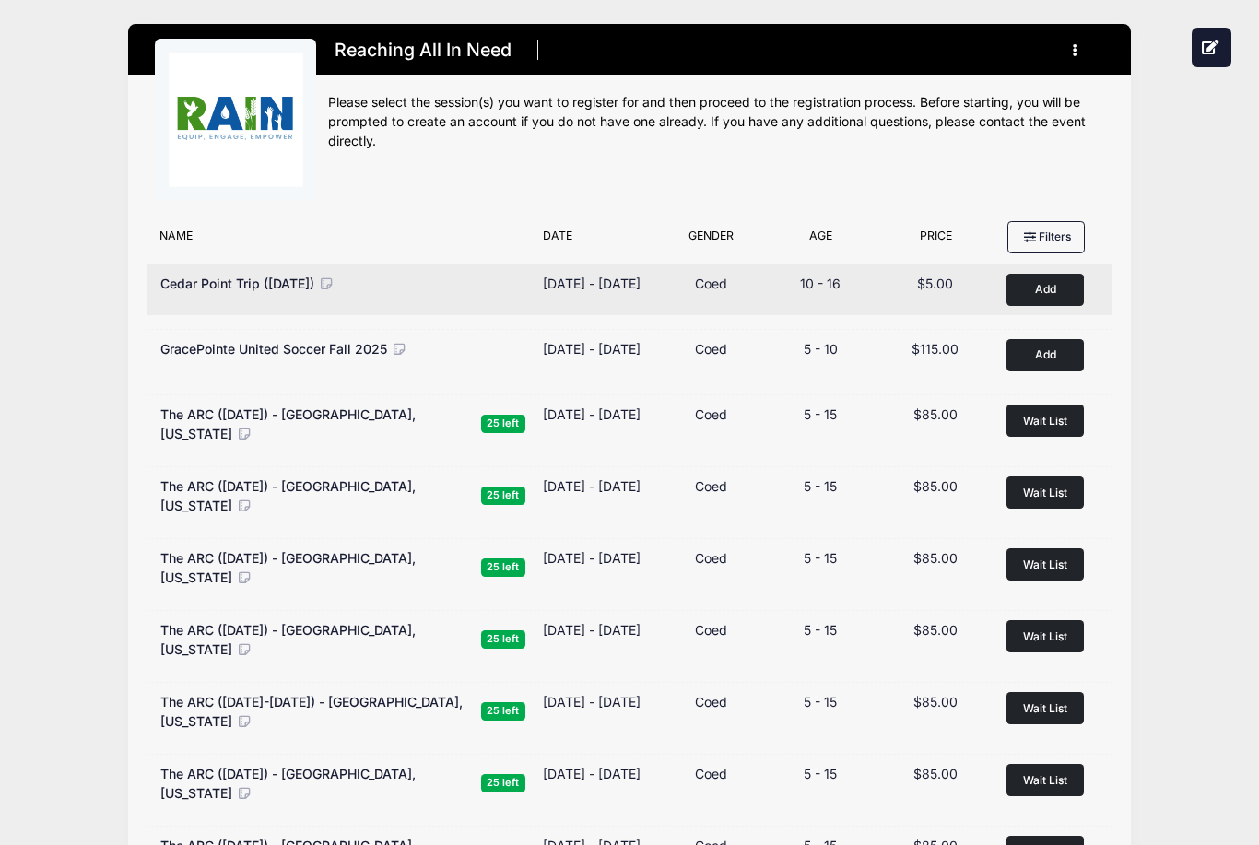
click at [1038, 291] on button "Add to Cart" at bounding box center [1045, 290] width 77 height 32
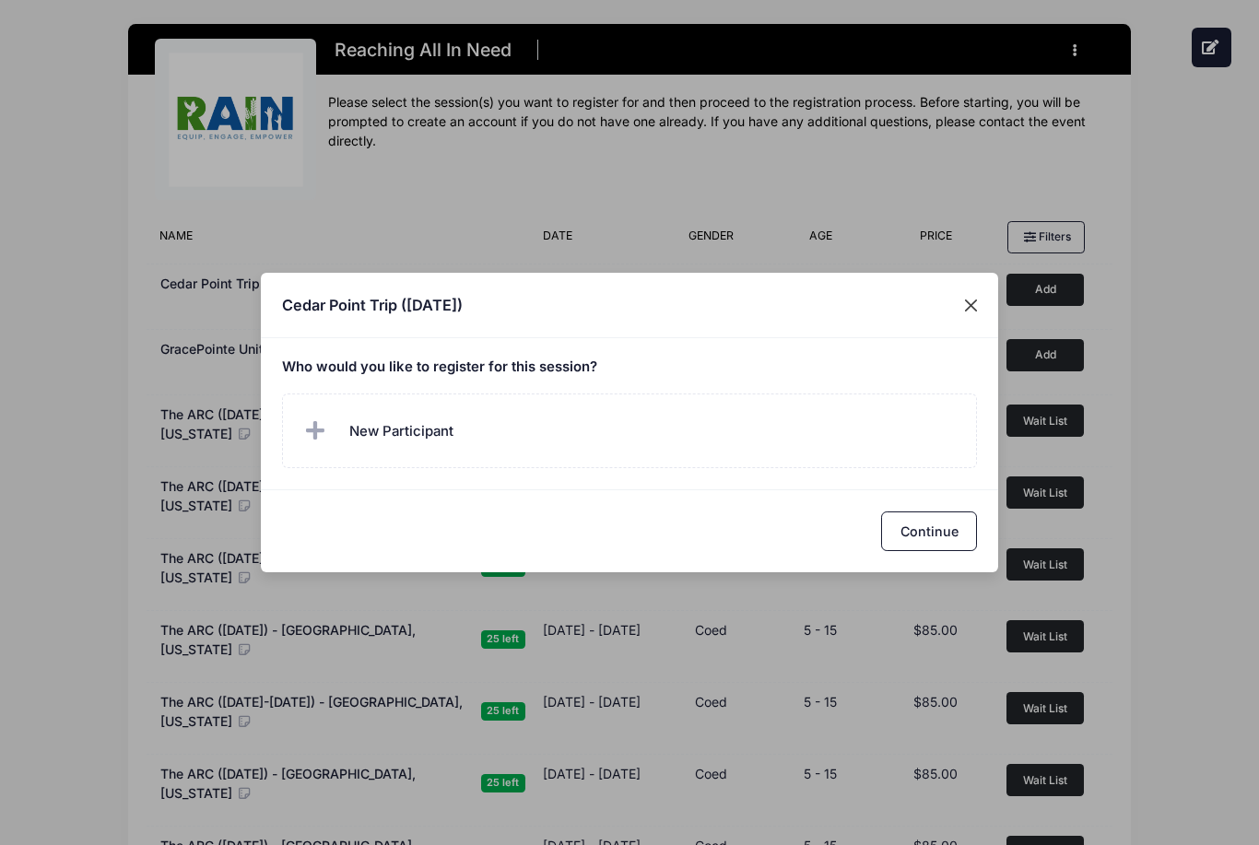
click at [976, 305] on button "Close" at bounding box center [971, 304] width 33 height 33
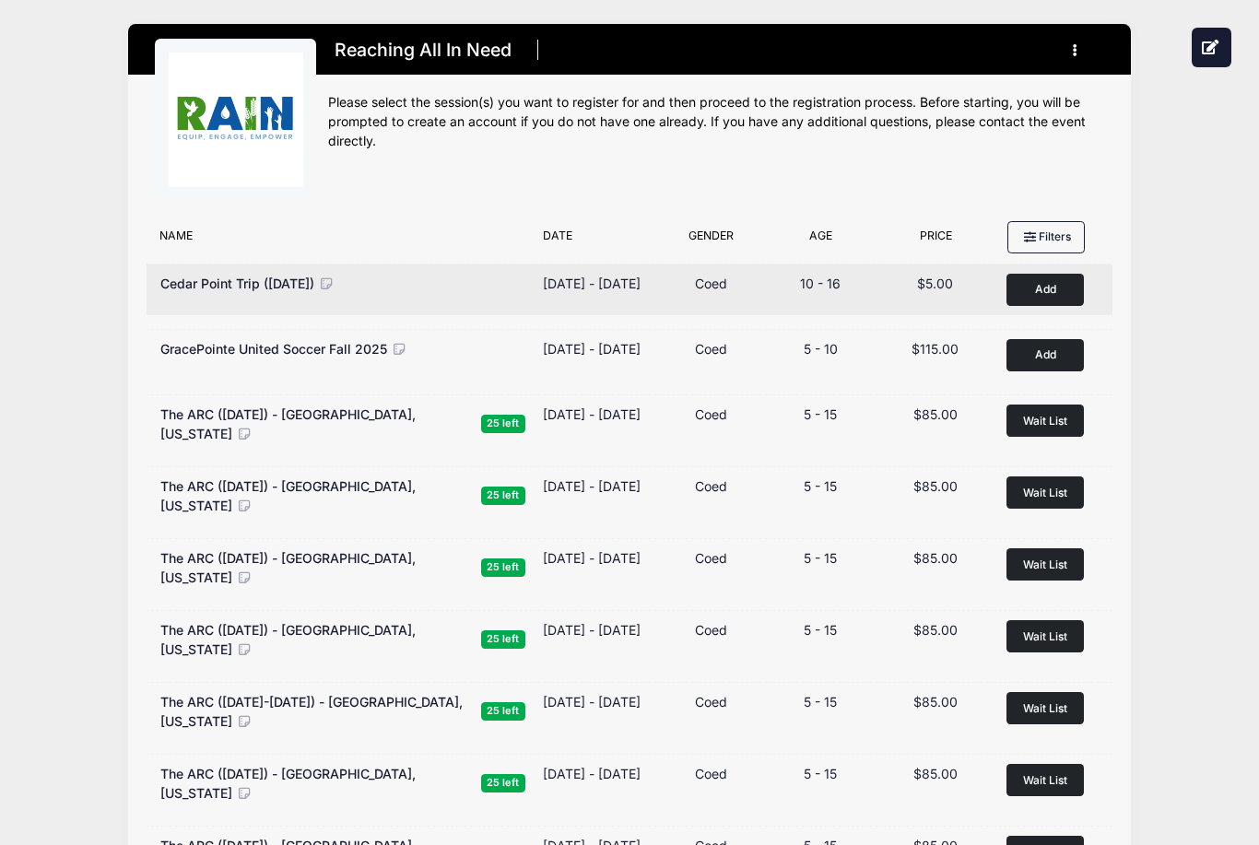
click at [199, 285] on span "Cedar Point Trip ([DATE])" at bounding box center [237, 284] width 154 height 16
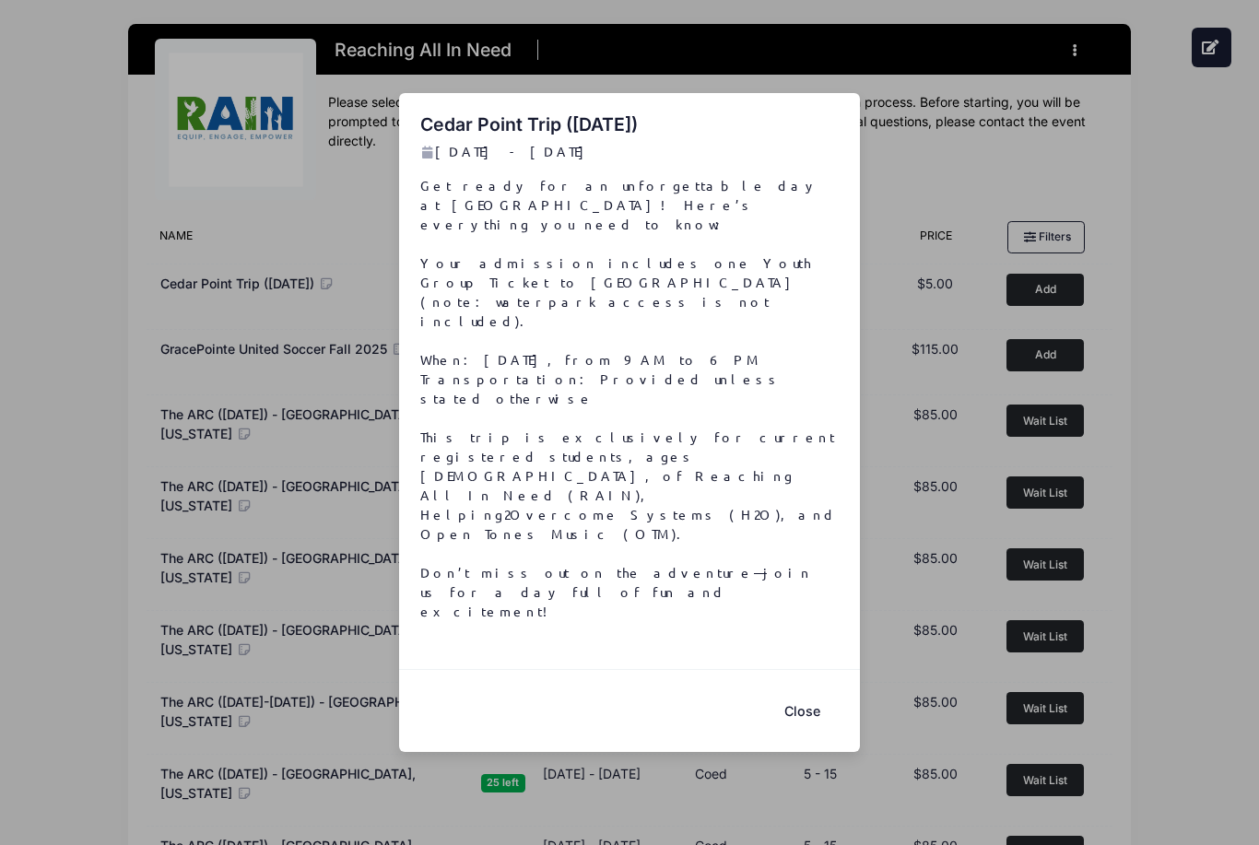
click at [582, 110] on div "Cedar Point Trip (August 14) Aug 14 - Aug 14, 2025 Get ready for an unforgettab…" at bounding box center [629, 422] width 1259 height 845
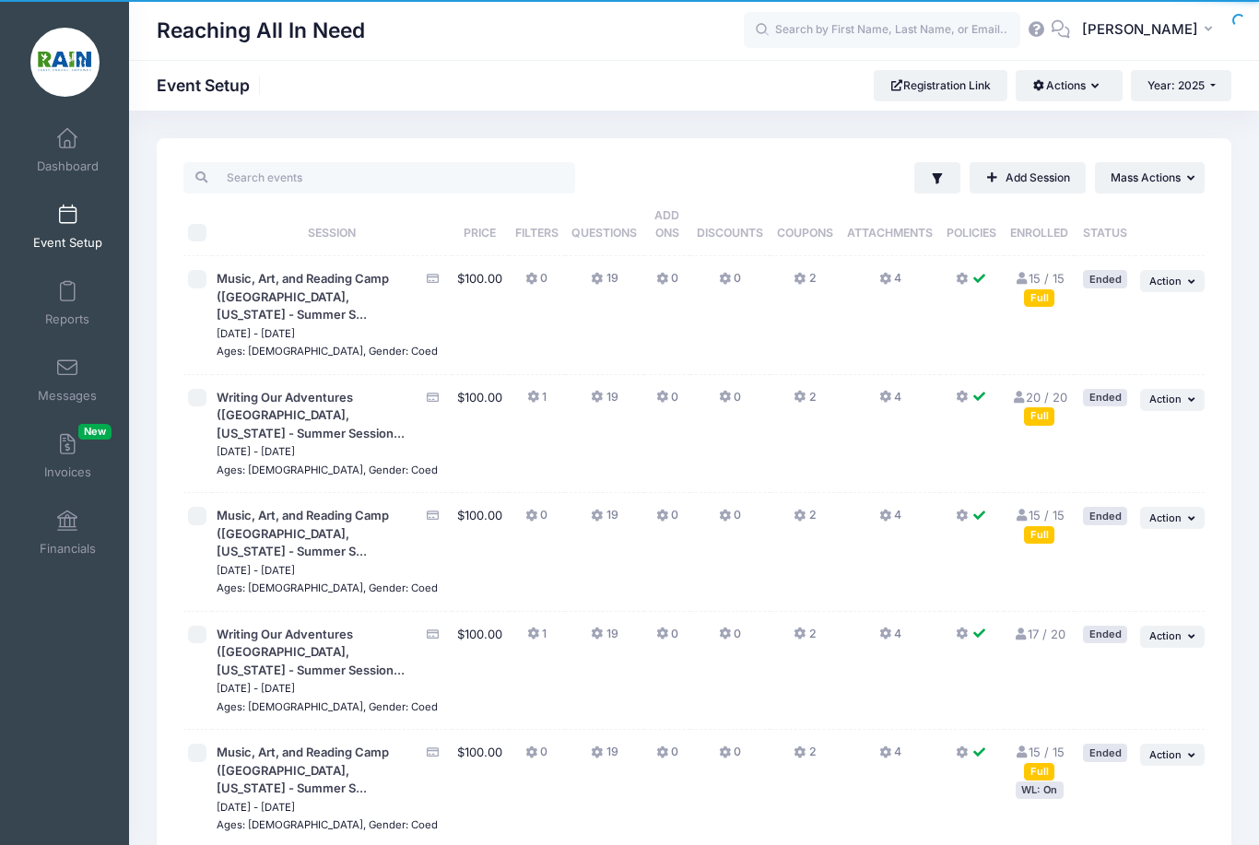
scroll to position [2029, 0]
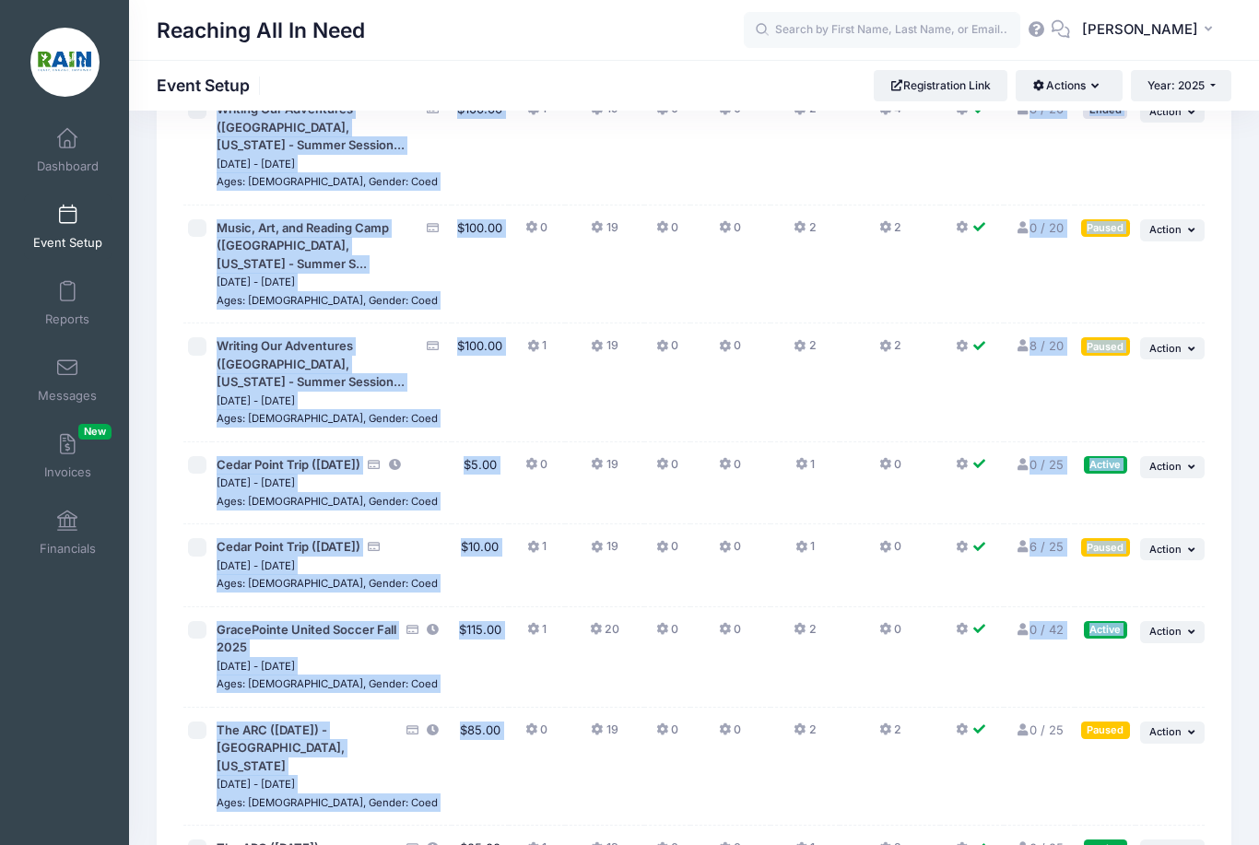
drag, startPoint x: 514, startPoint y: 349, endPoint x: -1, endPoint y: -2030, distance: 2434.1
click at [1169, 543] on span "Action" at bounding box center [1165, 549] width 32 height 13
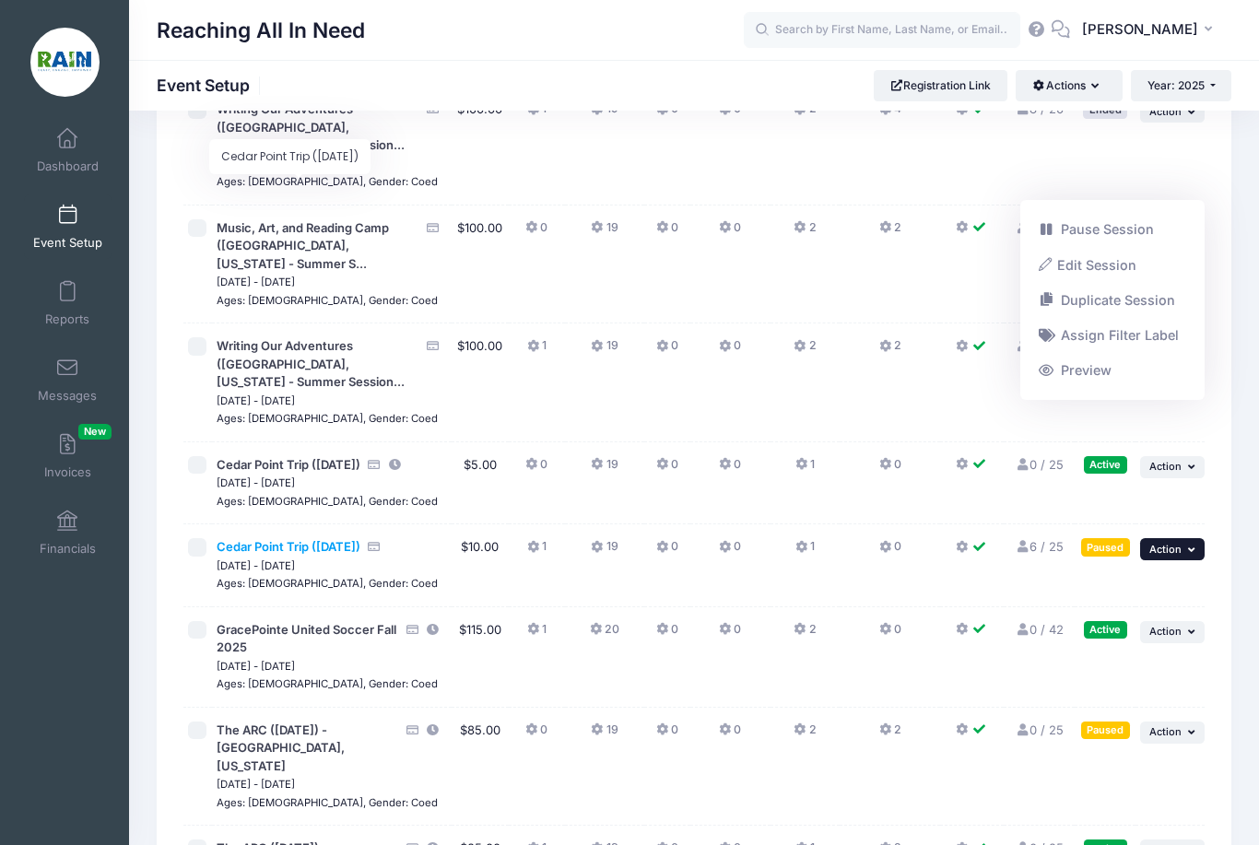
click at [352, 539] on span "Cedar Point Trip ([DATE])" at bounding box center [289, 546] width 144 height 15
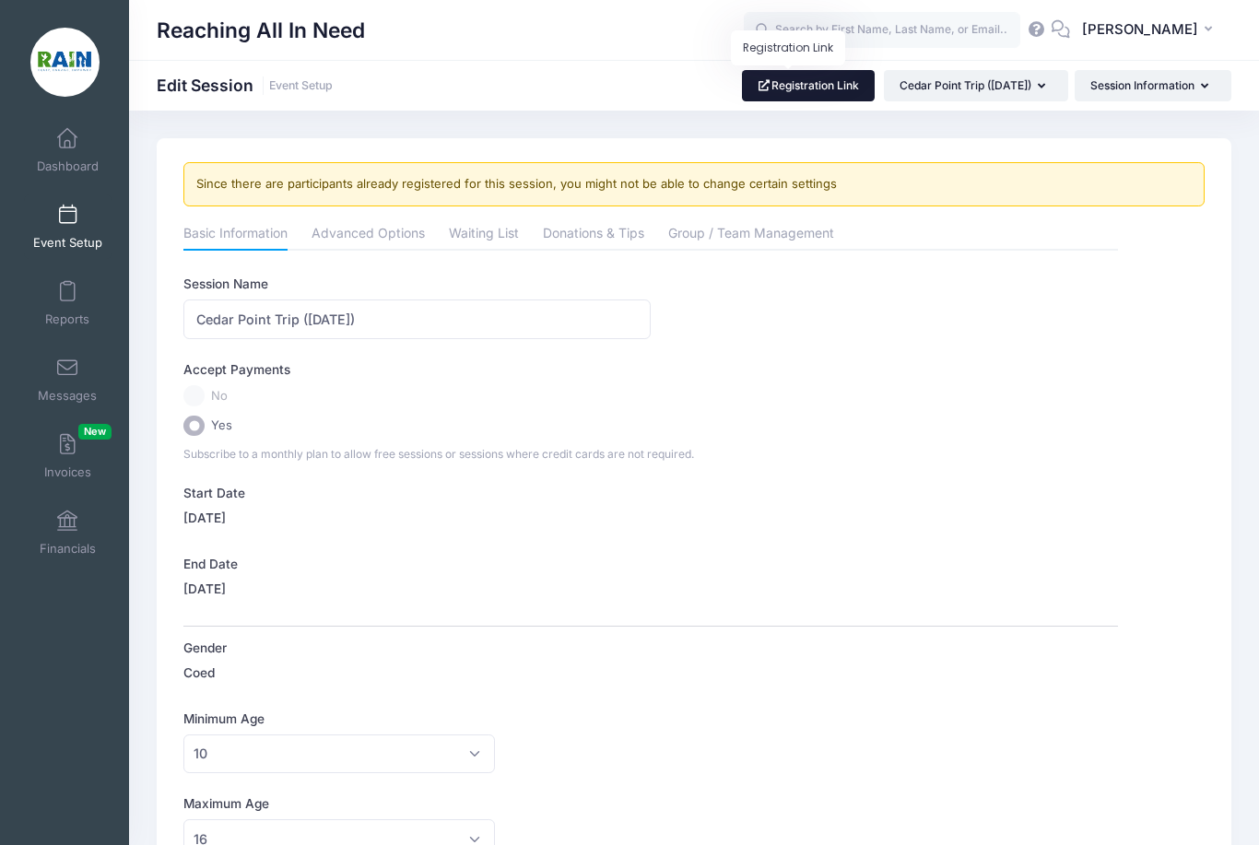
click at [761, 88] on link "Registration Link" at bounding box center [809, 85] width 134 height 31
